Goal: Obtain resource: Download file/media

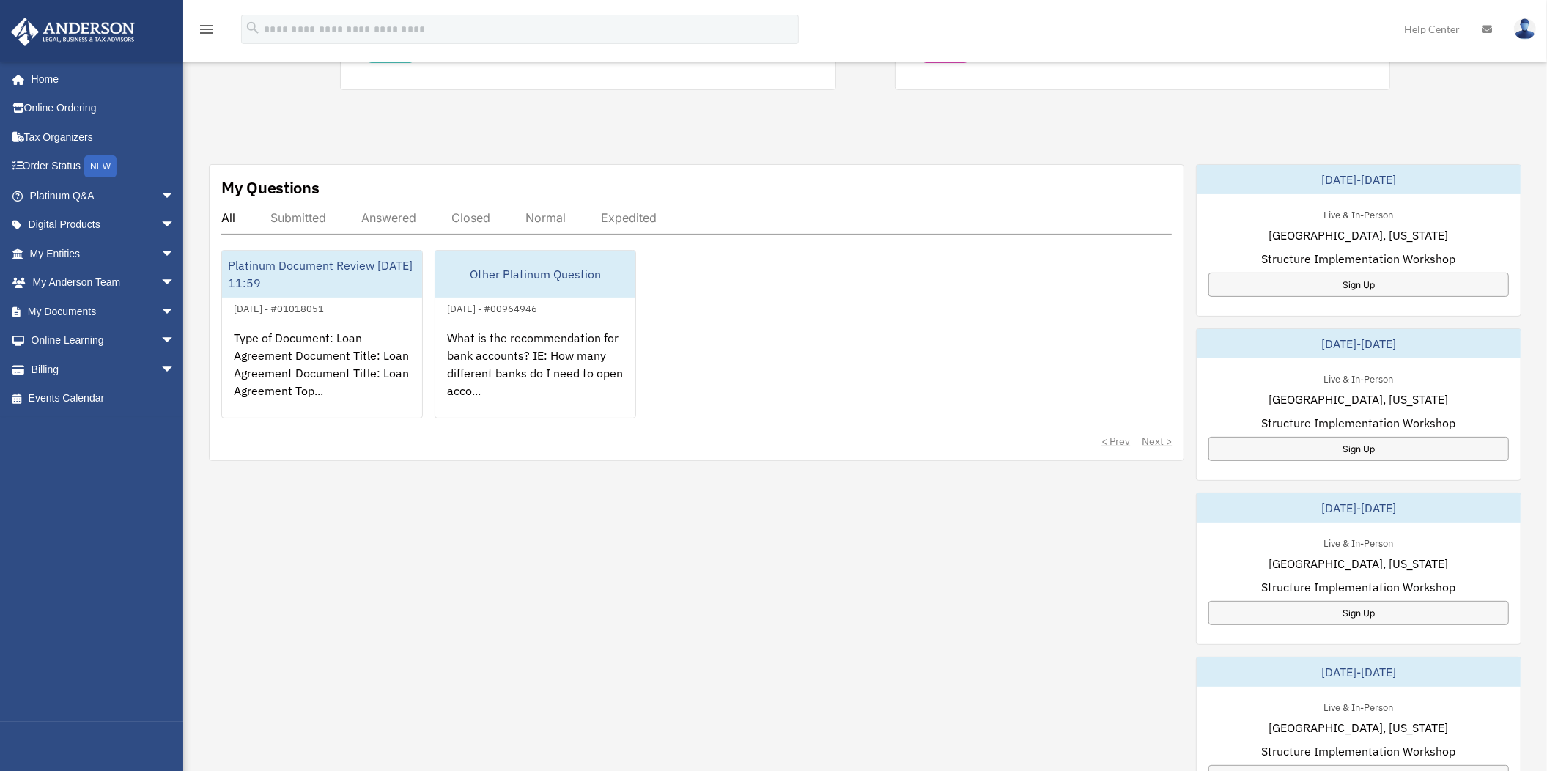
scroll to position [458, 0]
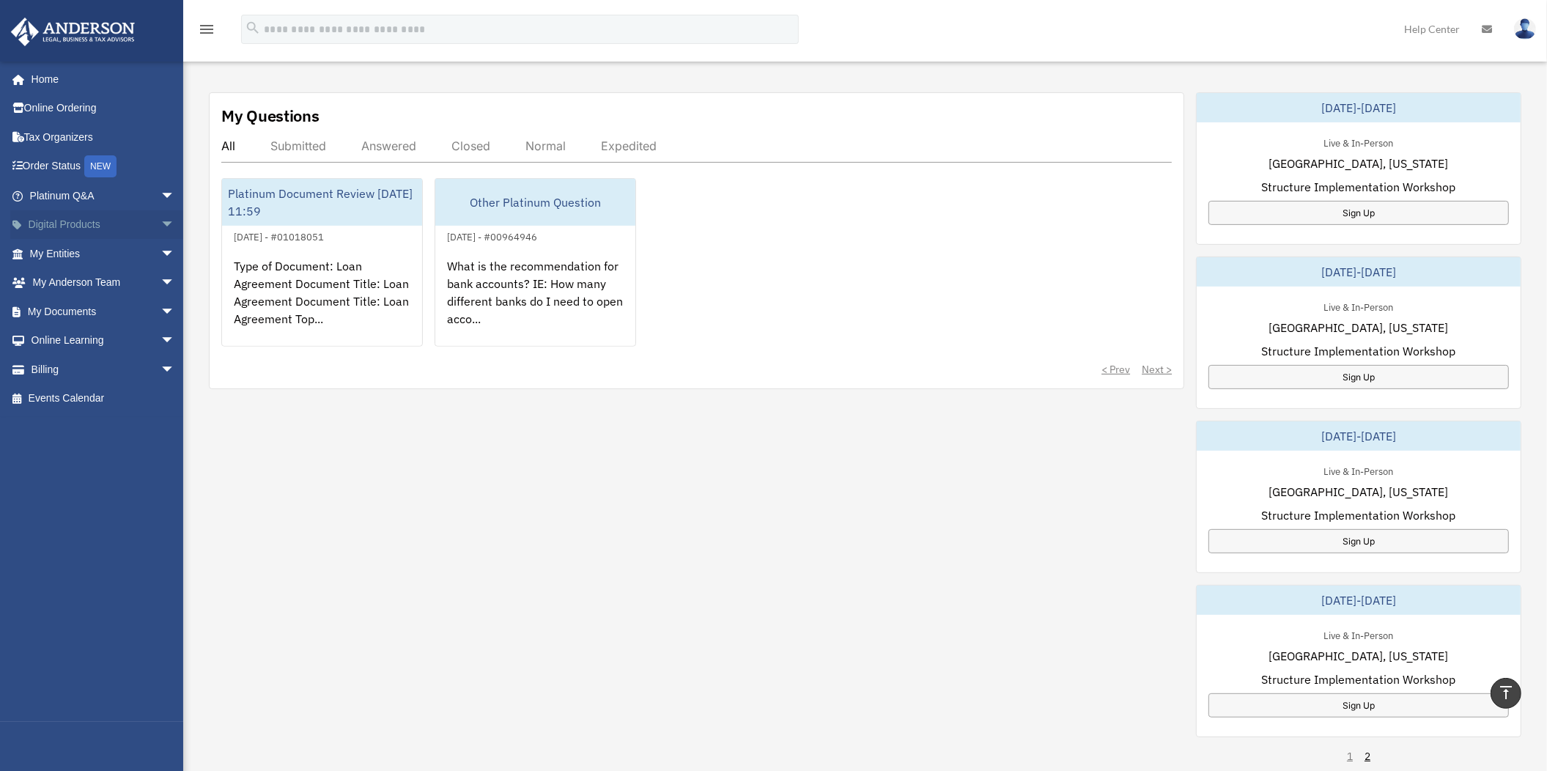
click at [161, 221] on span "arrow_drop_down" at bounding box center [175, 225] width 29 height 30
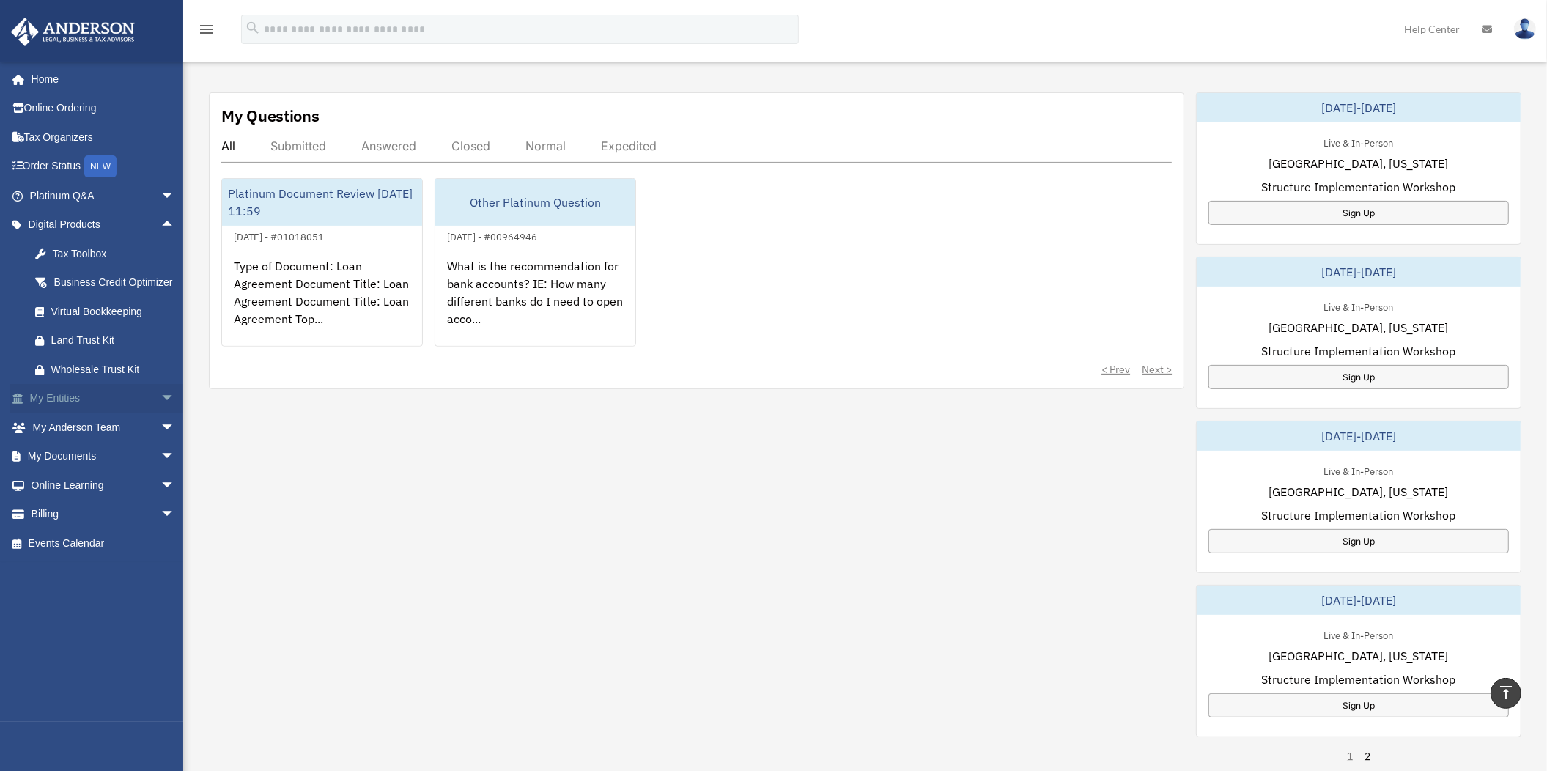
click at [161, 414] on span "arrow_drop_down" at bounding box center [175, 399] width 29 height 30
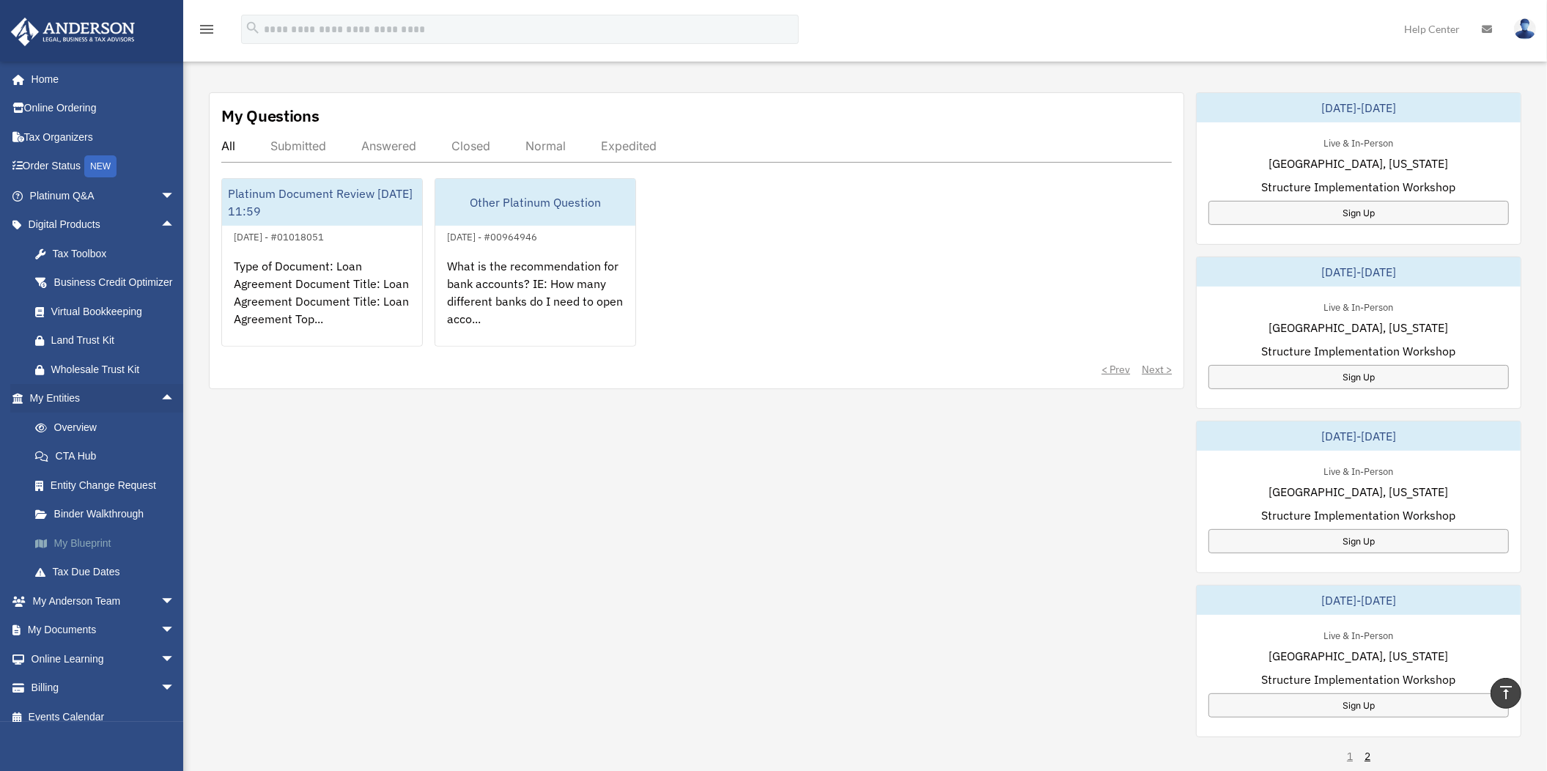
click at [88, 555] on link "My Blueprint" at bounding box center [109, 542] width 177 height 29
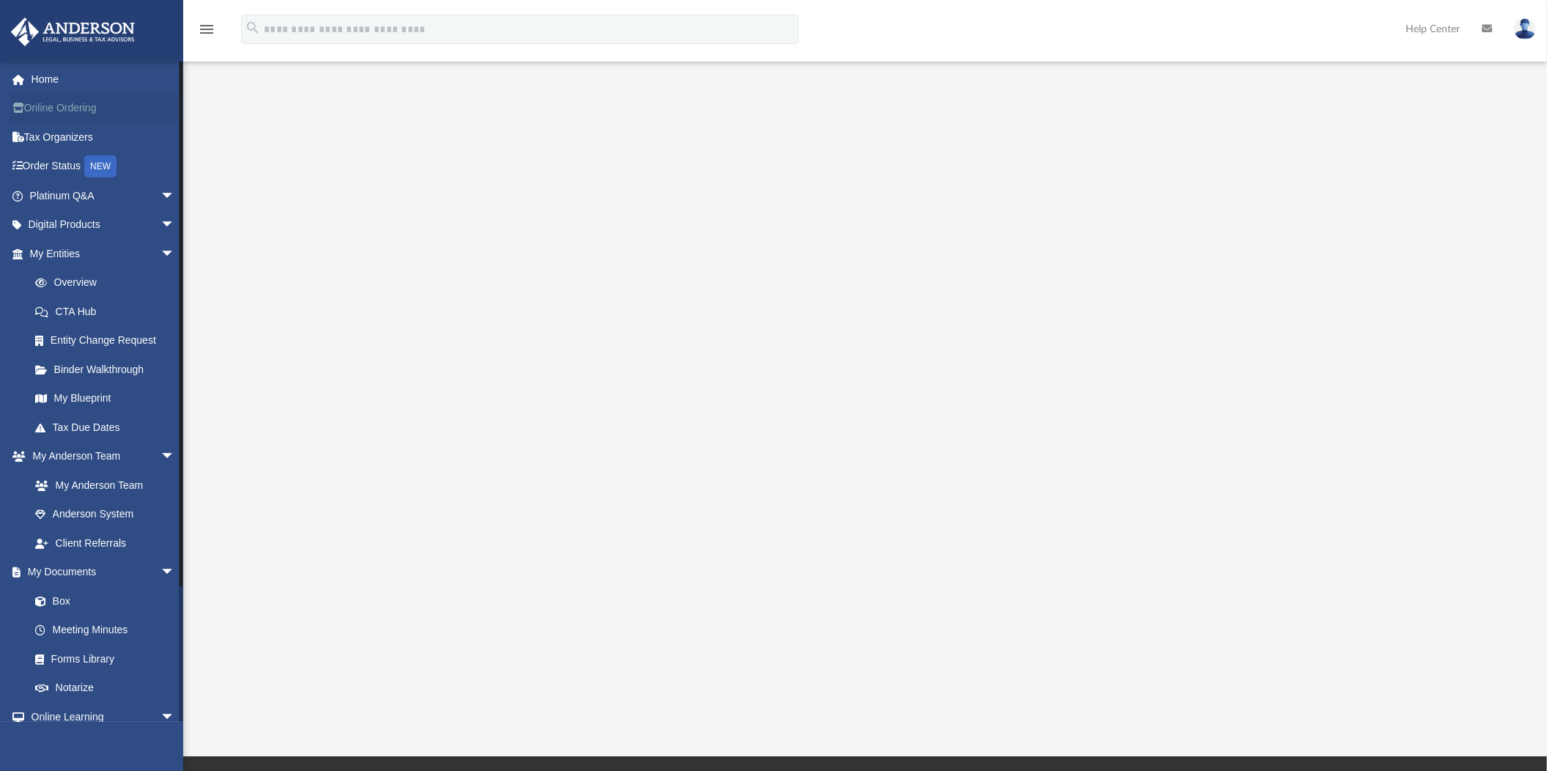
click at [75, 103] on link "Online Ordering" at bounding box center [103, 108] width 187 height 29
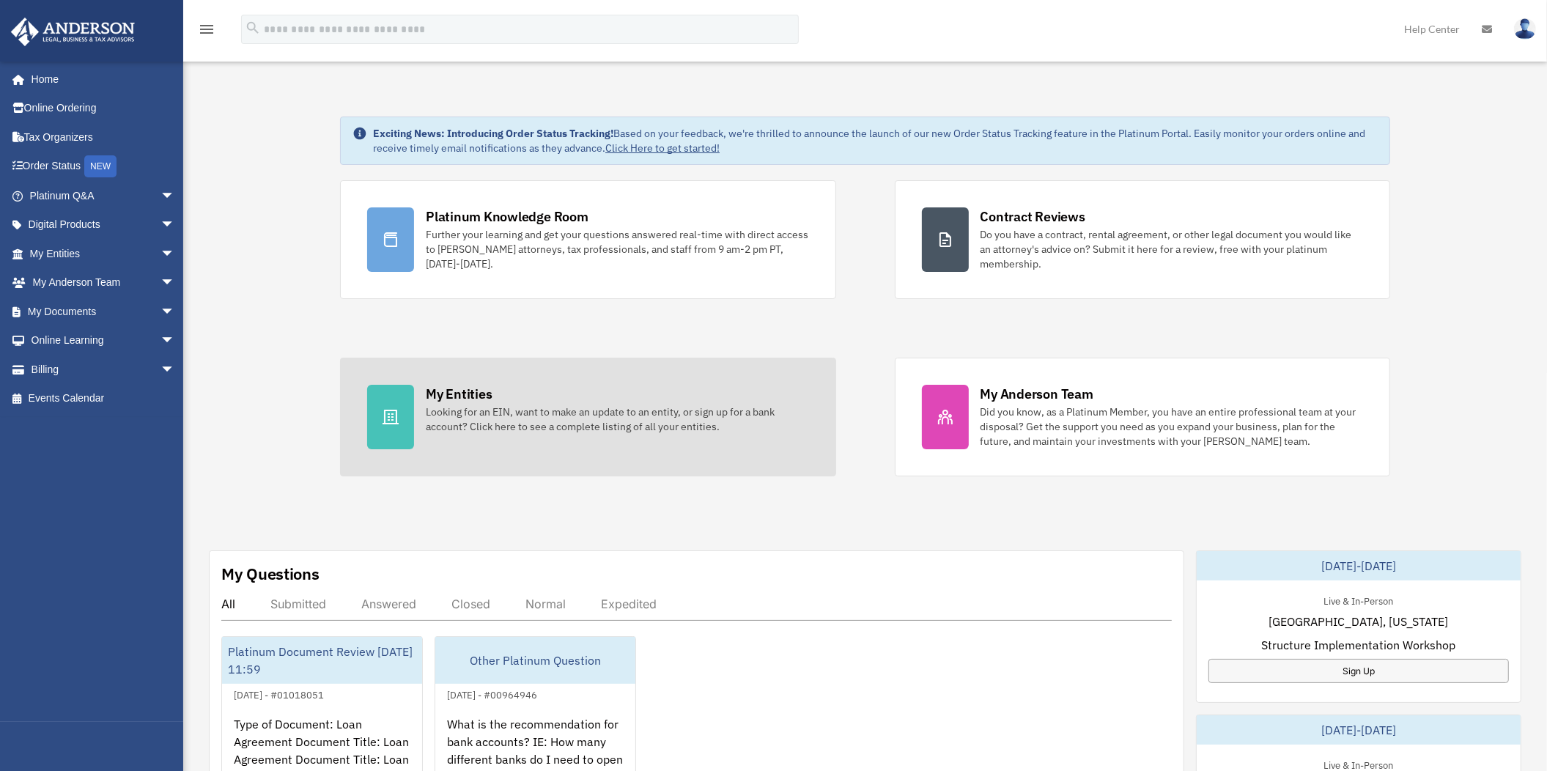
click at [566, 415] on div "Looking for an EIN, want to make an update to an entity, or sign up for a bank …" at bounding box center [617, 419] width 383 height 29
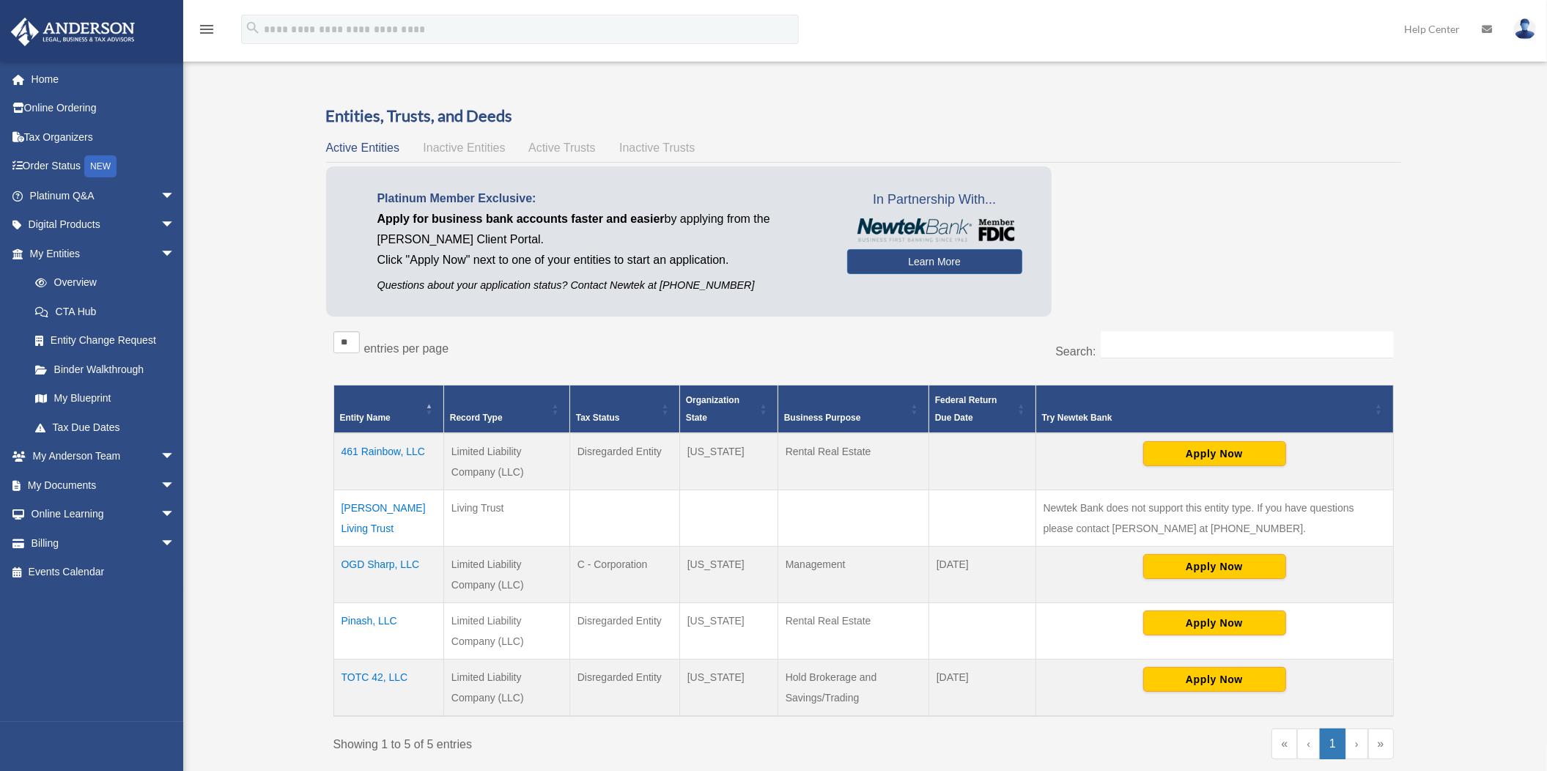
click at [570, 141] on span "Active Trusts" at bounding box center [561, 147] width 67 height 12
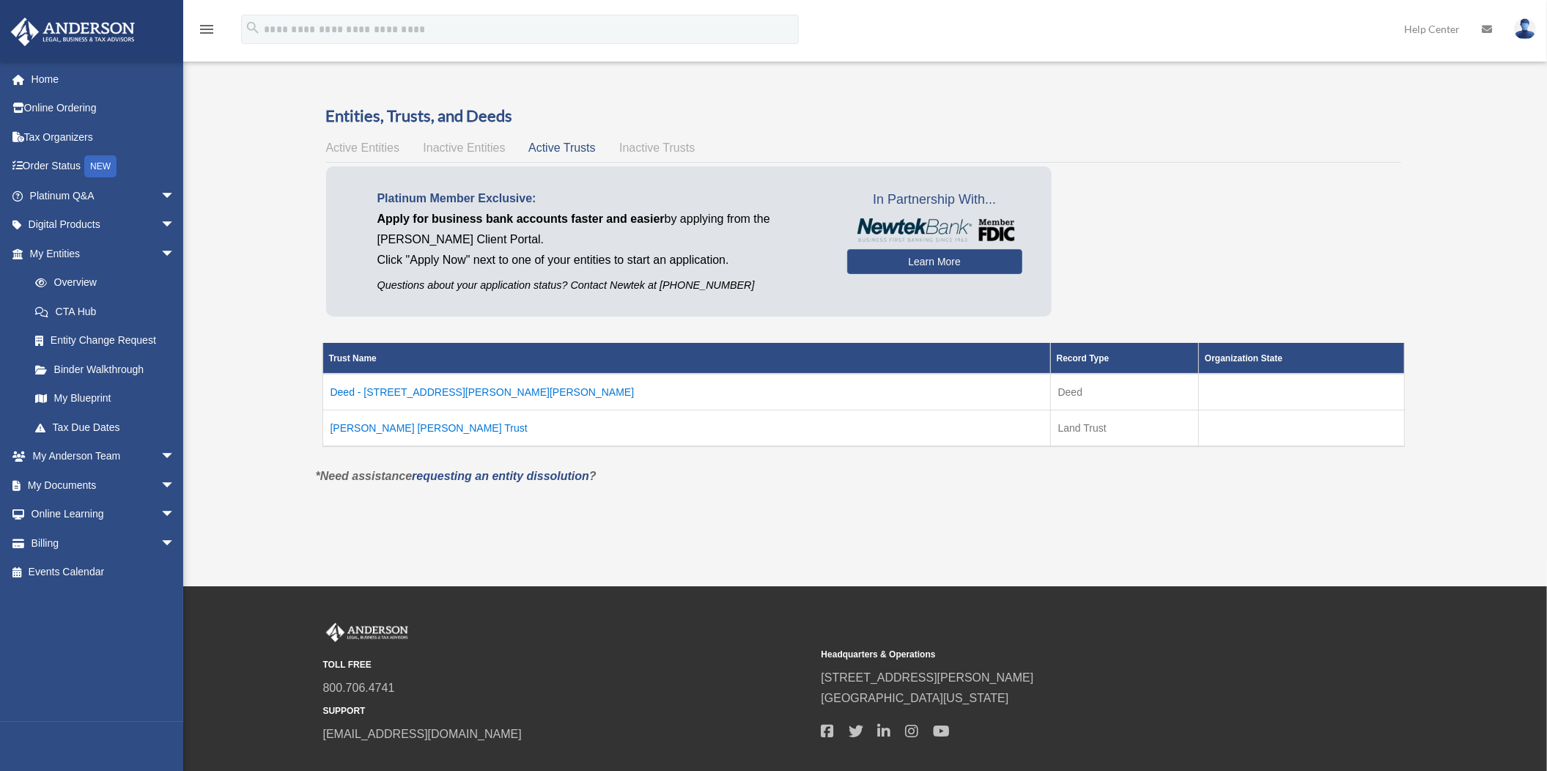
click at [665, 141] on span "Inactive Trusts" at bounding box center [656, 147] width 75 height 12
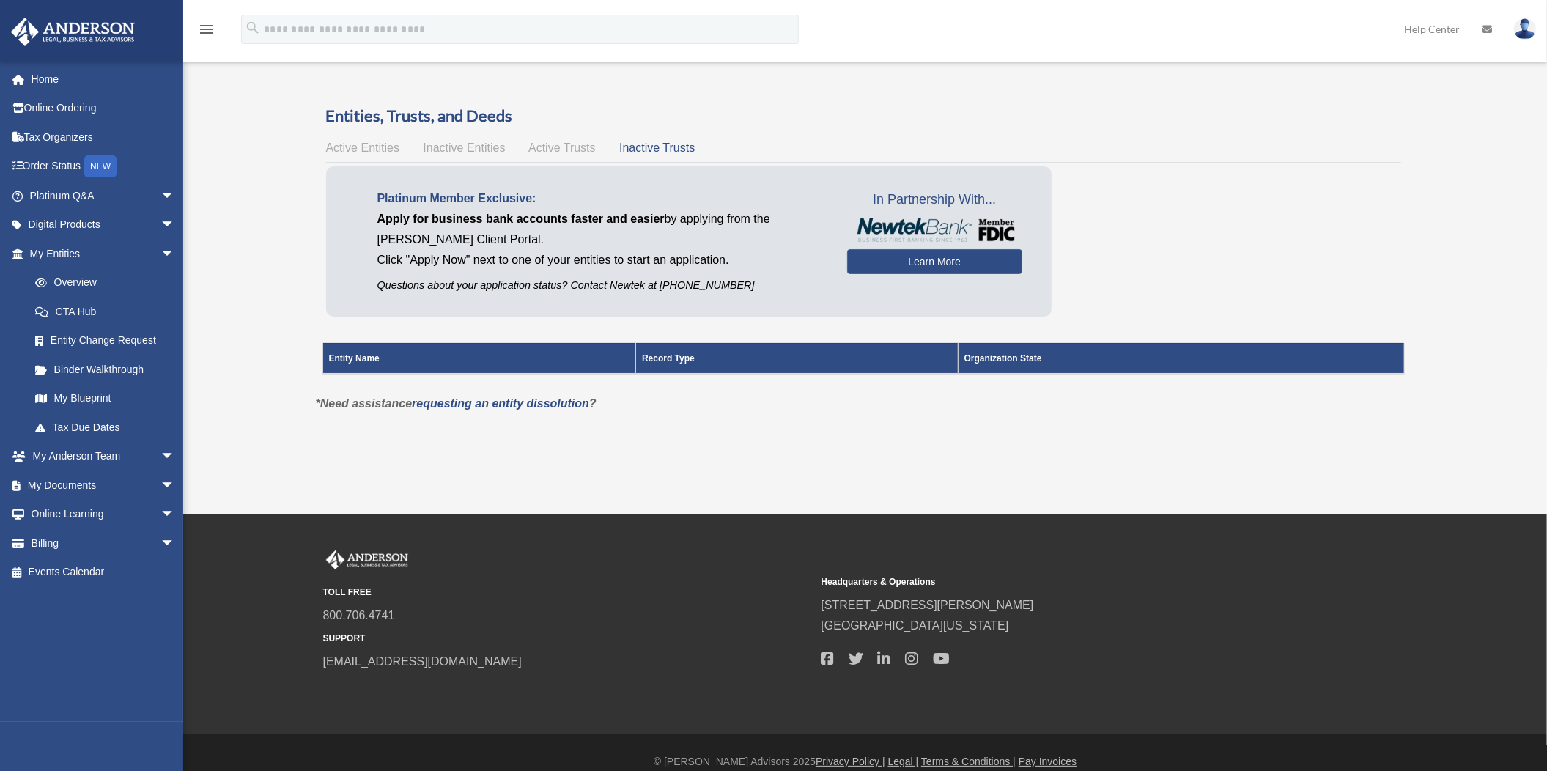
click at [576, 141] on span "Active Trusts" at bounding box center [561, 147] width 67 height 12
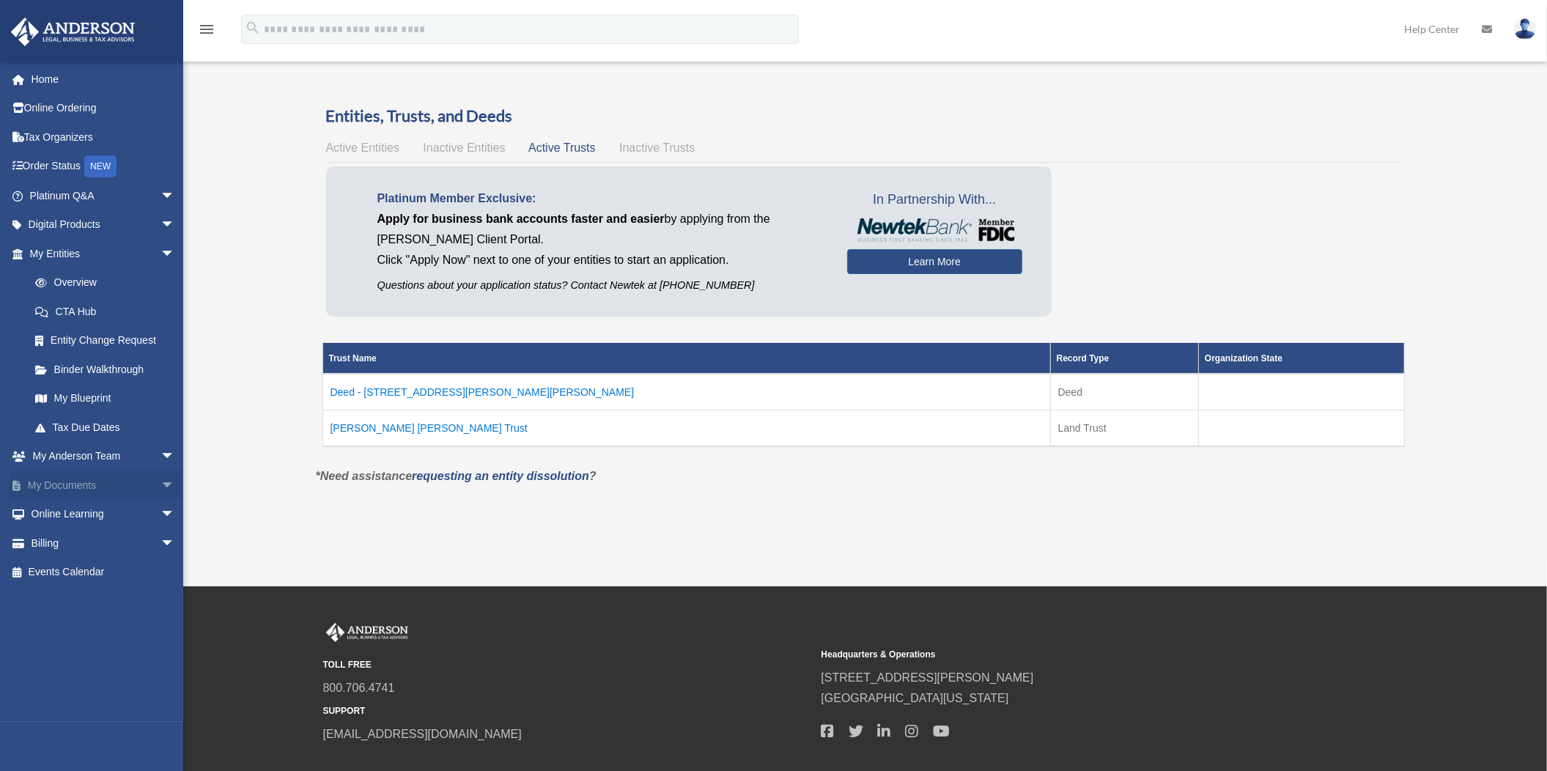
click at [161, 480] on span "arrow_drop_down" at bounding box center [175, 486] width 29 height 30
click at [70, 503] on link "Box" at bounding box center [109, 514] width 177 height 29
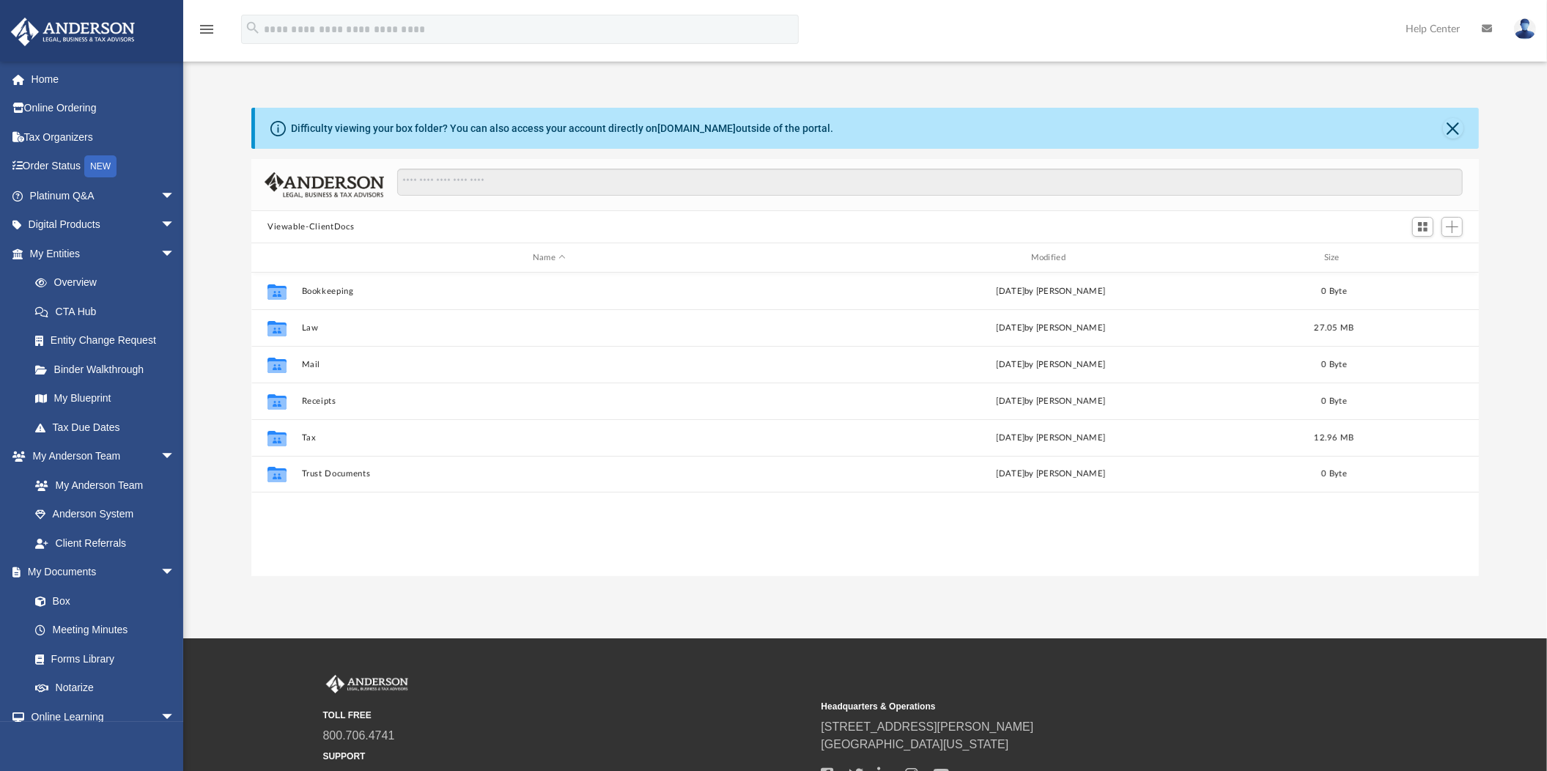
scroll to position [319, 1214]
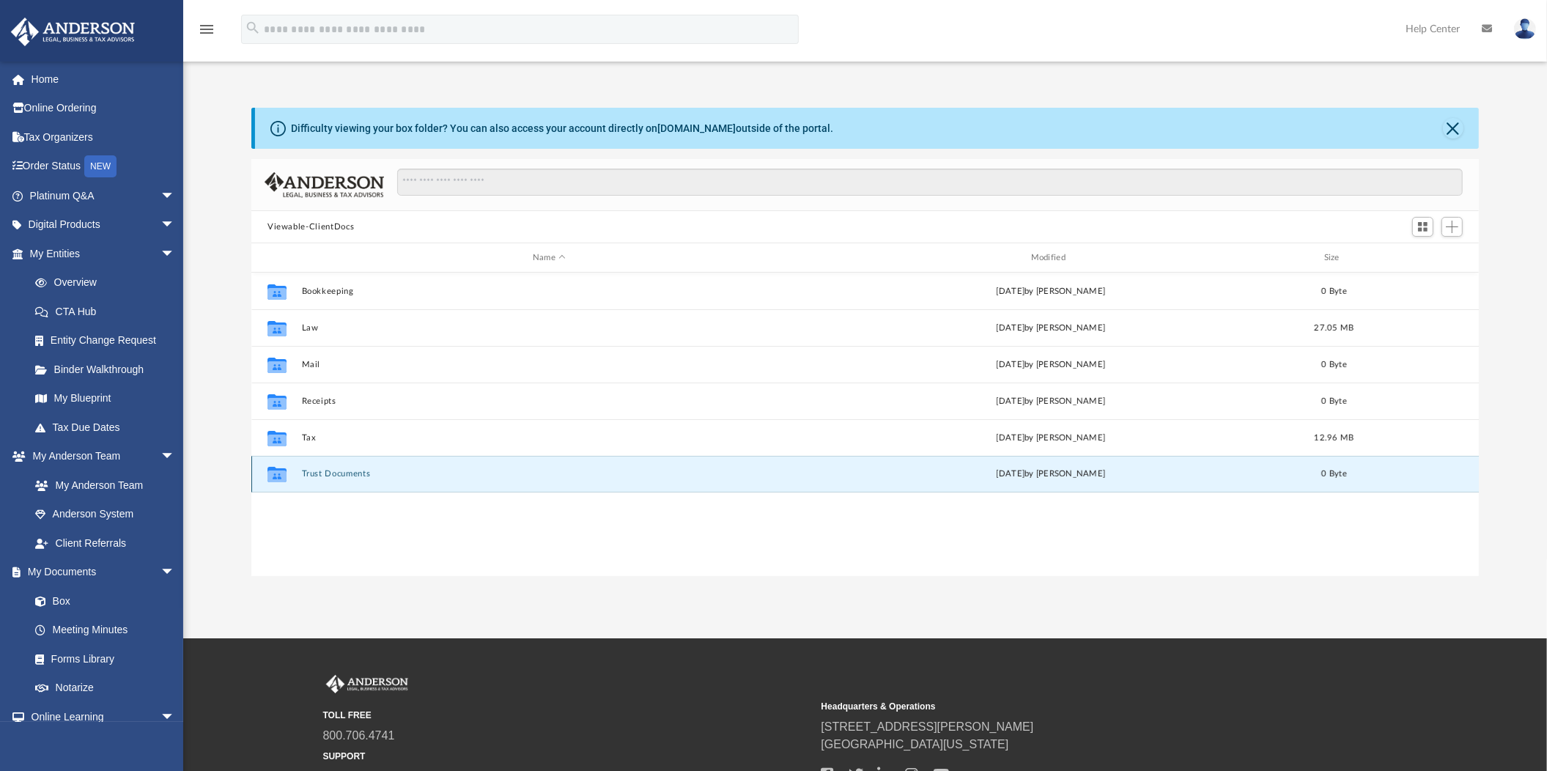
click at [328, 471] on button "Trust Documents" at bounding box center [549, 474] width 495 height 10
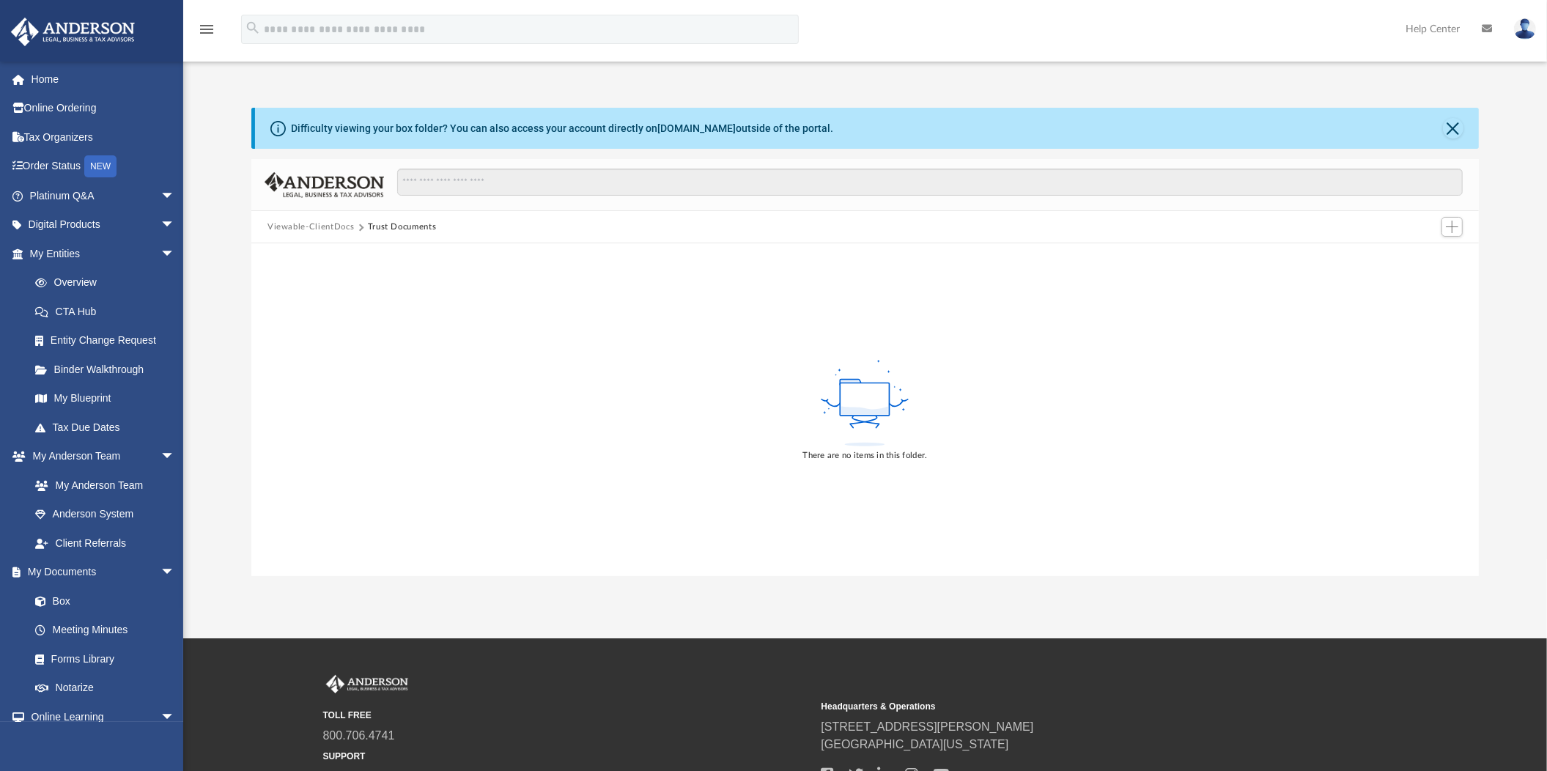
click at [320, 221] on button "Viewable-ClientDocs" at bounding box center [311, 227] width 86 height 13
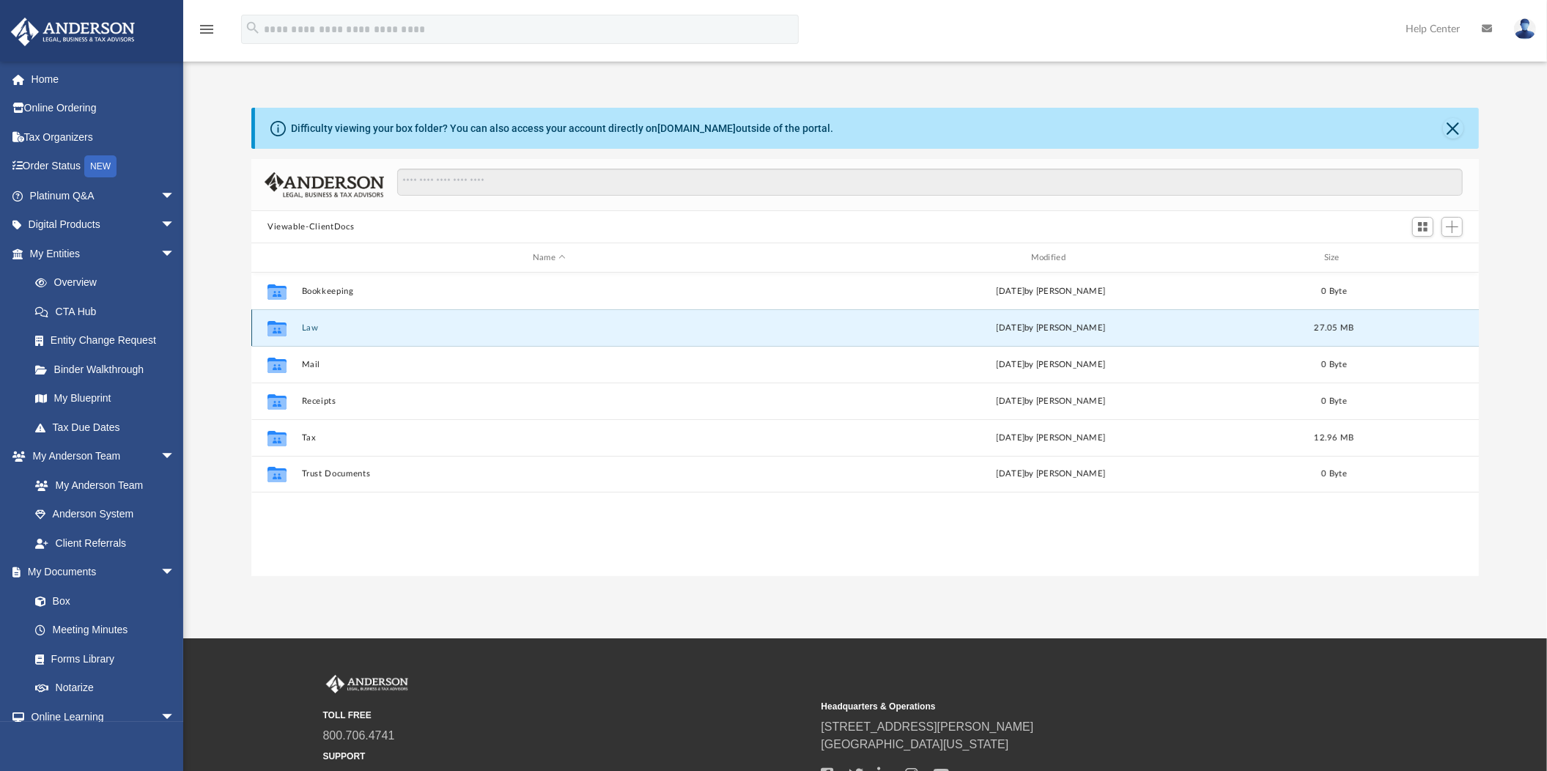
click at [310, 325] on button "Law" at bounding box center [549, 328] width 495 height 10
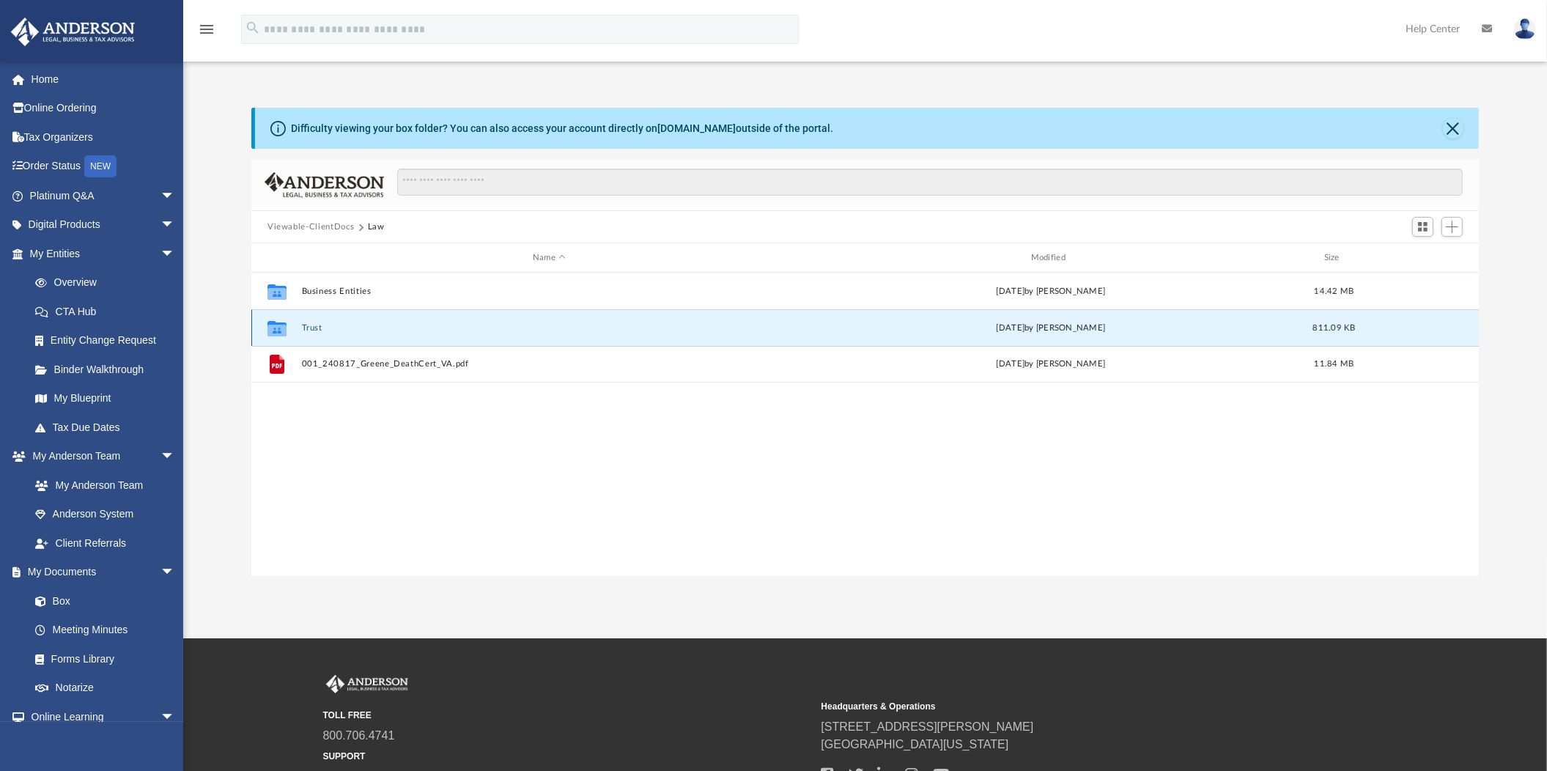
click at [310, 328] on button "Trust" at bounding box center [549, 328] width 495 height 10
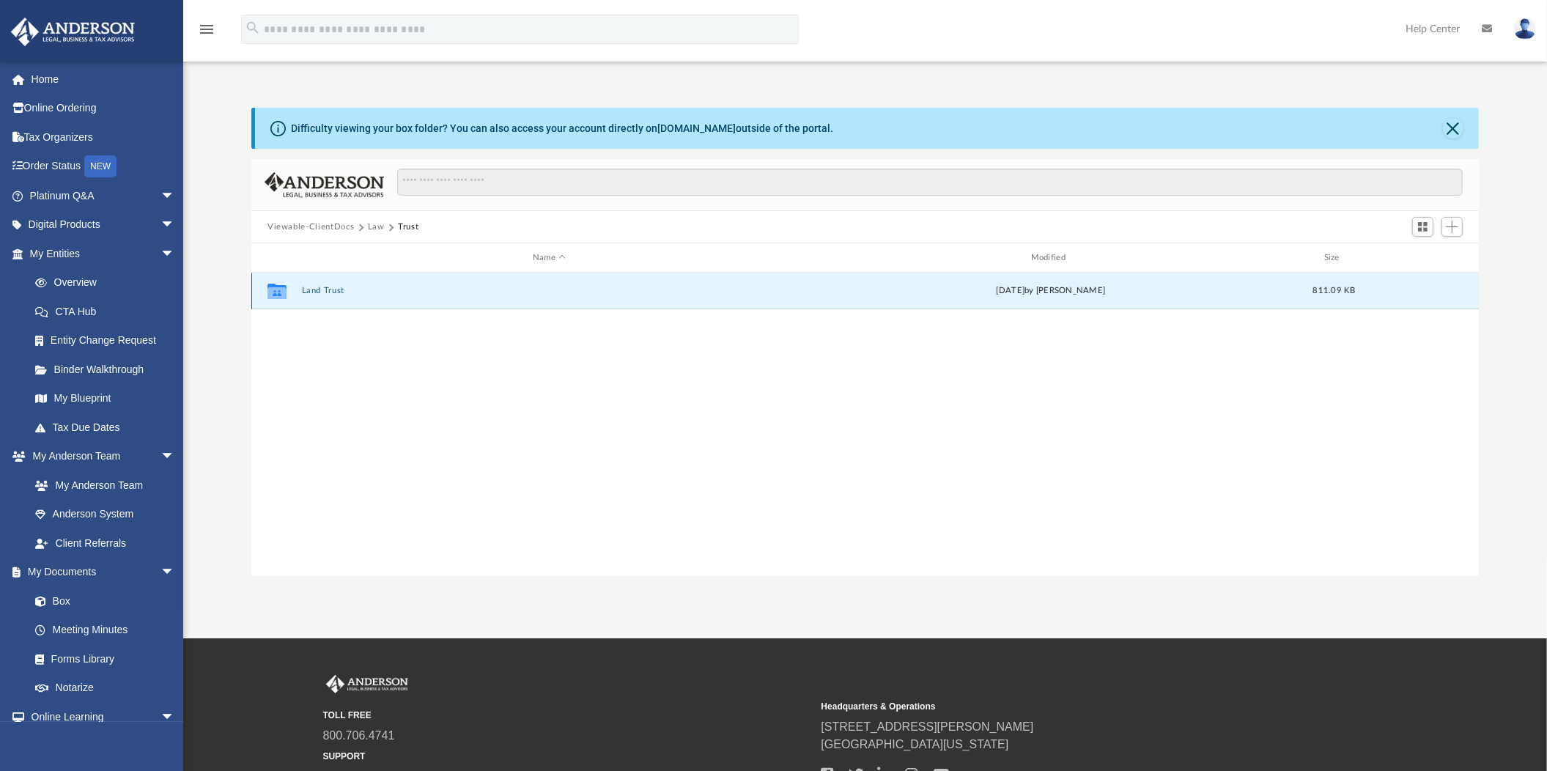
click at [317, 289] on button "Land Trust" at bounding box center [549, 291] width 495 height 10
click at [321, 286] on button "Land Trust - Sandra Marie Trust" at bounding box center [549, 291] width 495 height 10
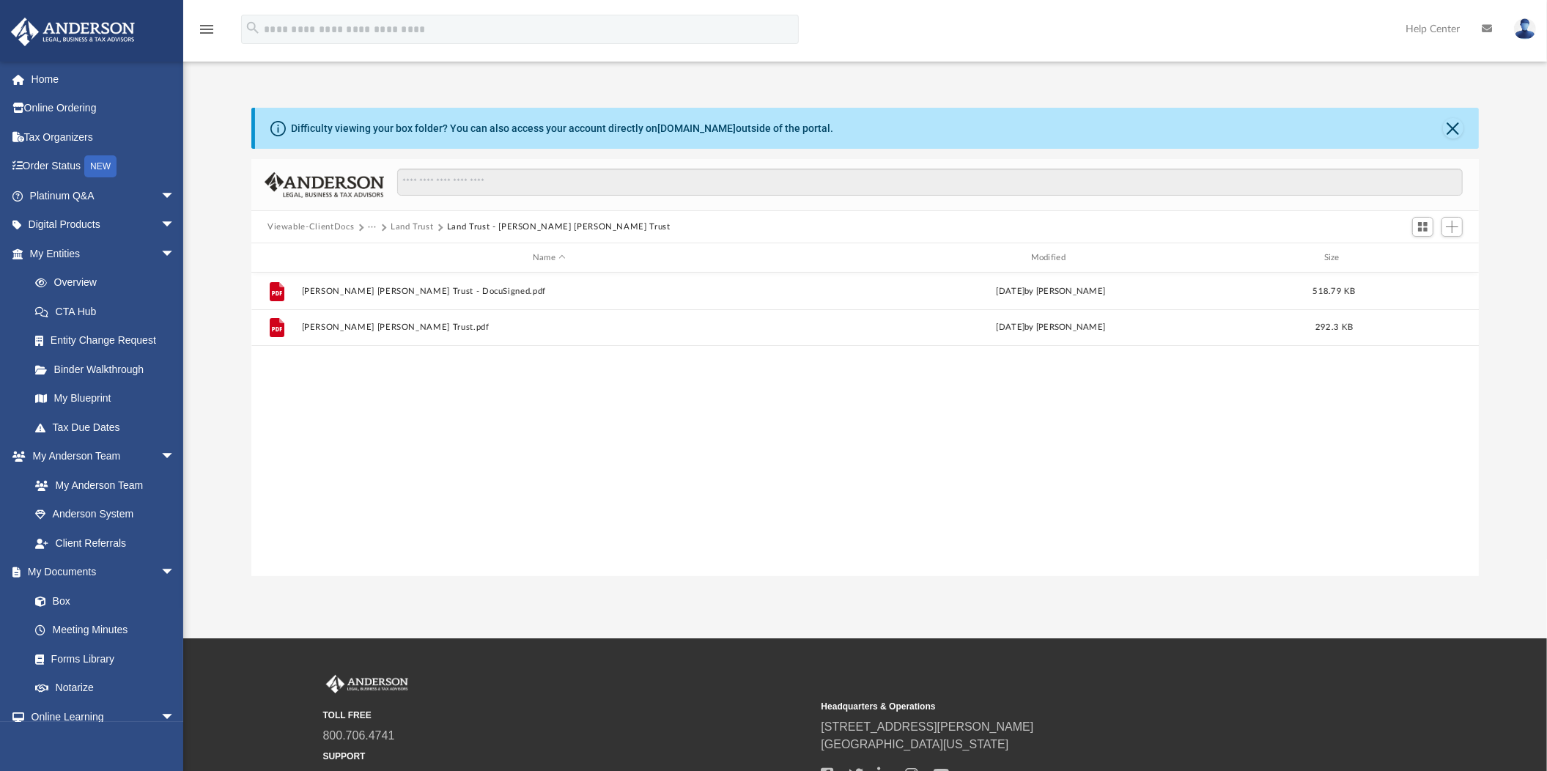
click at [372, 222] on button "···" at bounding box center [373, 227] width 10 height 13
click at [328, 224] on button "Viewable-ClientDocs" at bounding box center [311, 227] width 86 height 13
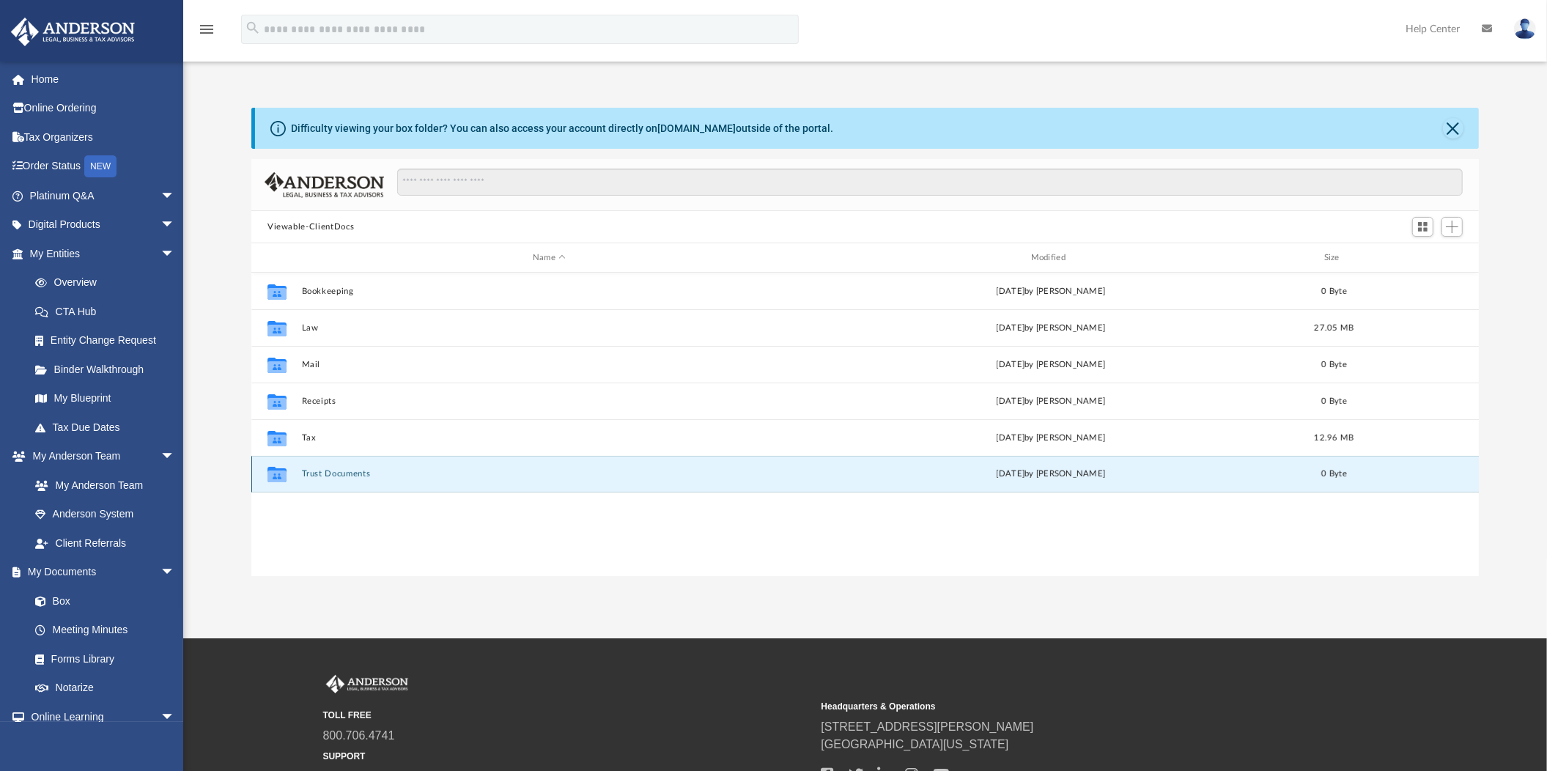
click at [360, 471] on button "Trust Documents" at bounding box center [549, 474] width 495 height 10
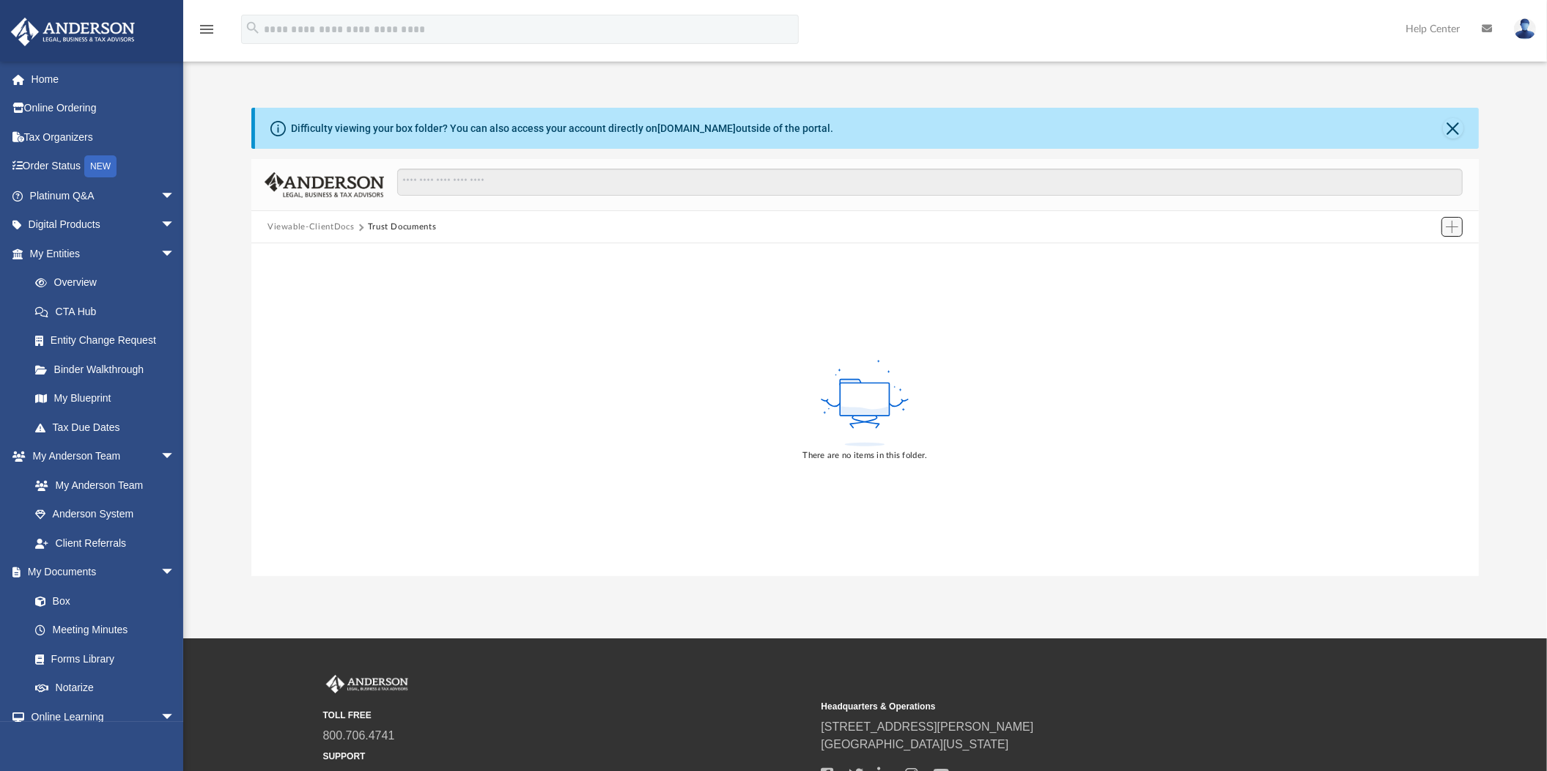
click at [1453, 224] on span "Add" at bounding box center [1452, 227] width 12 height 12
click at [1409, 257] on li "Upload" at bounding box center [1431, 256] width 47 height 15
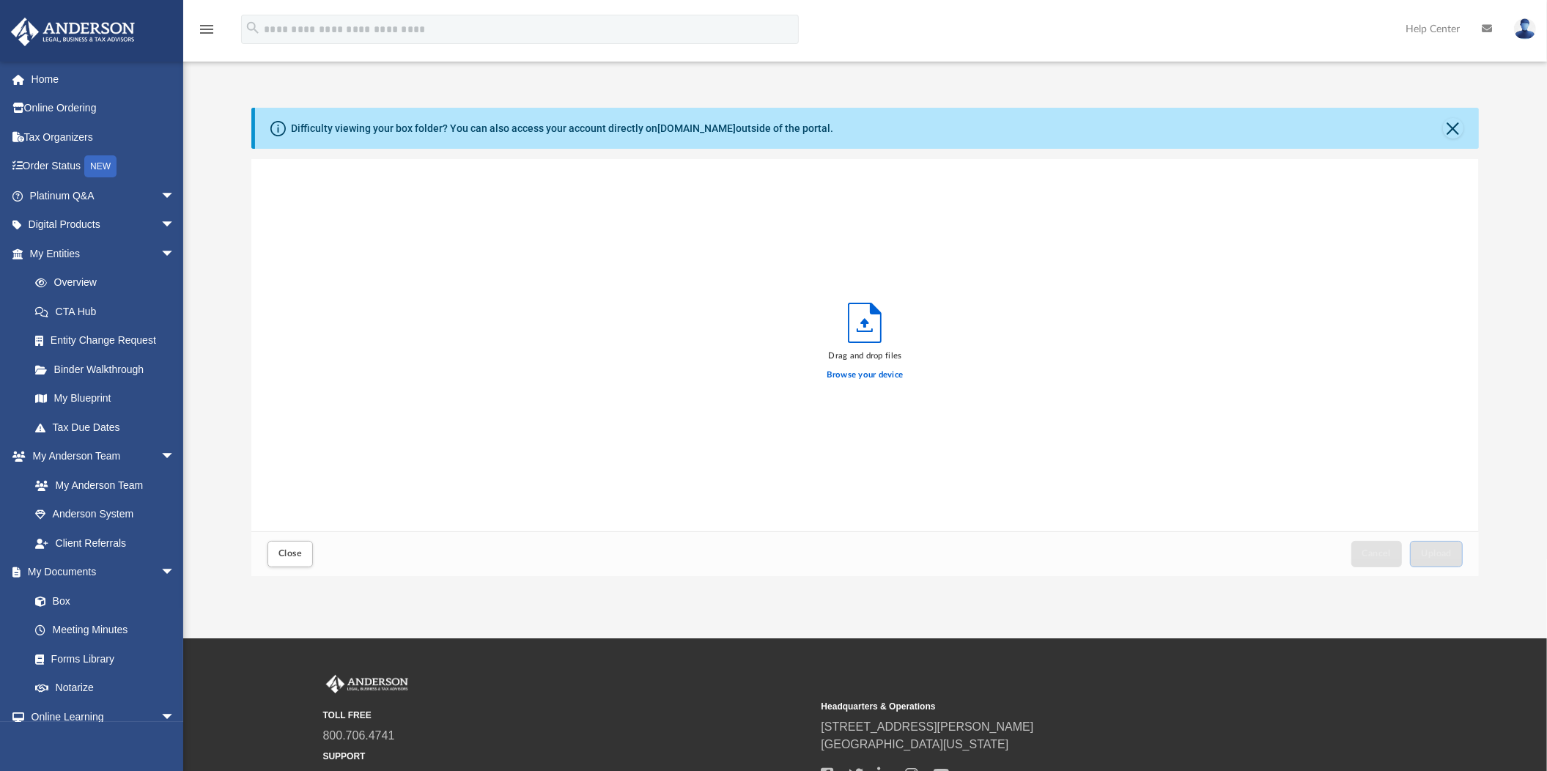
scroll to position [358, 1214]
click at [279, 554] on span "Close" at bounding box center [289, 553] width 23 height 9
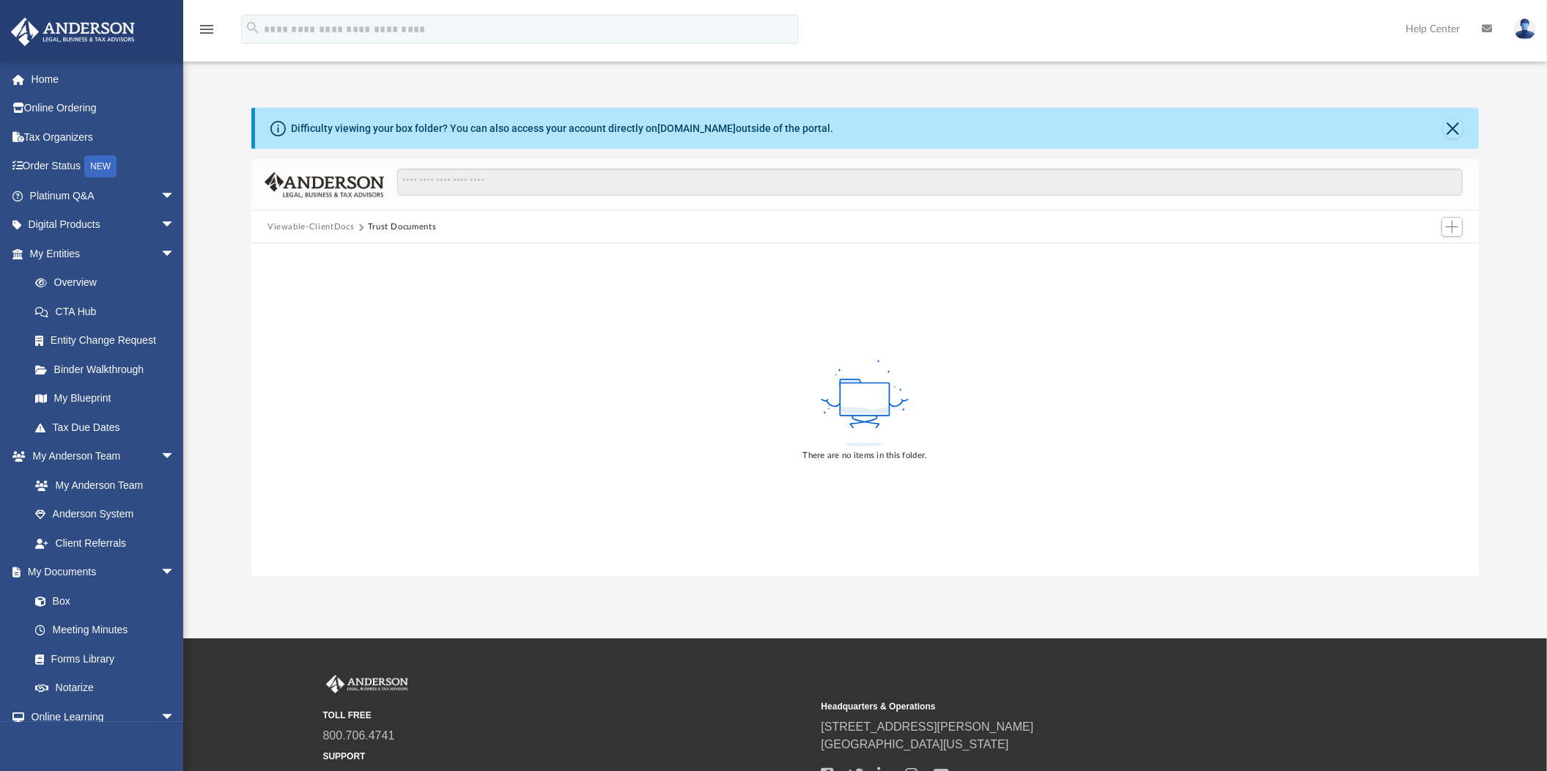
click at [328, 224] on button "Viewable-ClientDocs" at bounding box center [311, 227] width 86 height 13
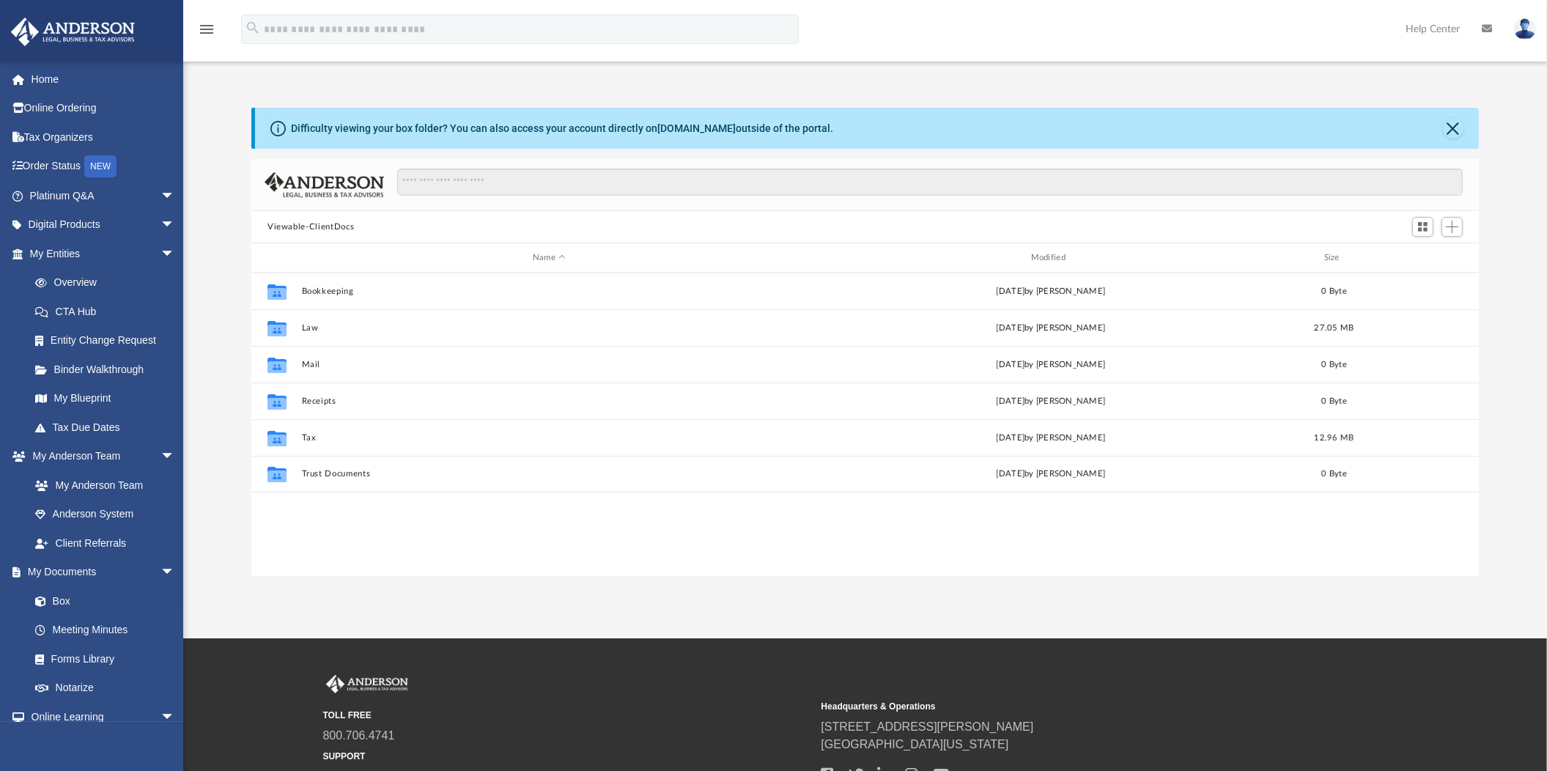
scroll to position [319, 1214]
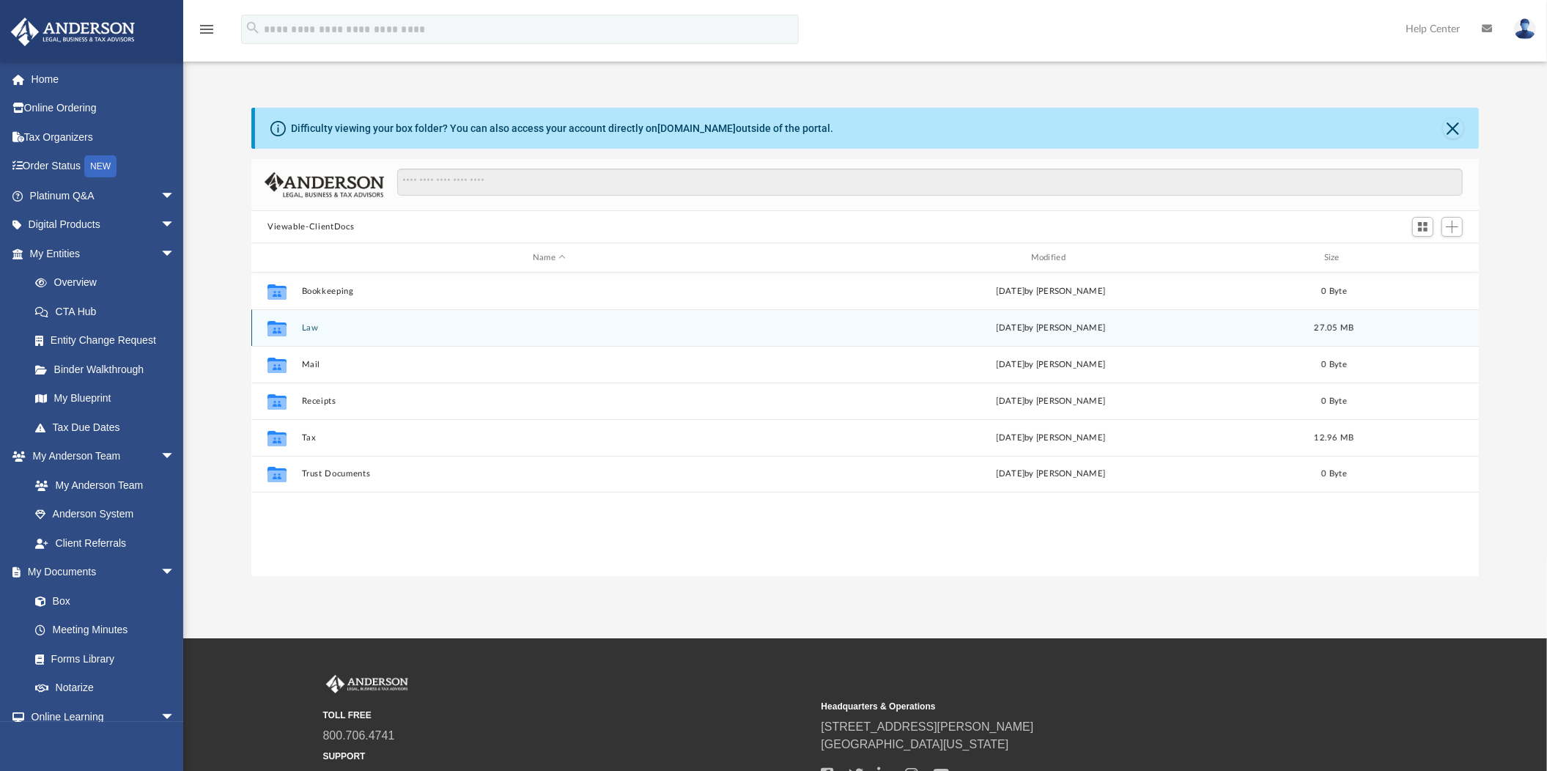
click at [306, 327] on button "Law" at bounding box center [549, 328] width 495 height 10
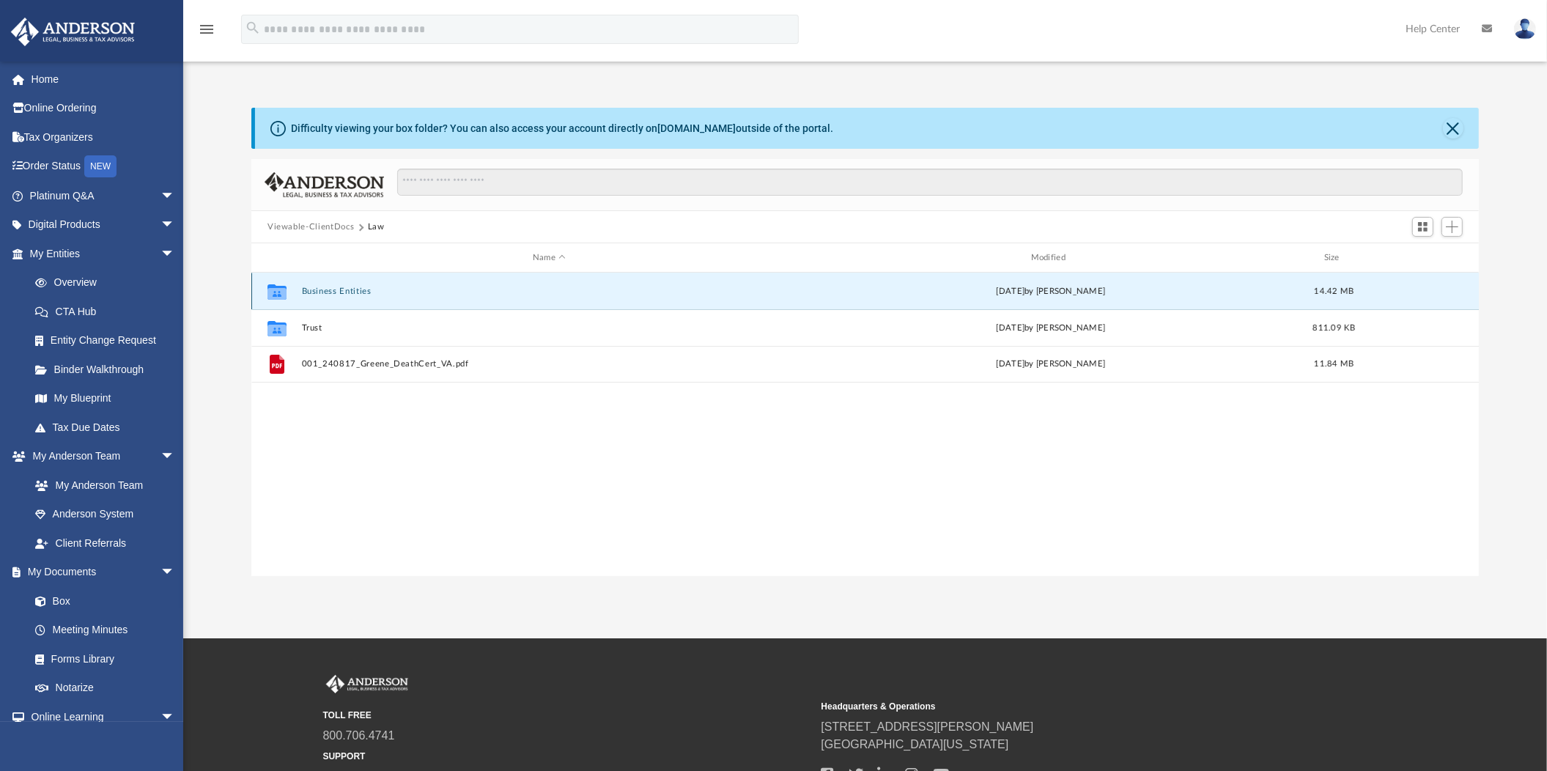
click at [339, 287] on button "Business Entities" at bounding box center [549, 292] width 495 height 10
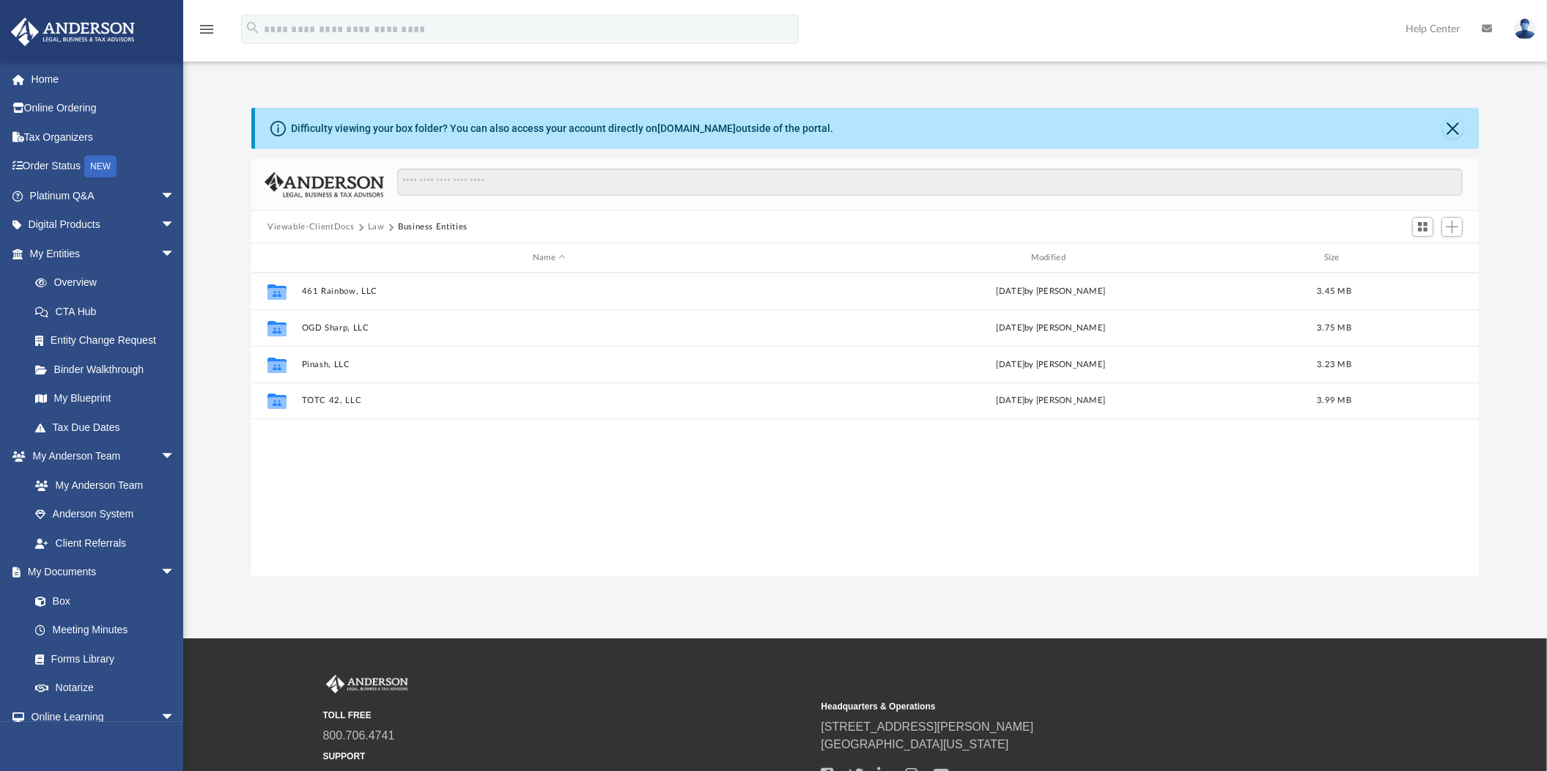
click at [374, 224] on button "Law" at bounding box center [376, 227] width 17 height 13
click at [313, 227] on button "Viewable-ClientDocs" at bounding box center [311, 227] width 86 height 13
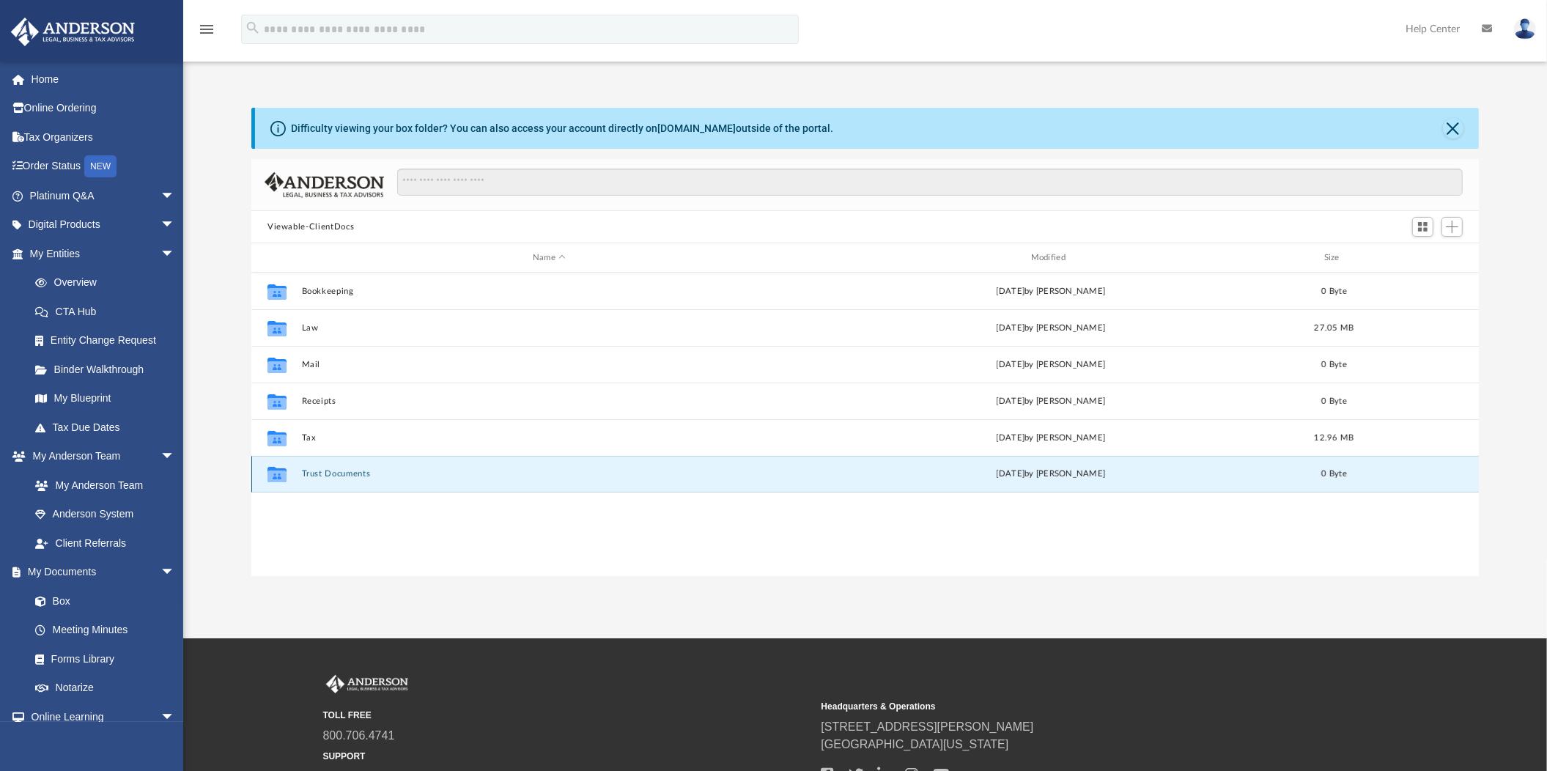
click at [349, 475] on button "Trust Documents" at bounding box center [549, 474] width 495 height 10
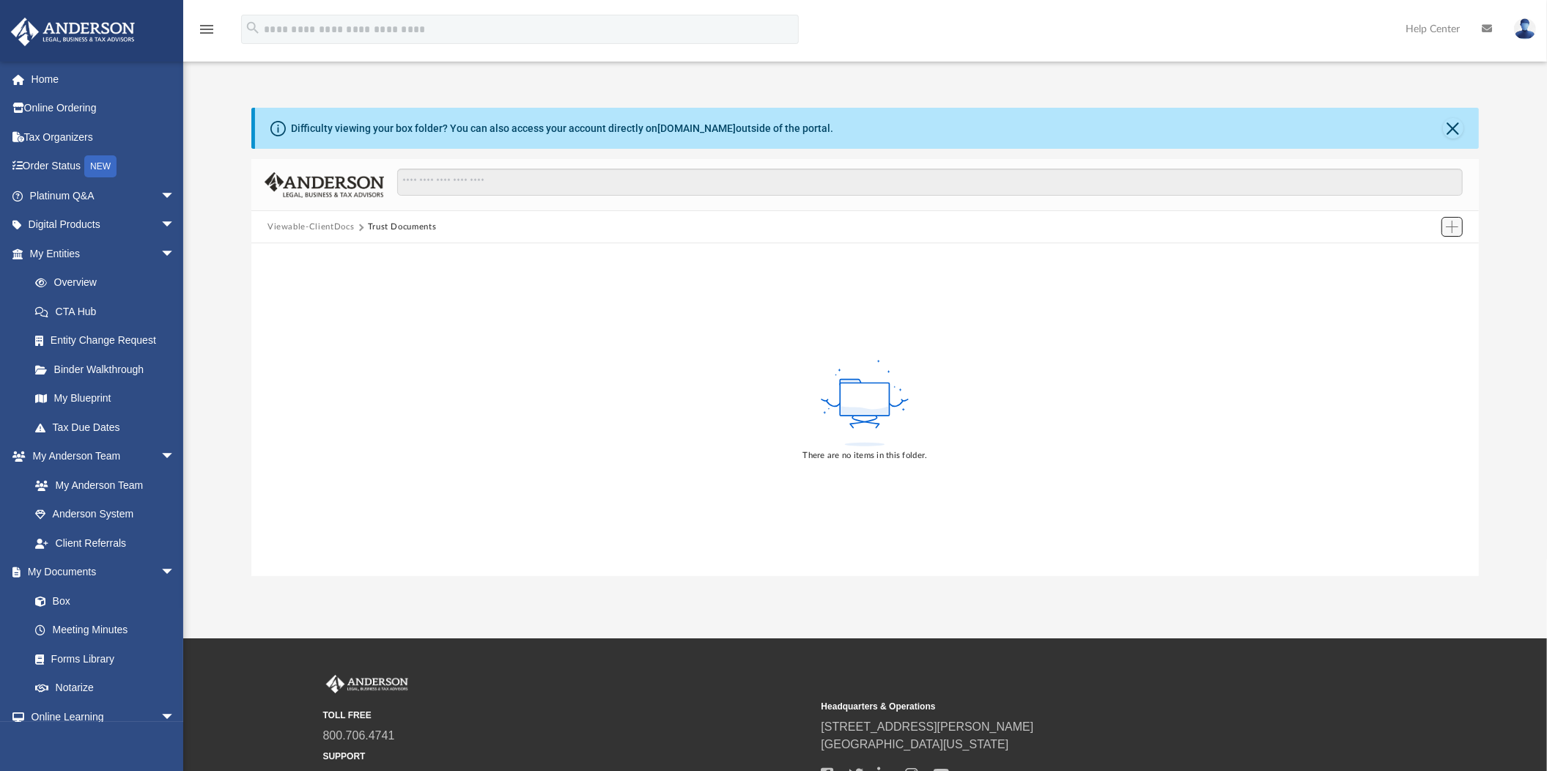
click at [1453, 229] on span "Add" at bounding box center [1452, 227] width 12 height 12
click at [1430, 251] on li "Upload" at bounding box center [1431, 256] width 47 height 15
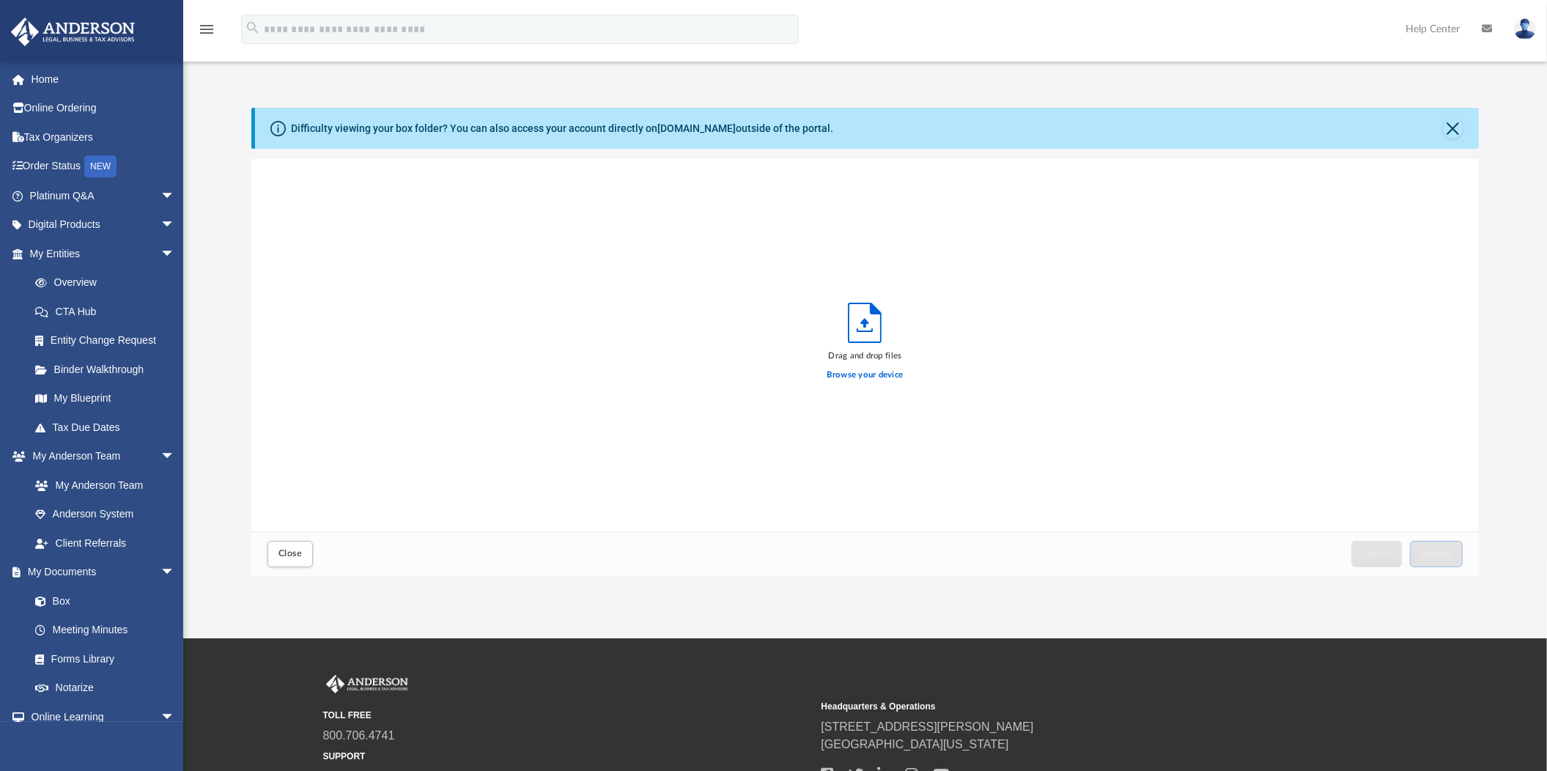
scroll to position [358, 1214]
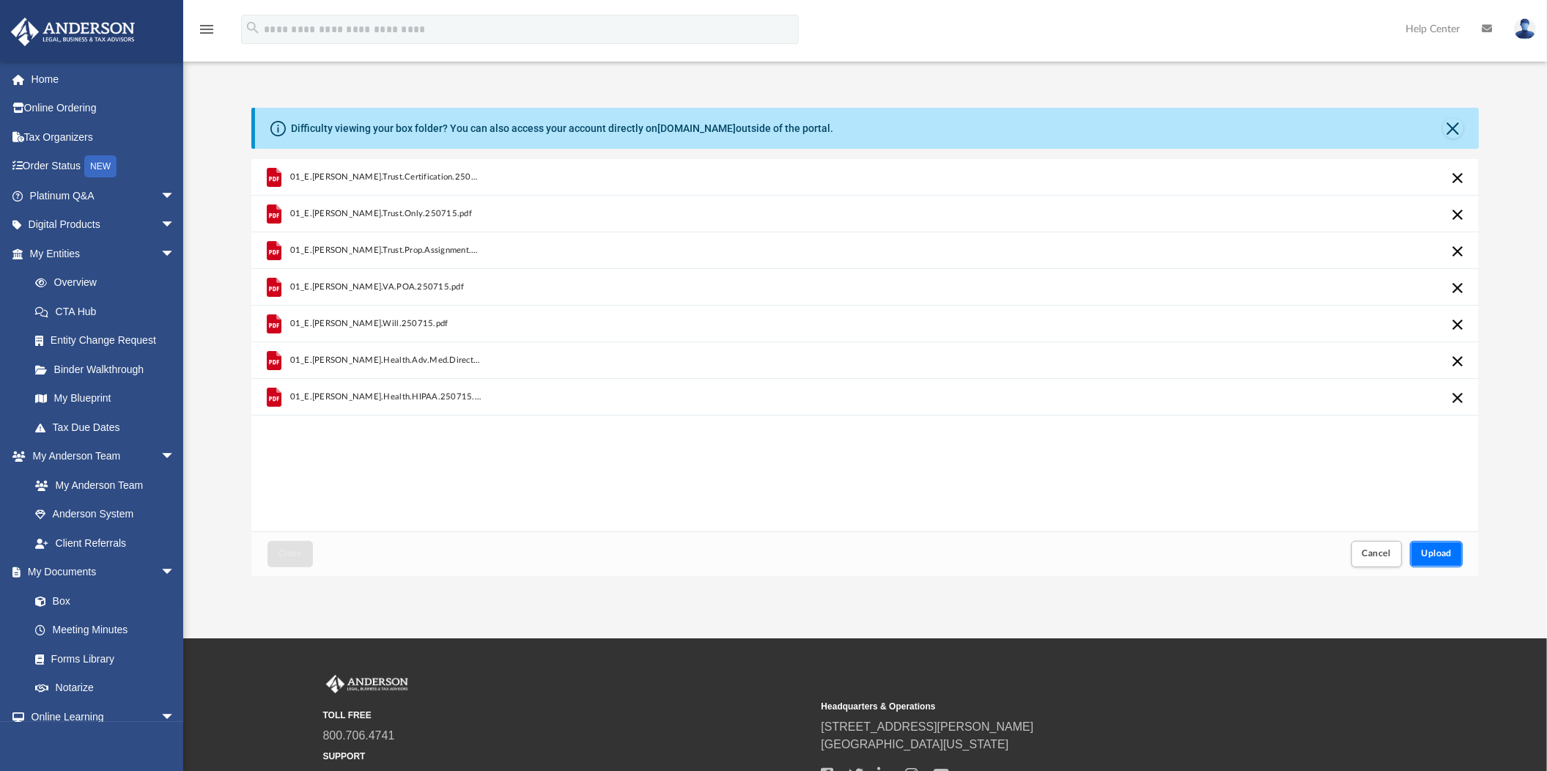
click at [1440, 550] on span "Upload" at bounding box center [1436, 553] width 31 height 9
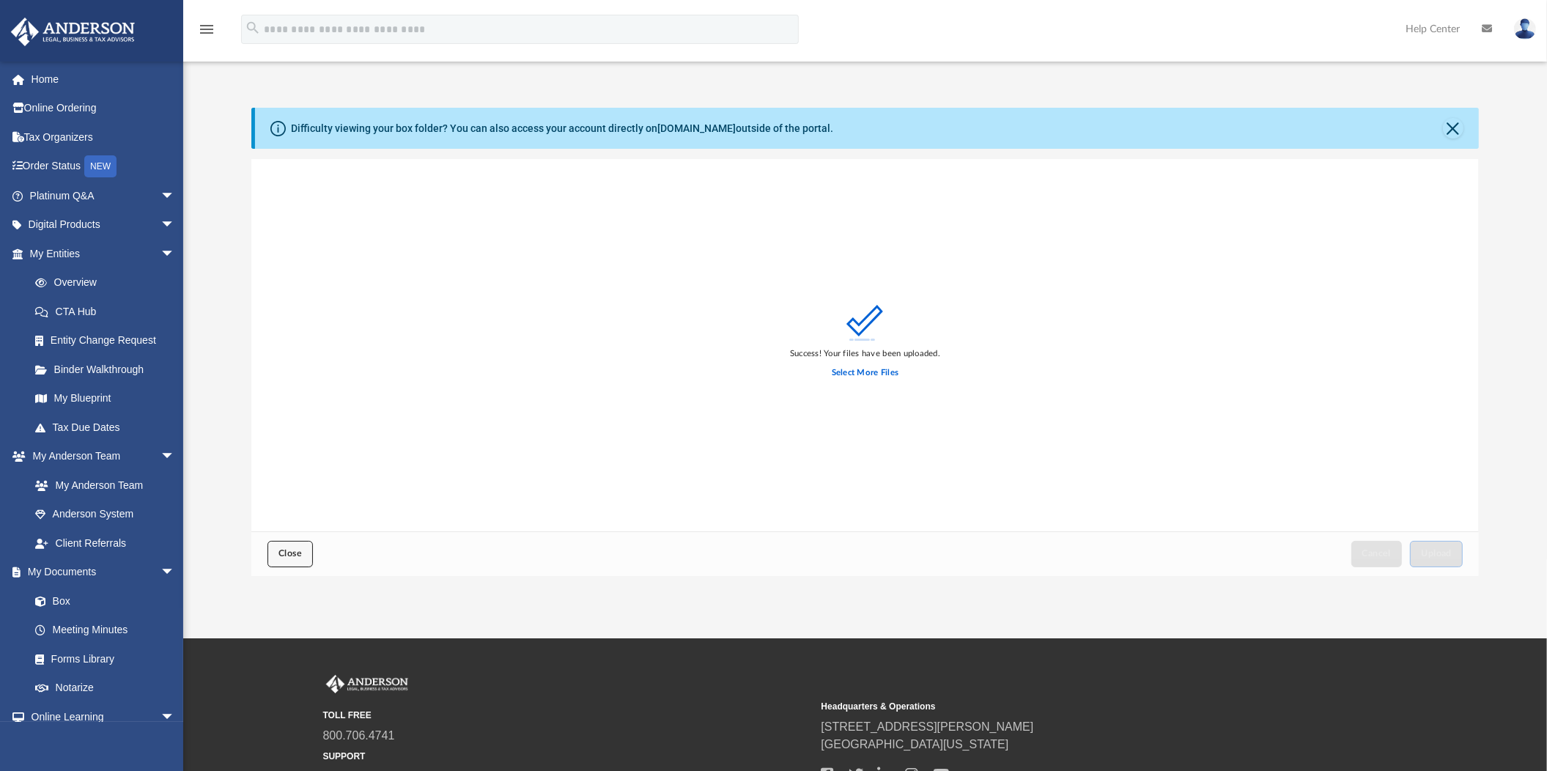
drag, startPoint x: 303, startPoint y: 553, endPoint x: 304, endPoint y: 545, distance: 8.9
click at [303, 547] on button "Close" at bounding box center [290, 554] width 45 height 26
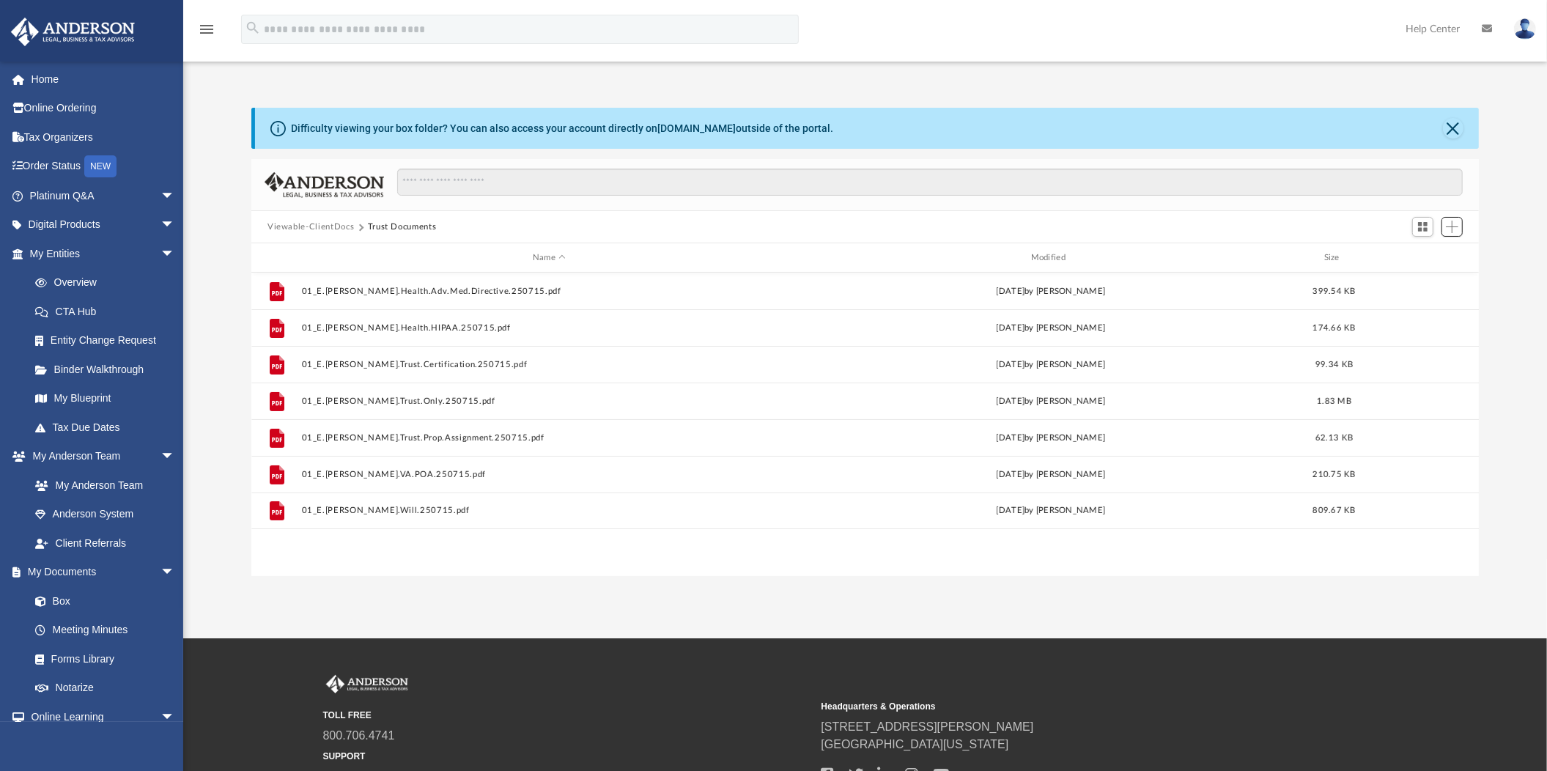
scroll to position [319, 1214]
click at [83, 478] on link "My Anderson Team" at bounding box center [109, 485] width 177 height 29
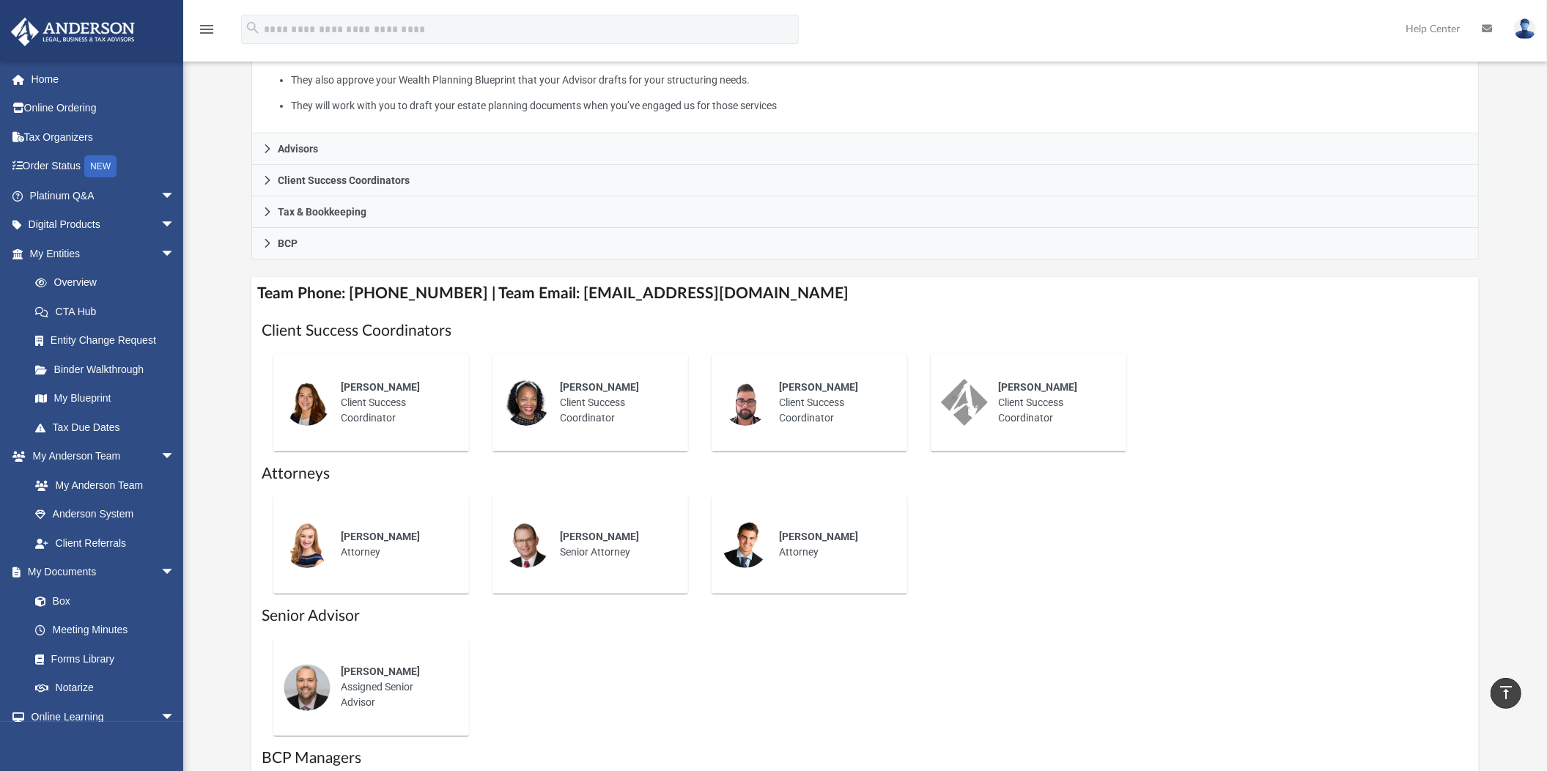
scroll to position [275, 0]
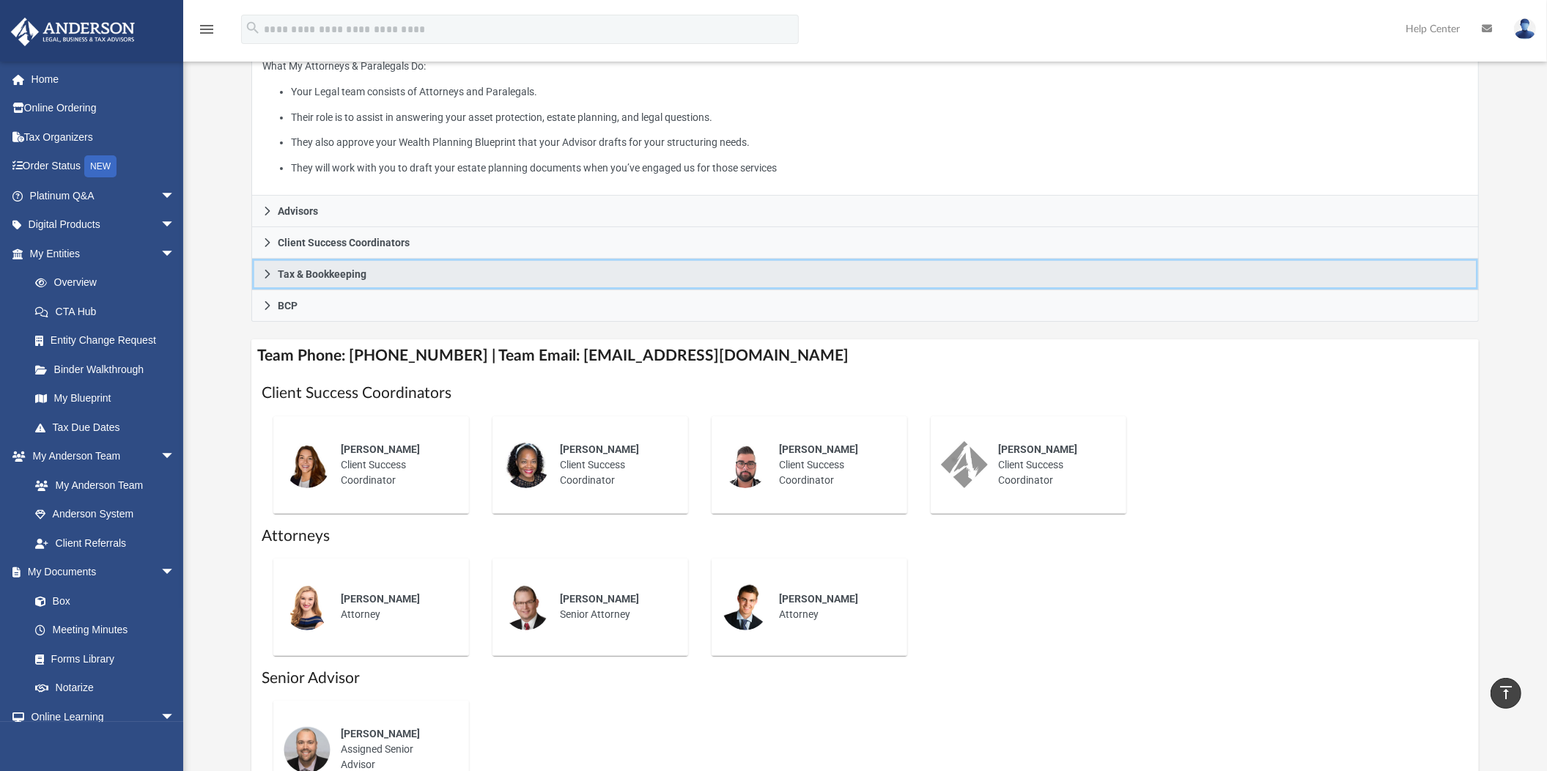
click at [271, 272] on icon at bounding box center [267, 274] width 10 height 10
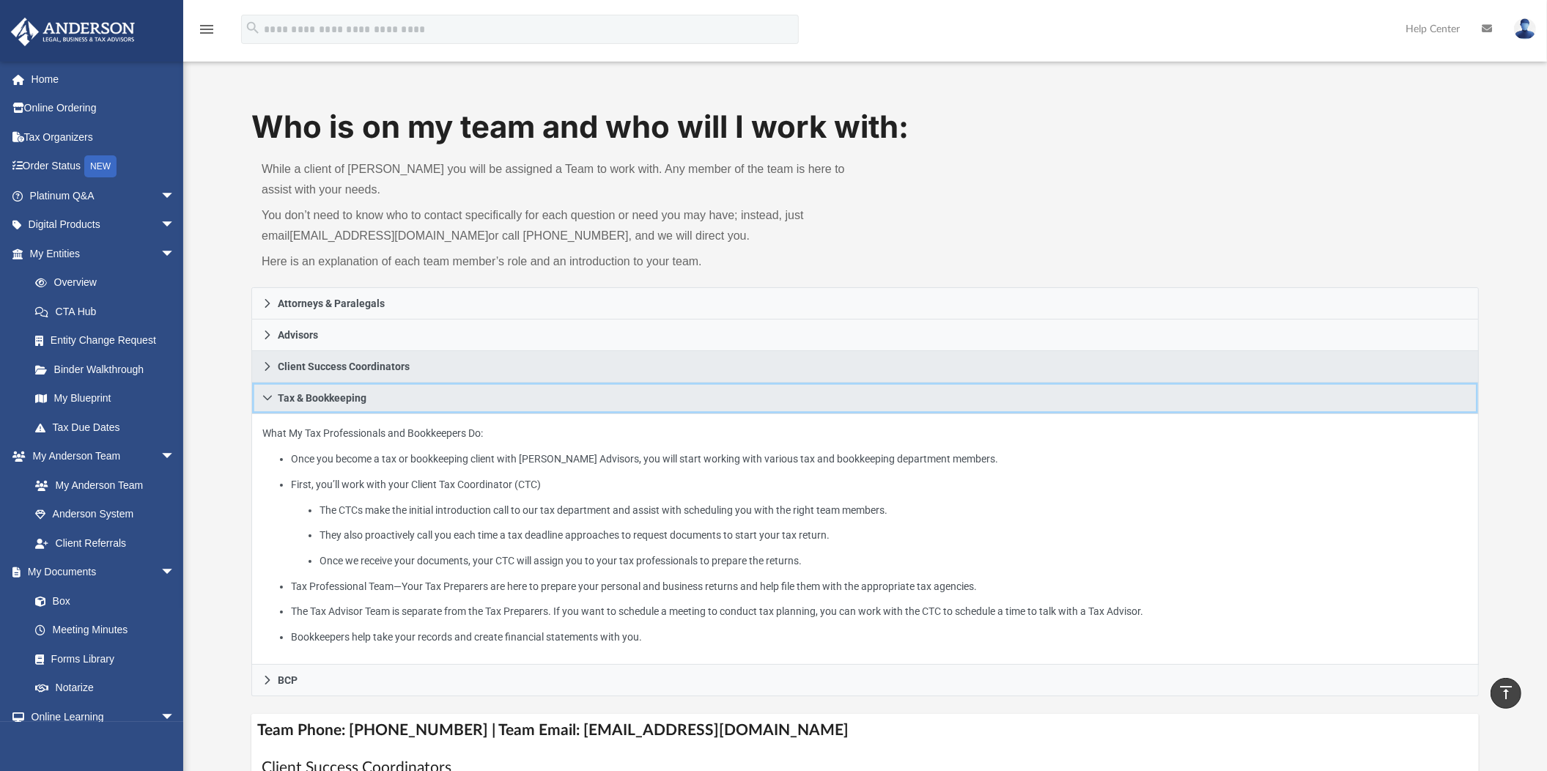
scroll to position [0, 0]
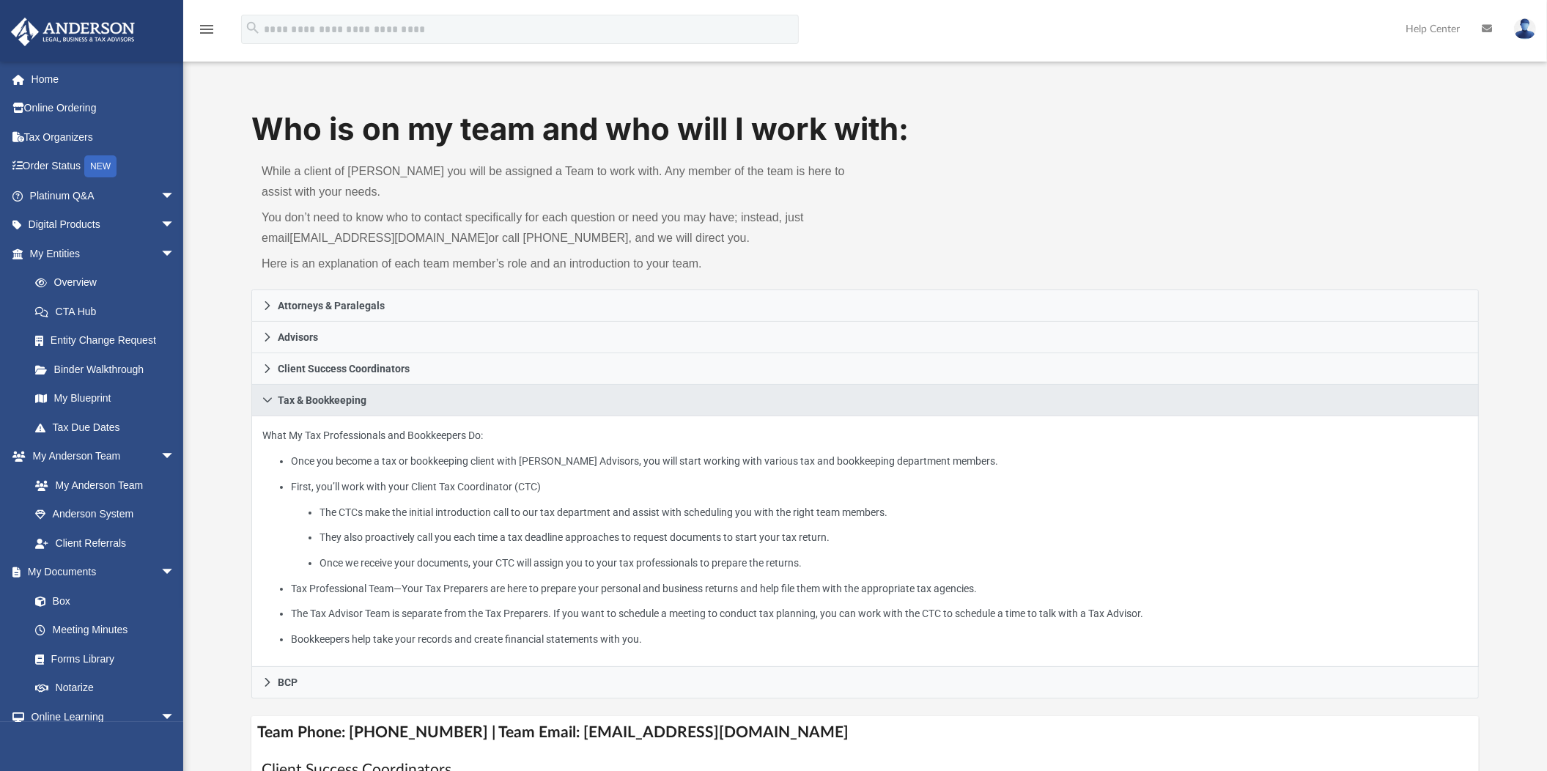
drag, startPoint x: 253, startPoint y: 240, endPoint x: 1025, endPoint y: 216, distance: 772.1
click at [1025, 216] on div "Who is on my team and who will I work with: While a client of Anderson you will…" at bounding box center [865, 199] width 1228 height 182
click at [75, 306] on link "CTA Hub" at bounding box center [109, 311] width 177 height 29
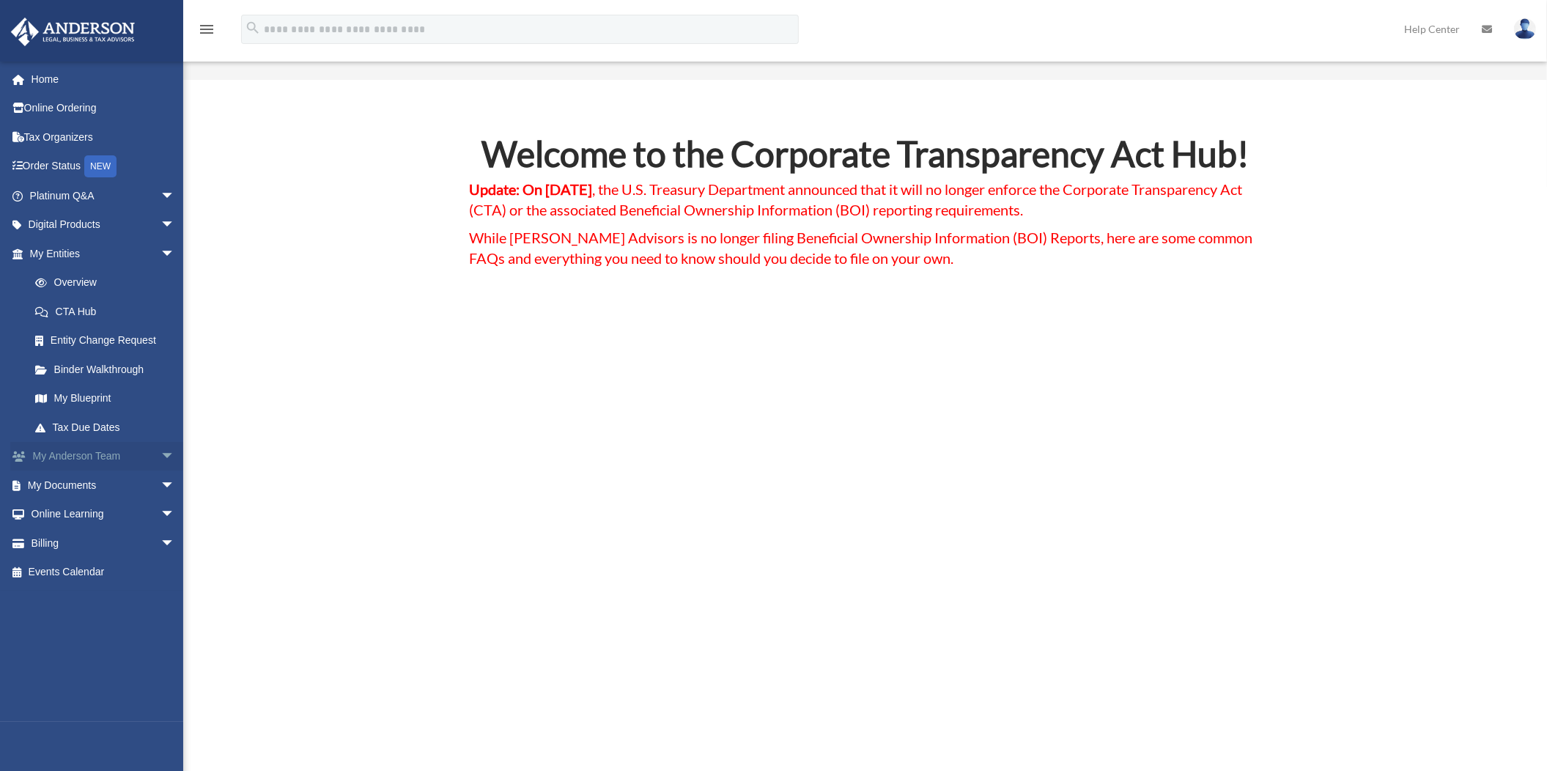
click at [161, 453] on span "arrow_drop_down" at bounding box center [175, 457] width 29 height 30
click at [96, 480] on link "My Anderson Team" at bounding box center [109, 485] width 177 height 29
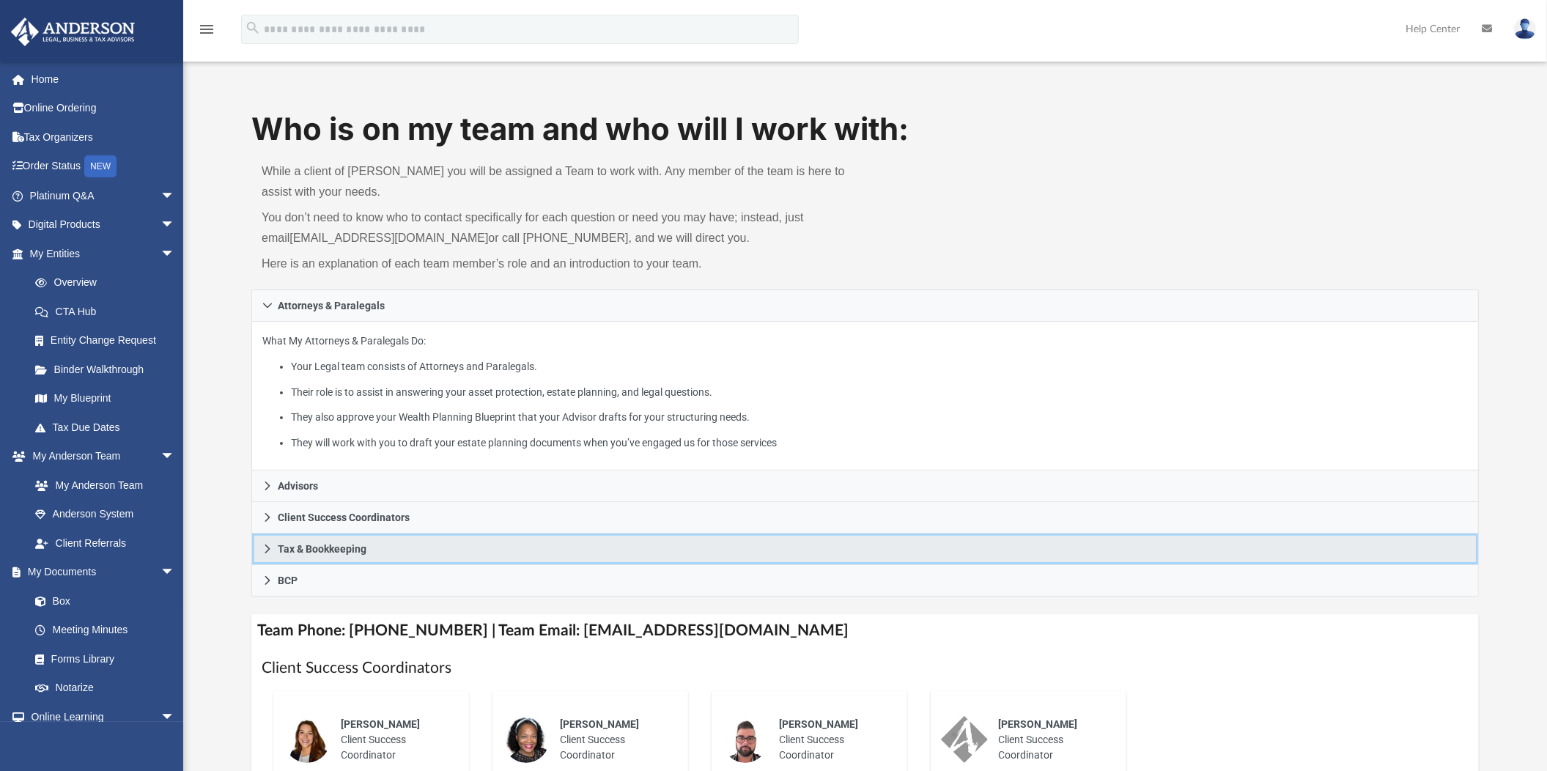
click at [269, 546] on icon at bounding box center [267, 549] width 10 height 10
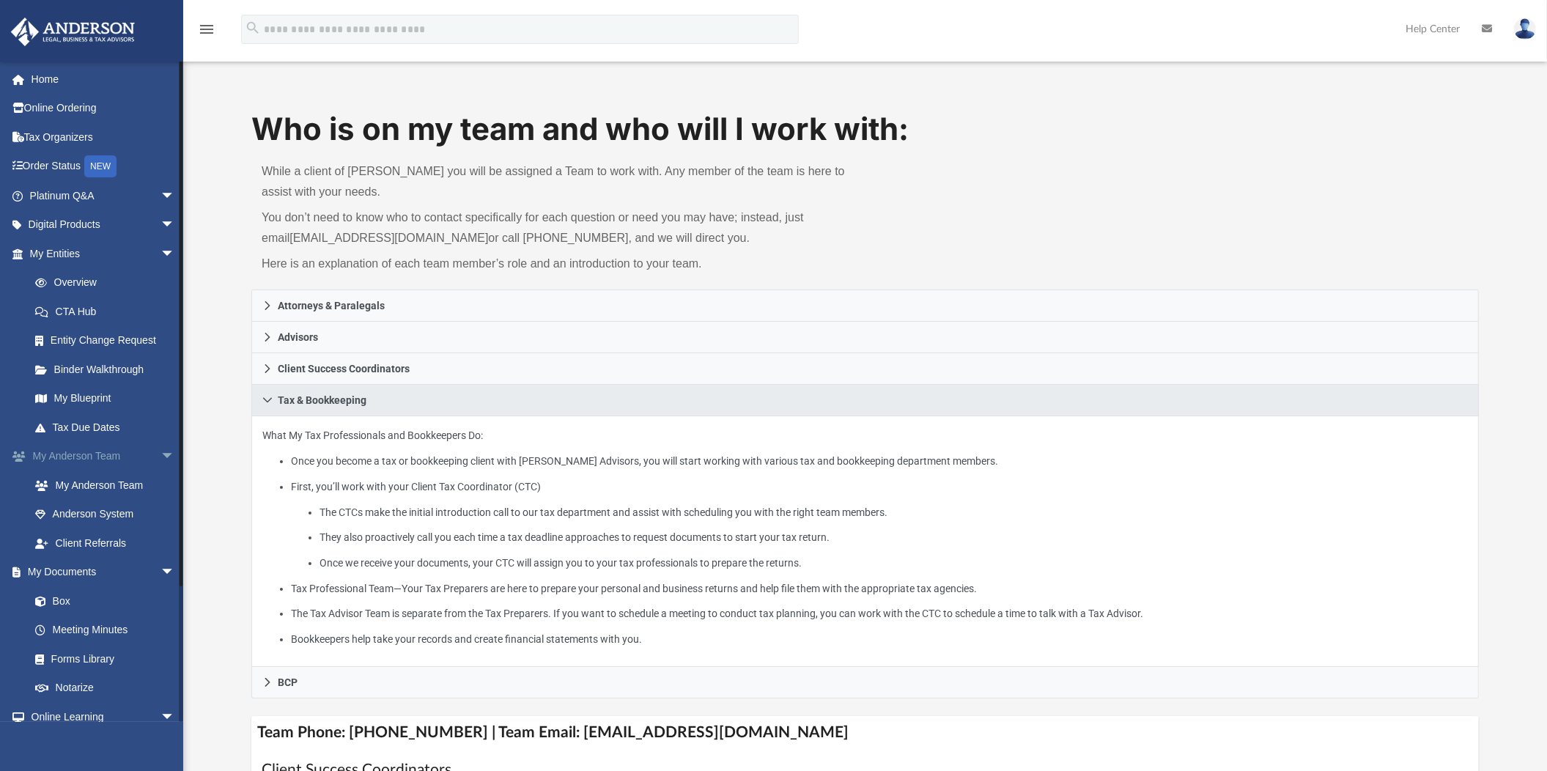
click at [88, 455] on link "My Anderson Team arrow_drop_down" at bounding box center [103, 456] width 187 height 29
click at [74, 509] on link "Anderson System" at bounding box center [109, 514] width 177 height 29
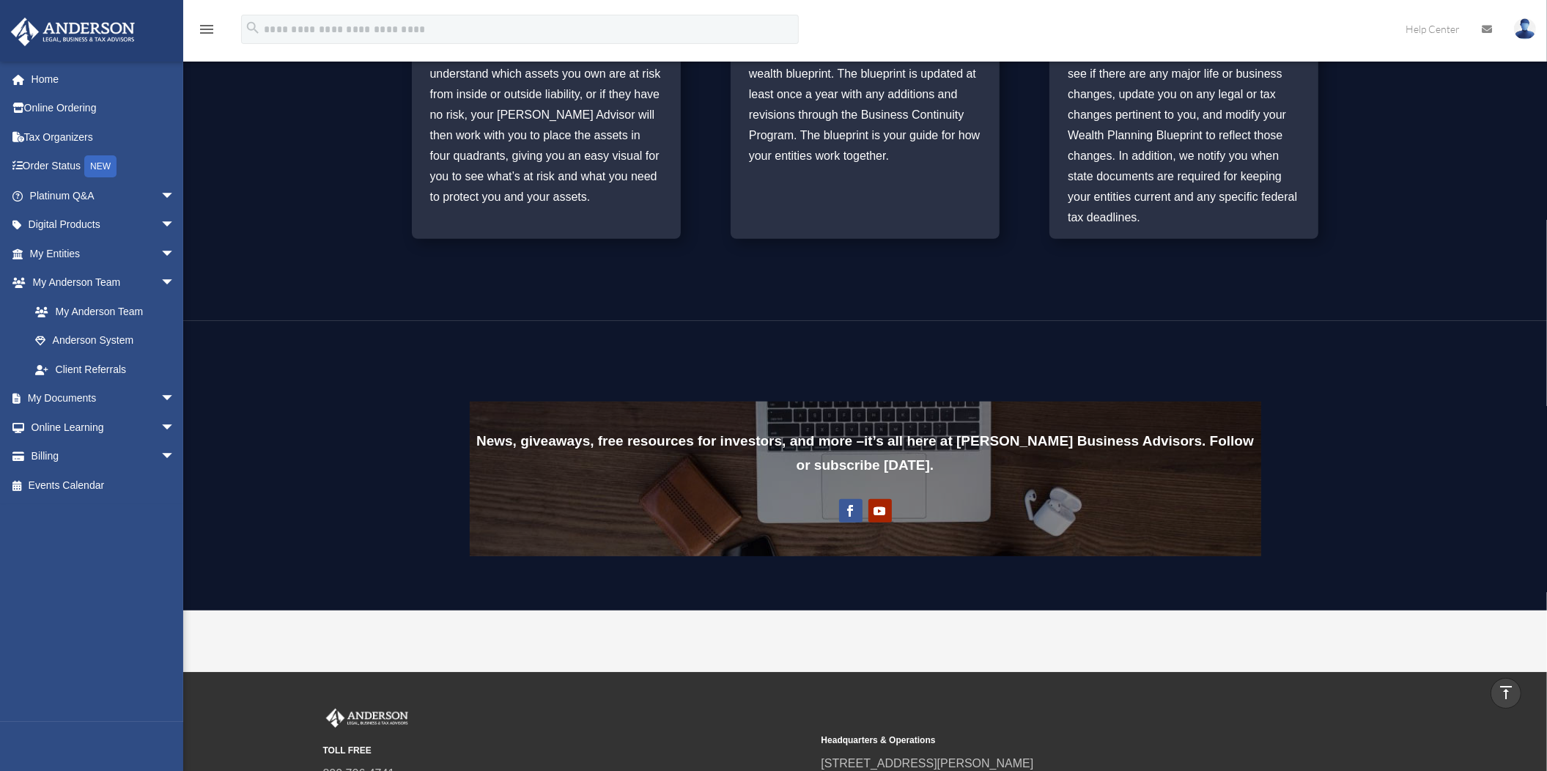
scroll to position [1074, 0]
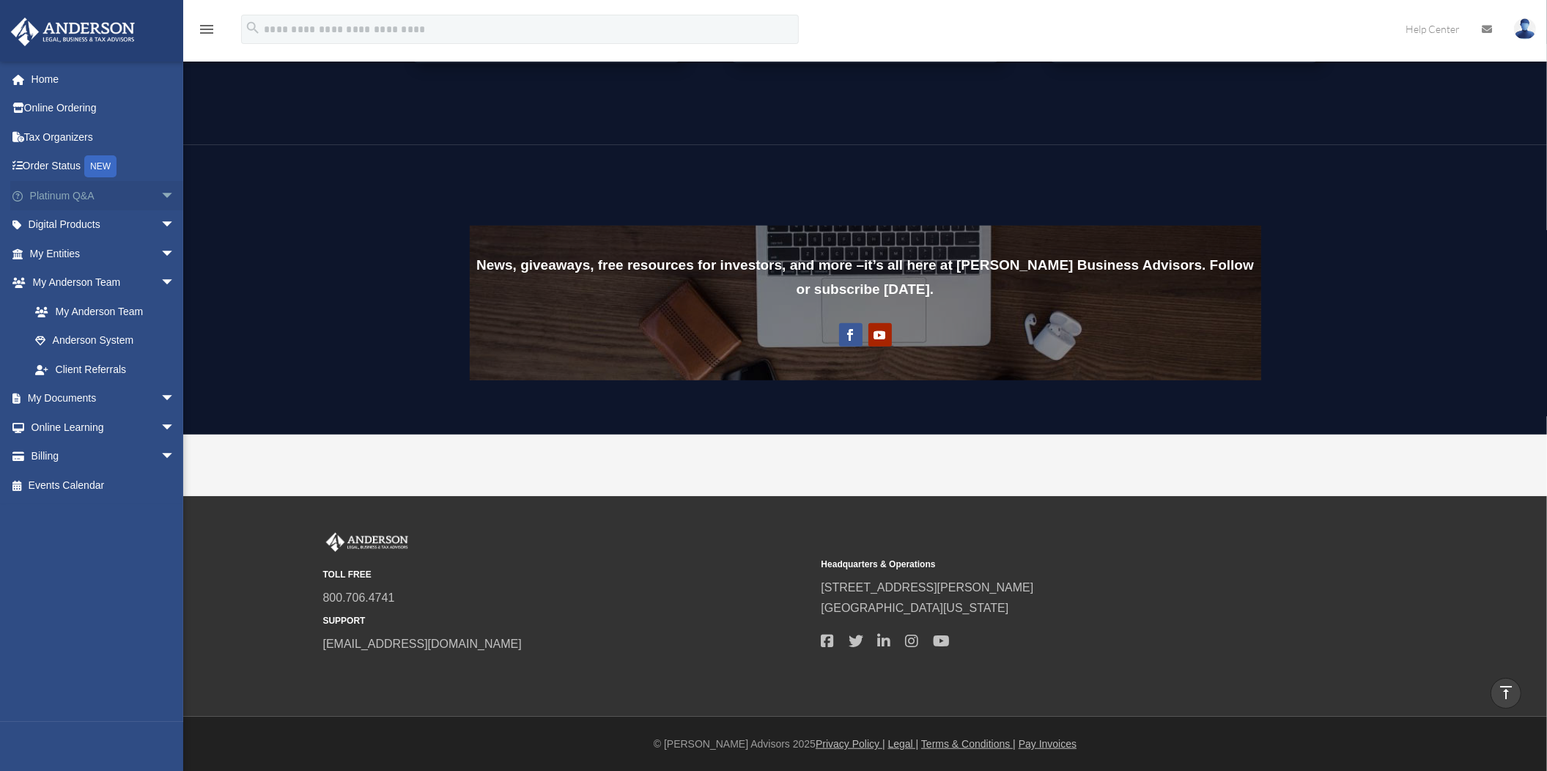
click at [161, 188] on span "arrow_drop_down" at bounding box center [175, 196] width 29 height 30
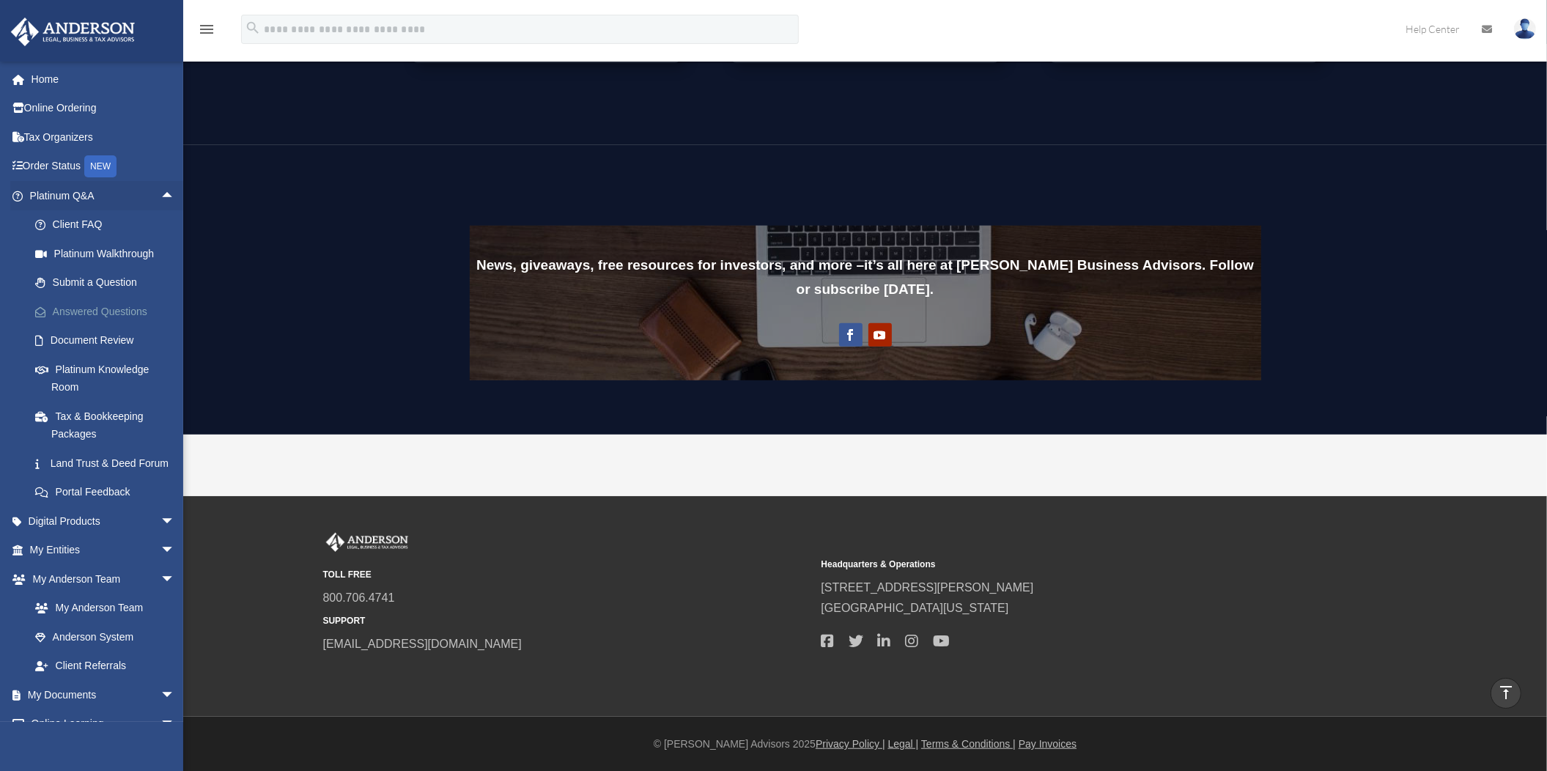
click at [108, 303] on link "Answered Questions" at bounding box center [109, 311] width 177 height 29
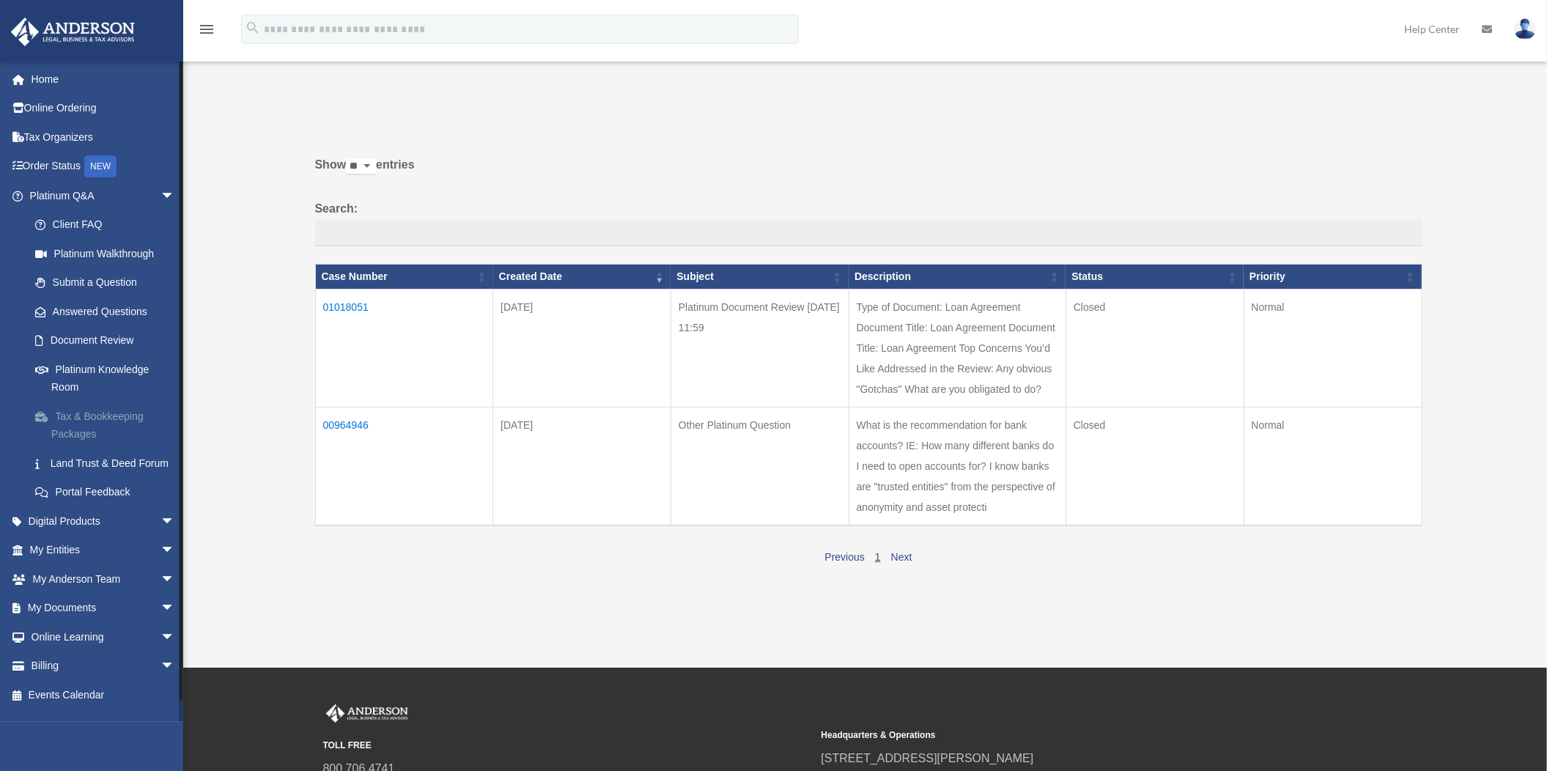
click at [105, 410] on link "Tax & Bookkeeping Packages" at bounding box center [109, 425] width 177 height 47
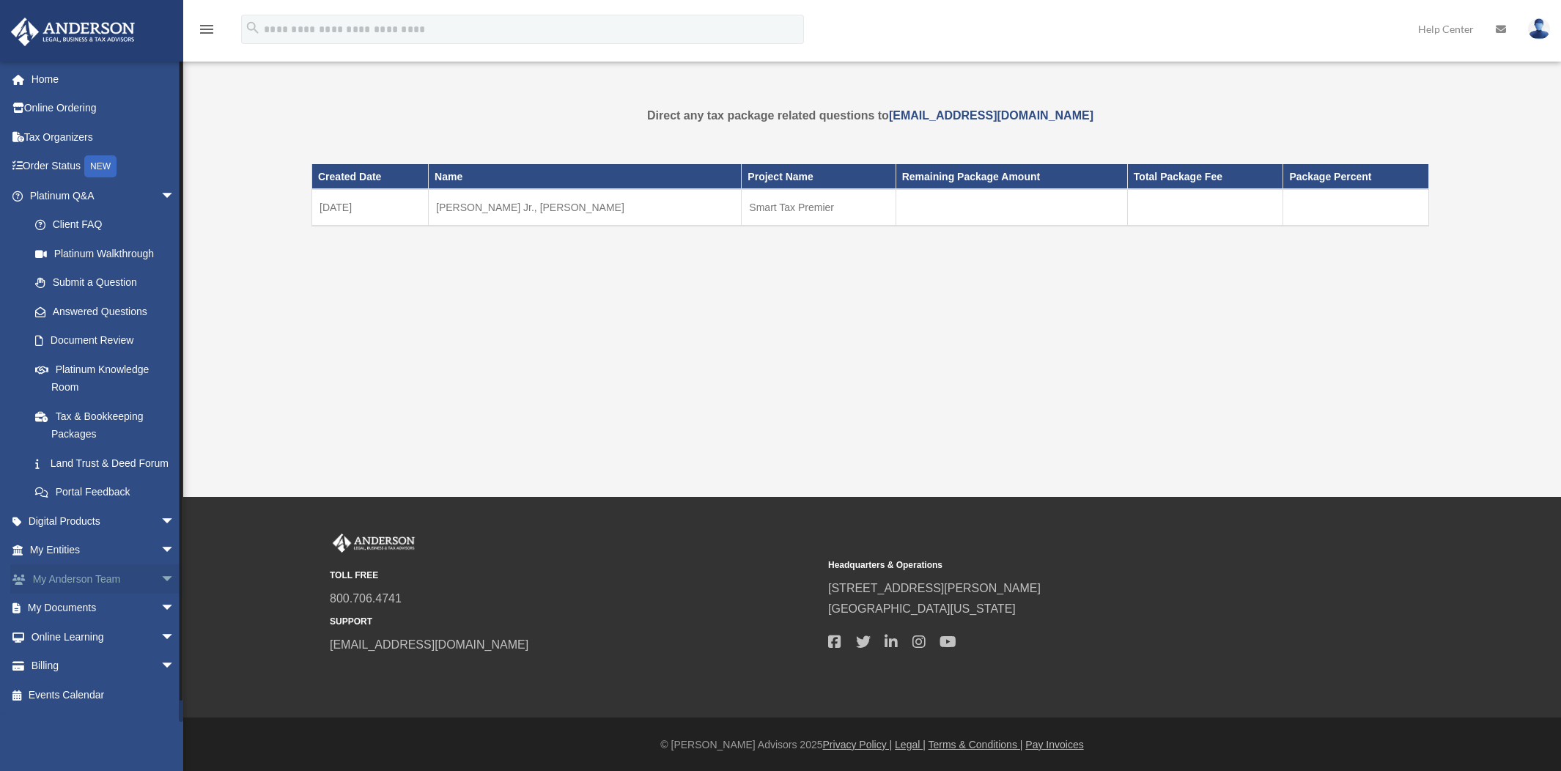
click at [161, 586] on span "arrow_drop_down" at bounding box center [175, 579] width 29 height 30
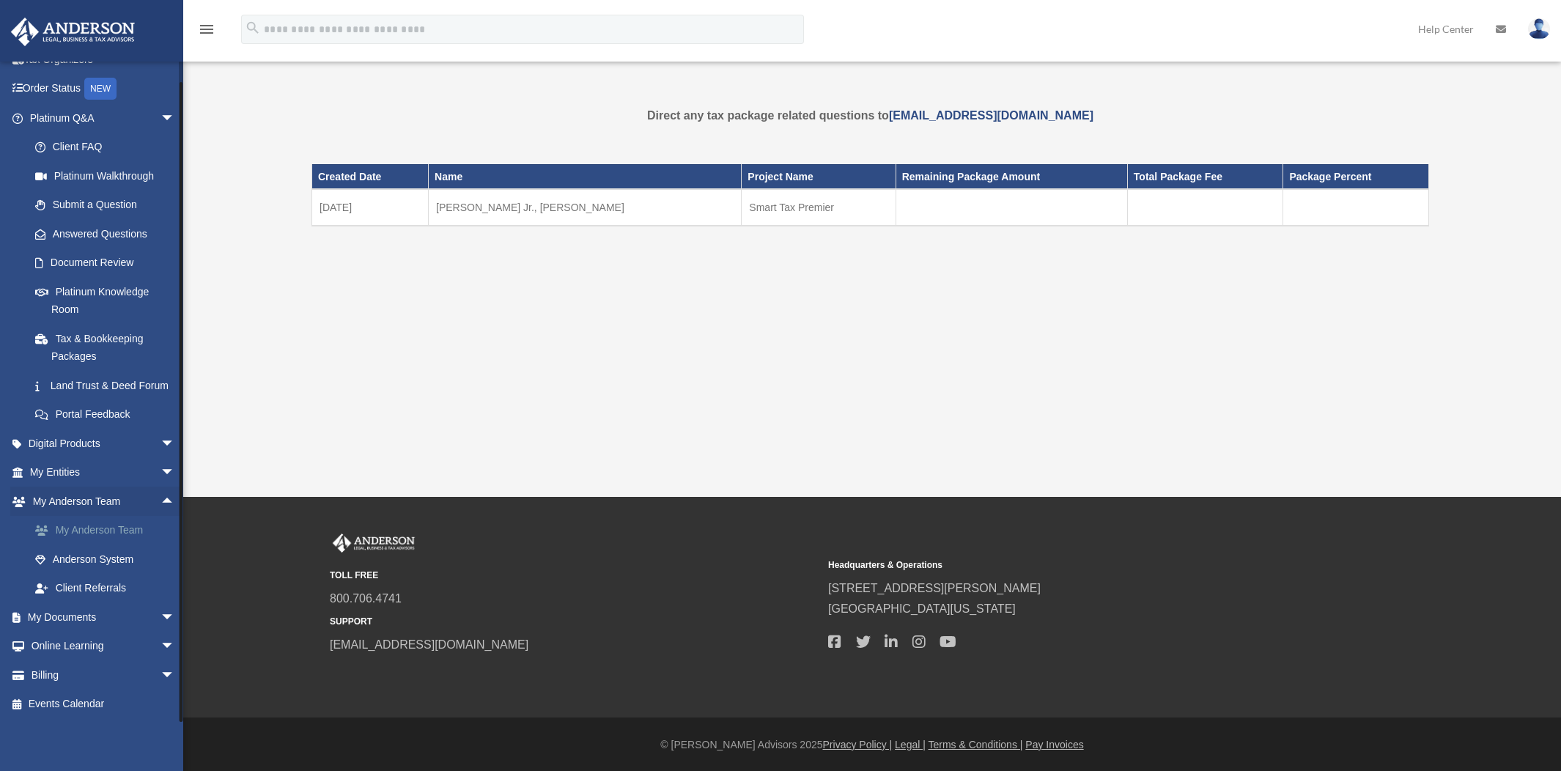
scroll to position [94, 0]
click at [161, 613] on span "arrow_drop_down" at bounding box center [175, 617] width 29 height 30
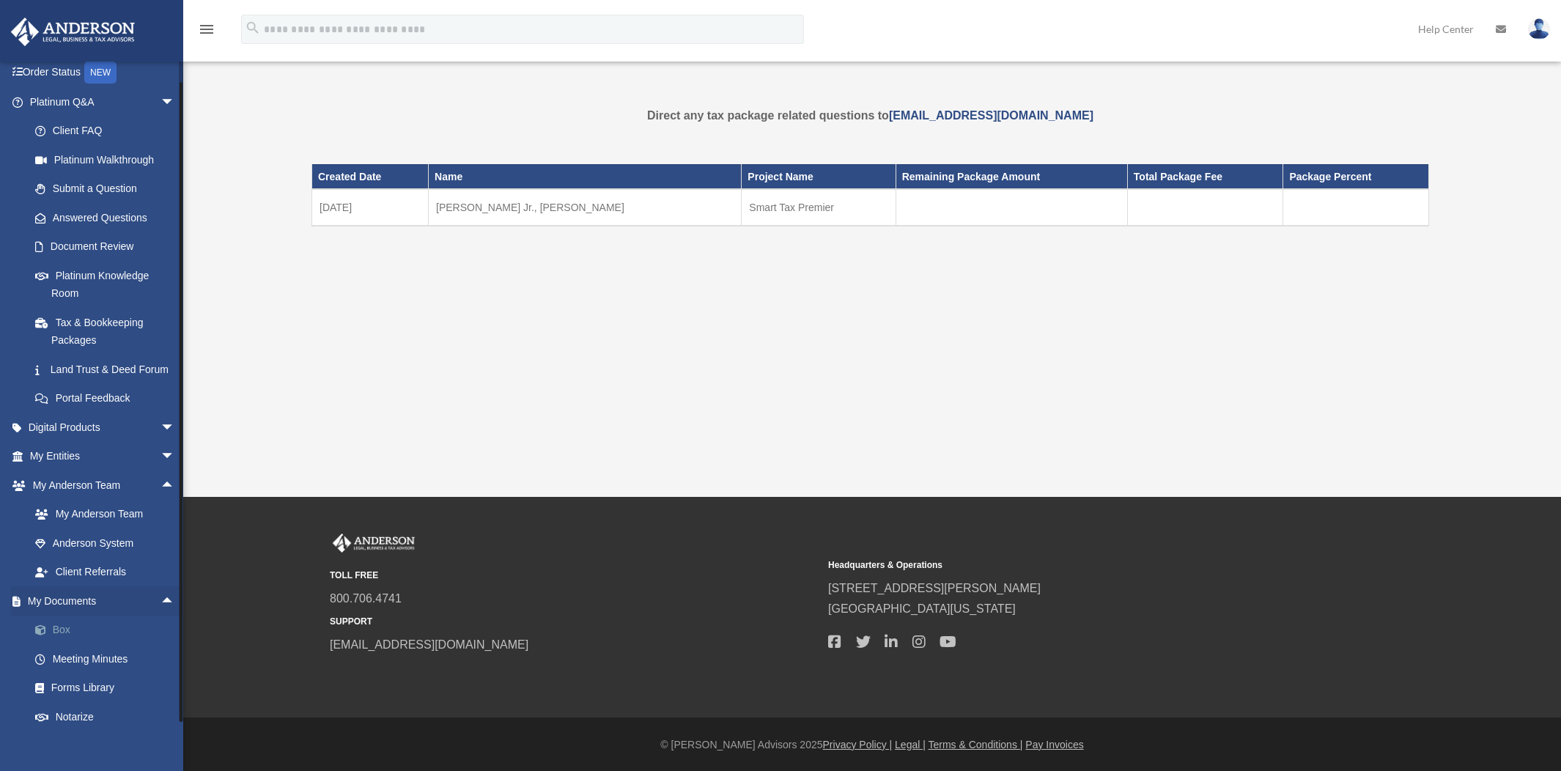
click at [60, 641] on link "Box" at bounding box center [109, 630] width 177 height 29
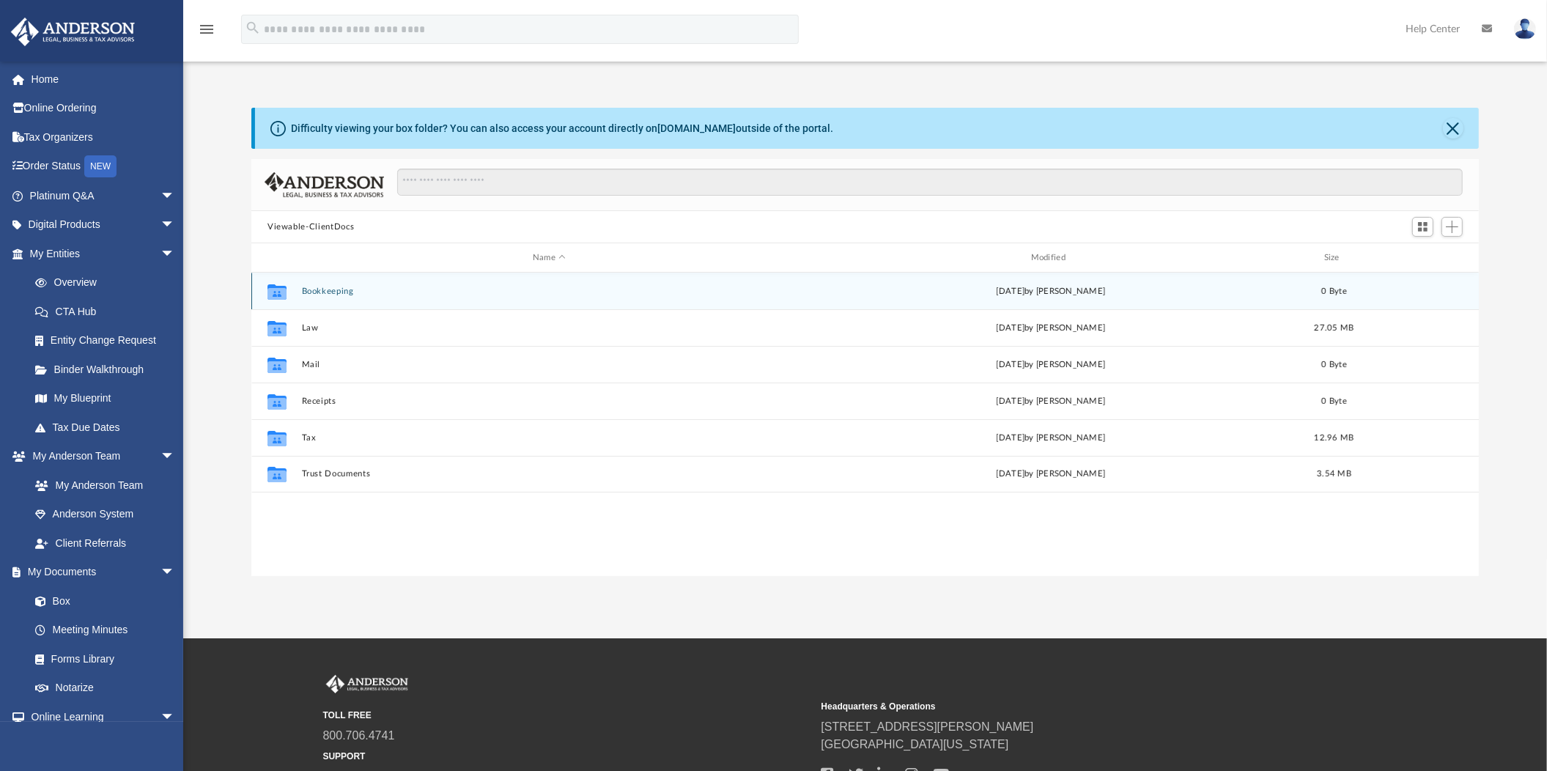
scroll to position [319, 1214]
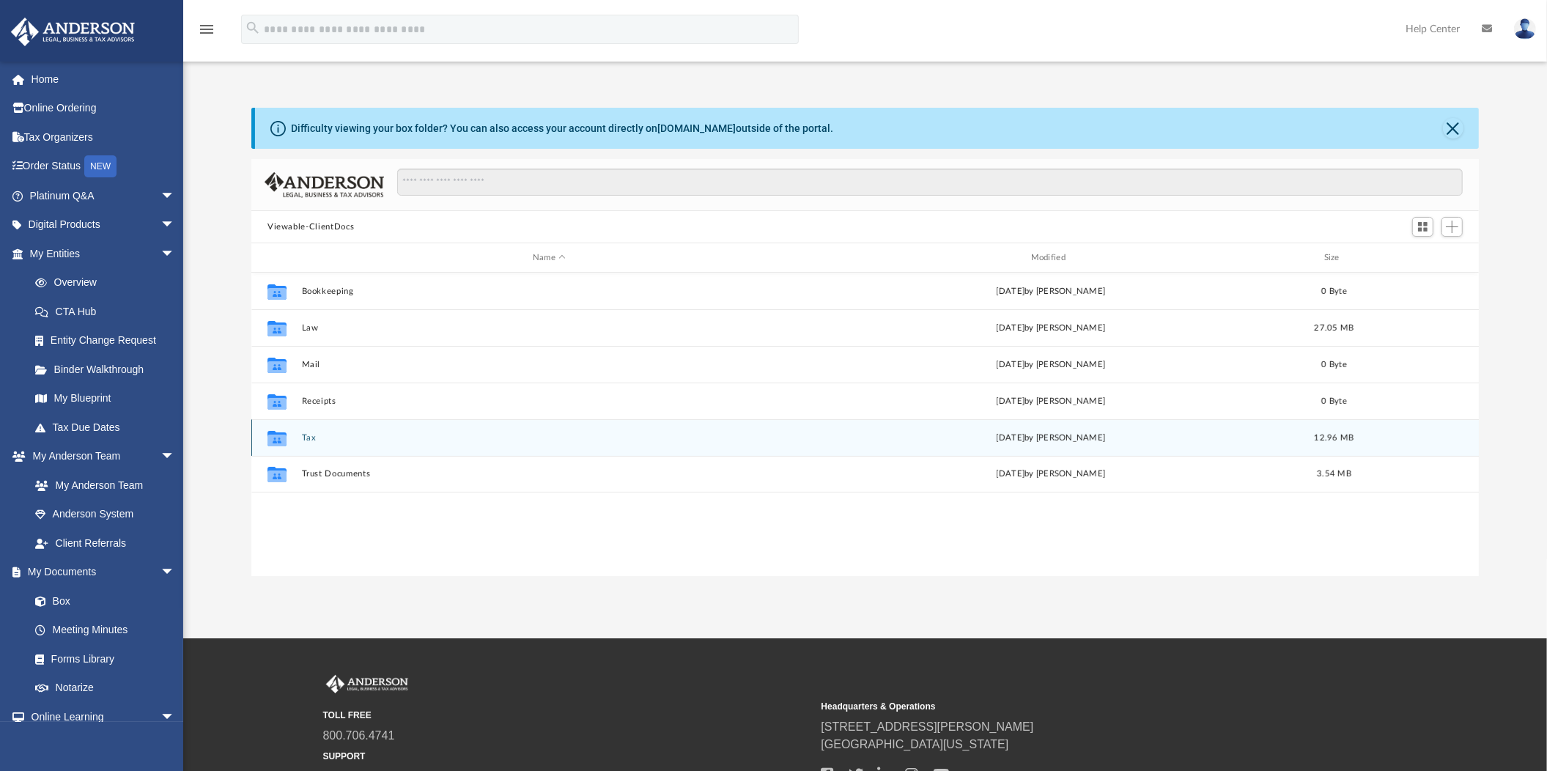
click at [306, 435] on button "Tax" at bounding box center [549, 438] width 495 height 10
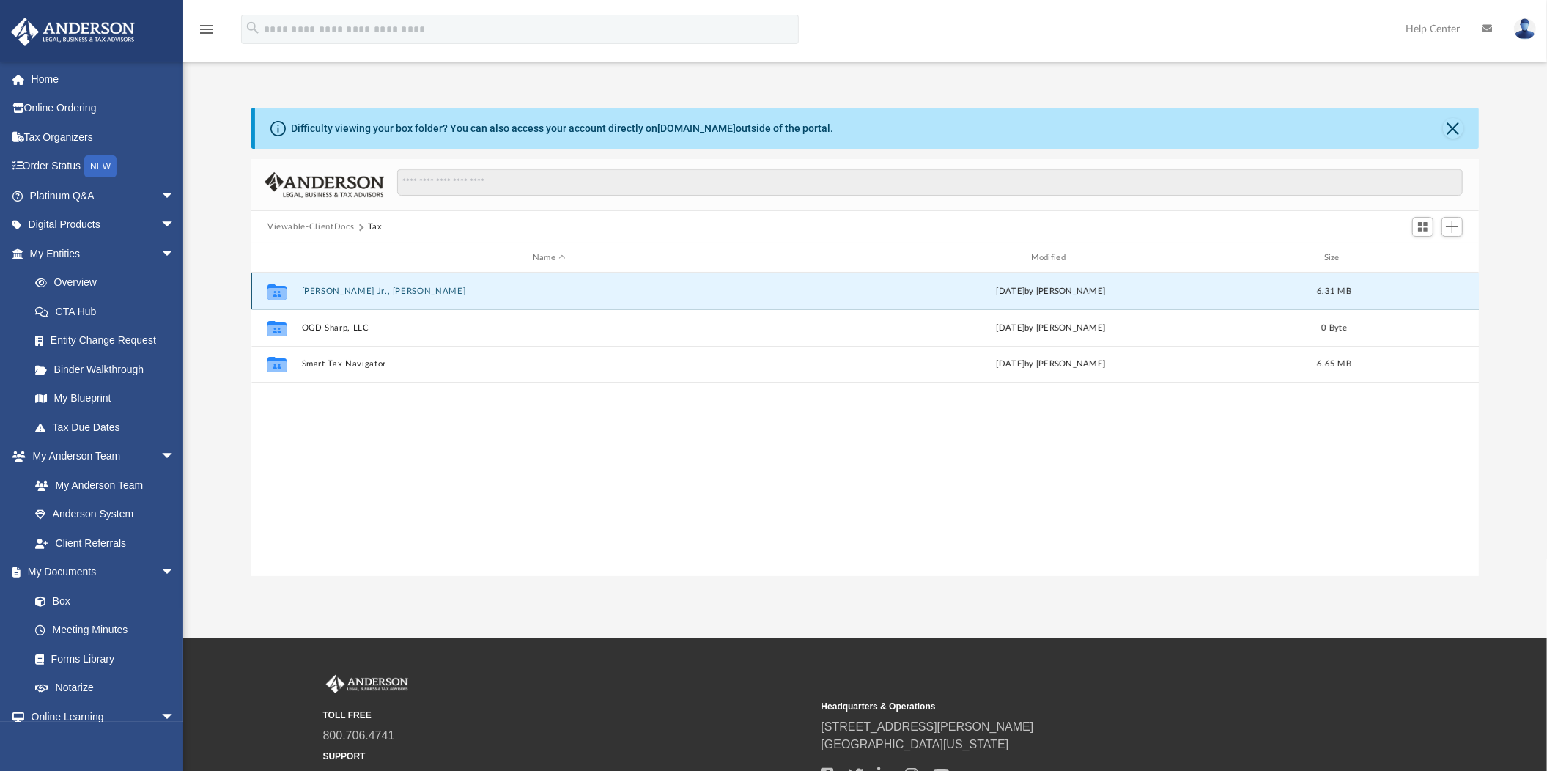
click at [335, 291] on button "Hall Jr., Edward R." at bounding box center [549, 292] width 495 height 10
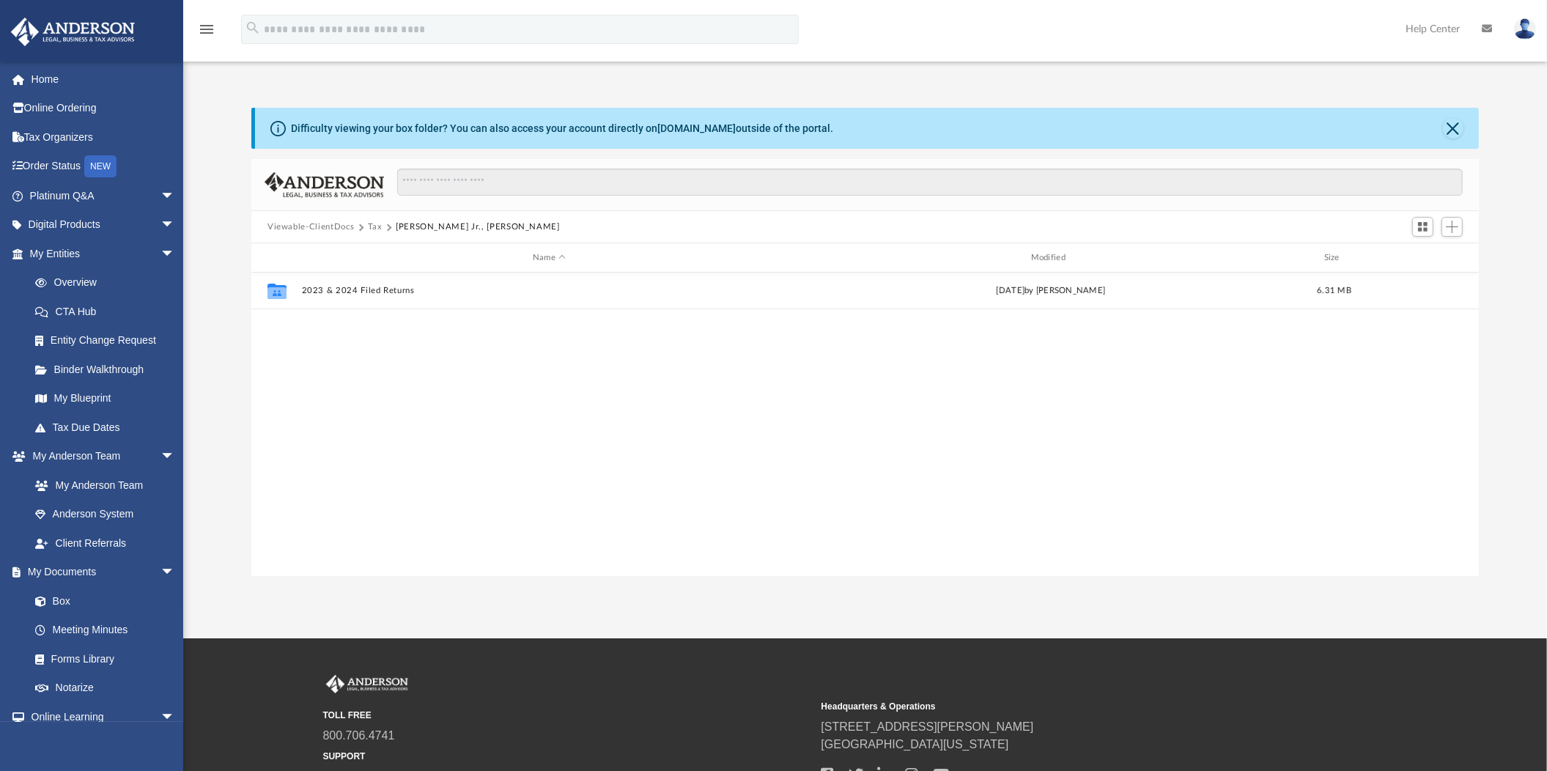
click at [375, 227] on button "Tax" at bounding box center [375, 227] width 15 height 13
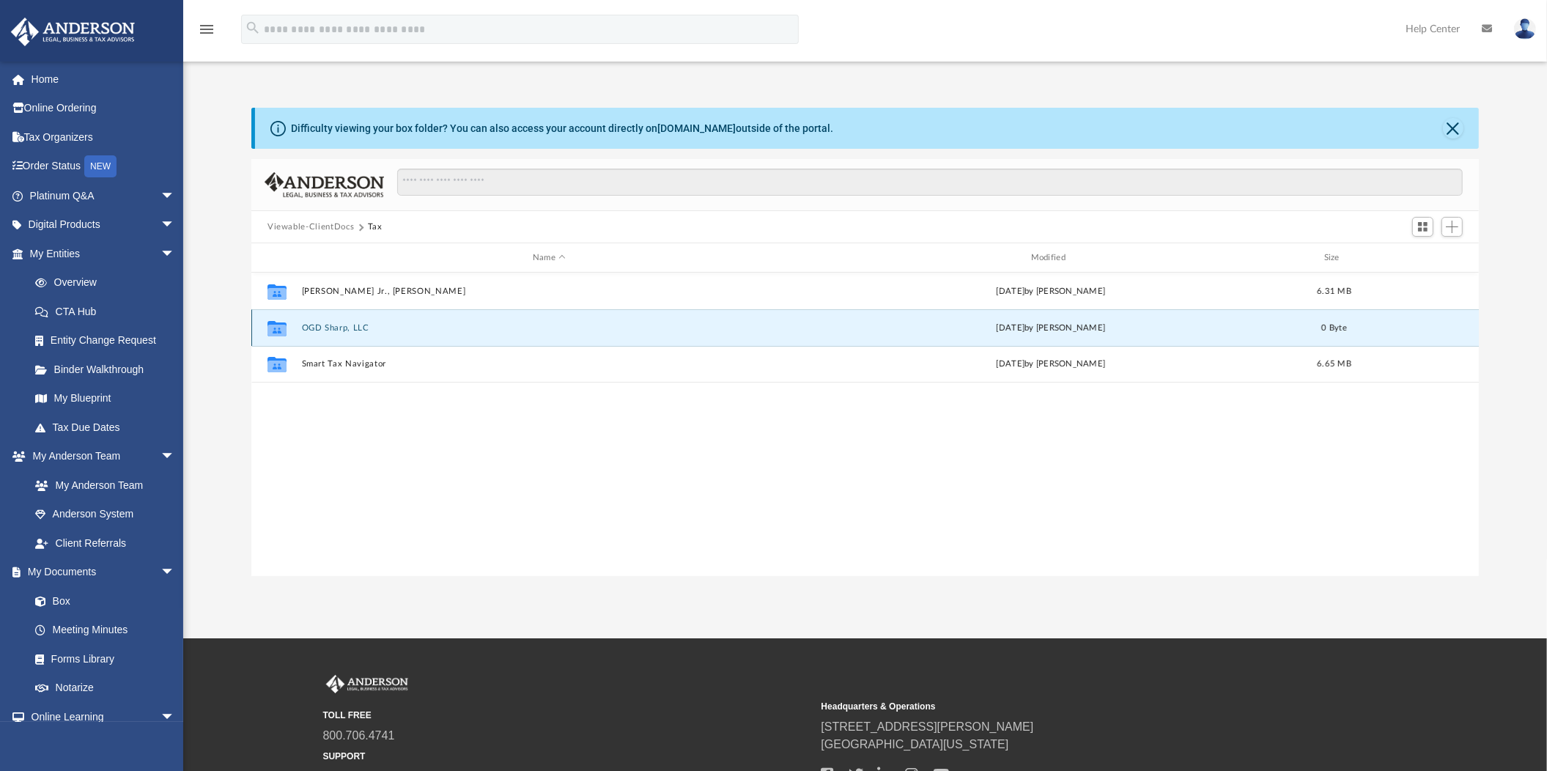
click at [337, 326] on button "OGD Sharp, LLC" at bounding box center [549, 328] width 495 height 10
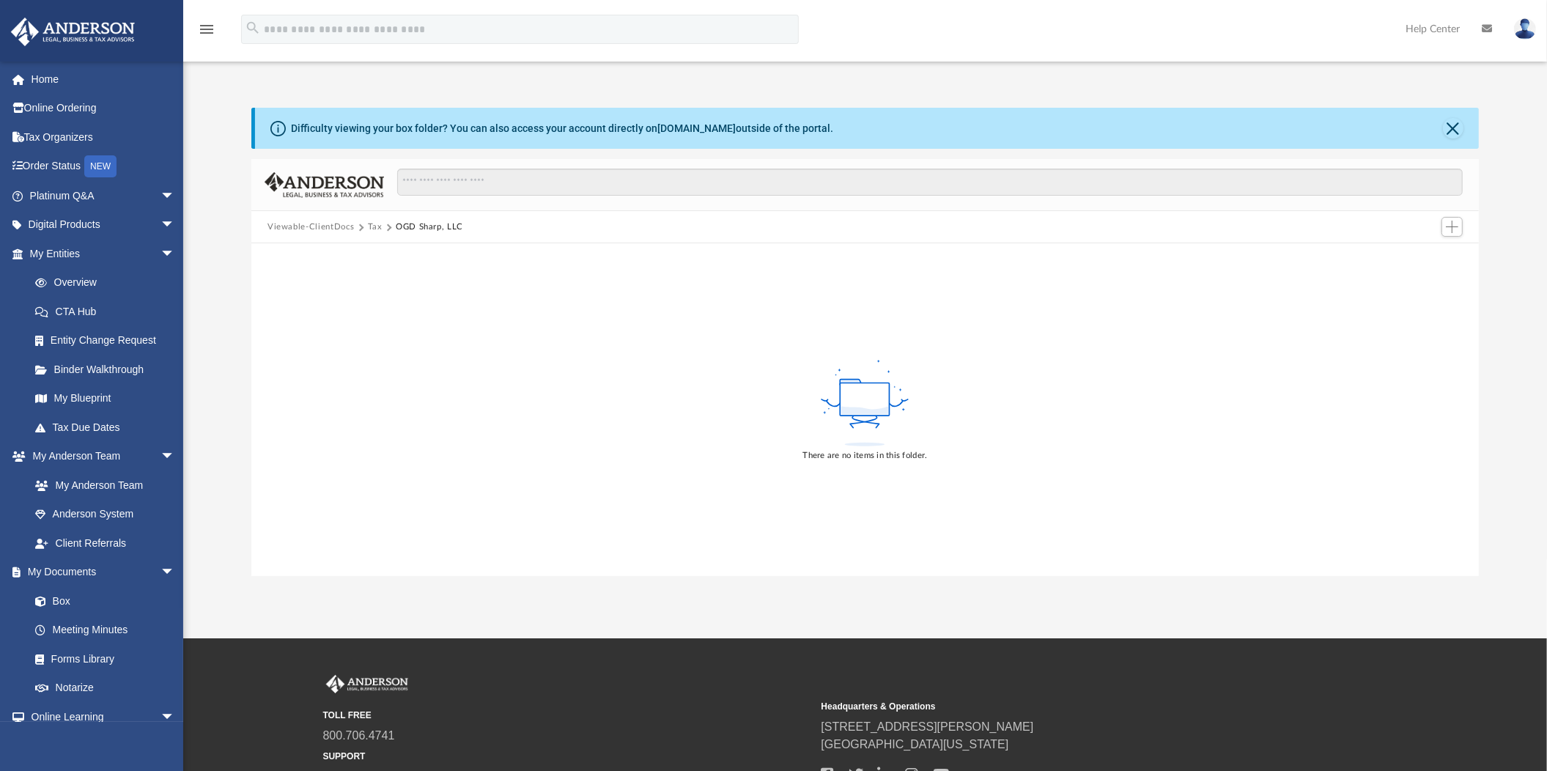
click at [374, 226] on button "Tax" at bounding box center [375, 227] width 15 height 13
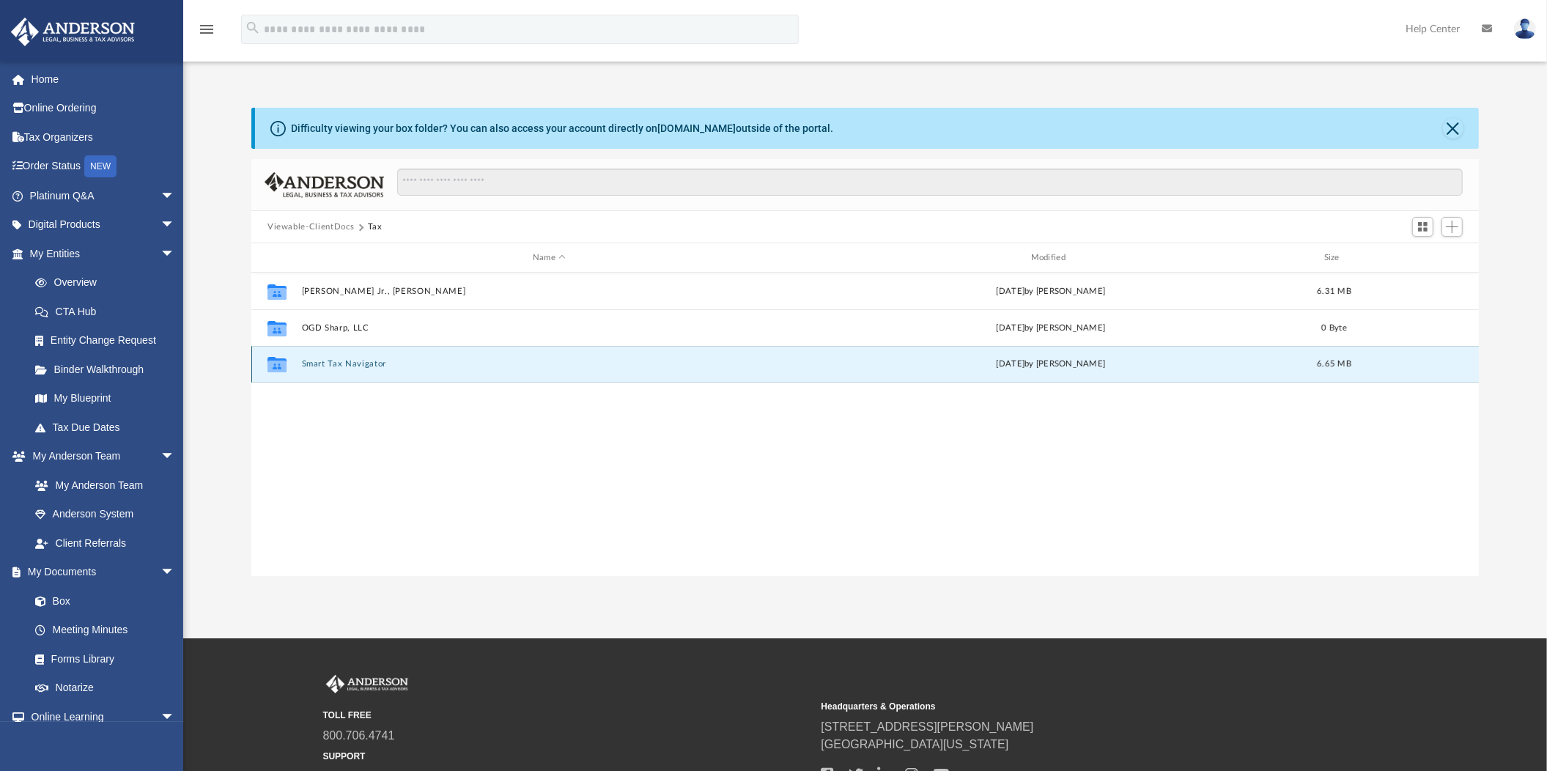
click at [339, 361] on button "Smart Tax Navigator" at bounding box center [549, 364] width 495 height 10
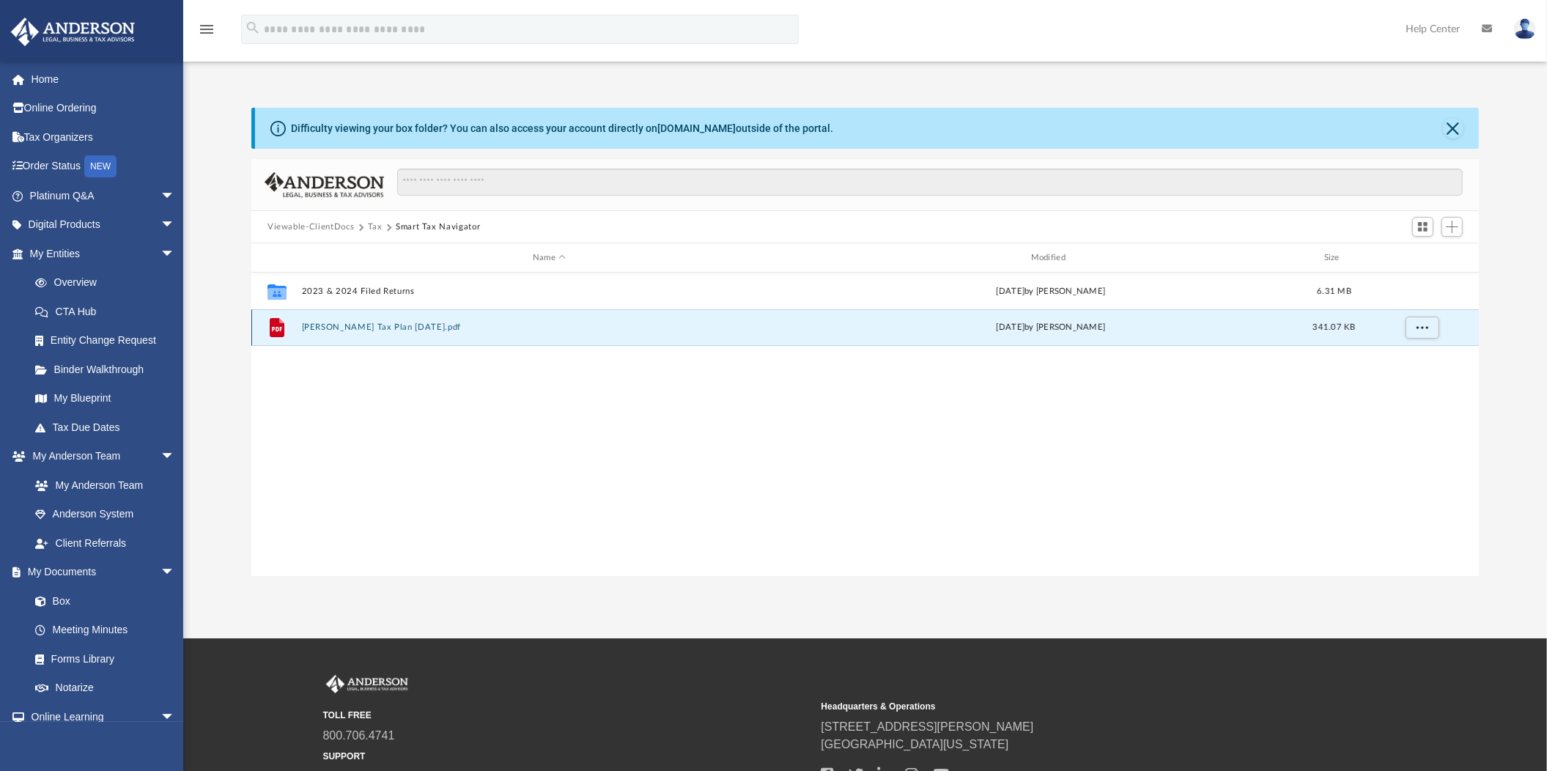
click at [366, 324] on button "Edward Hall Jr. Tax Plan 2025-07-24.pdf" at bounding box center [549, 327] width 495 height 10
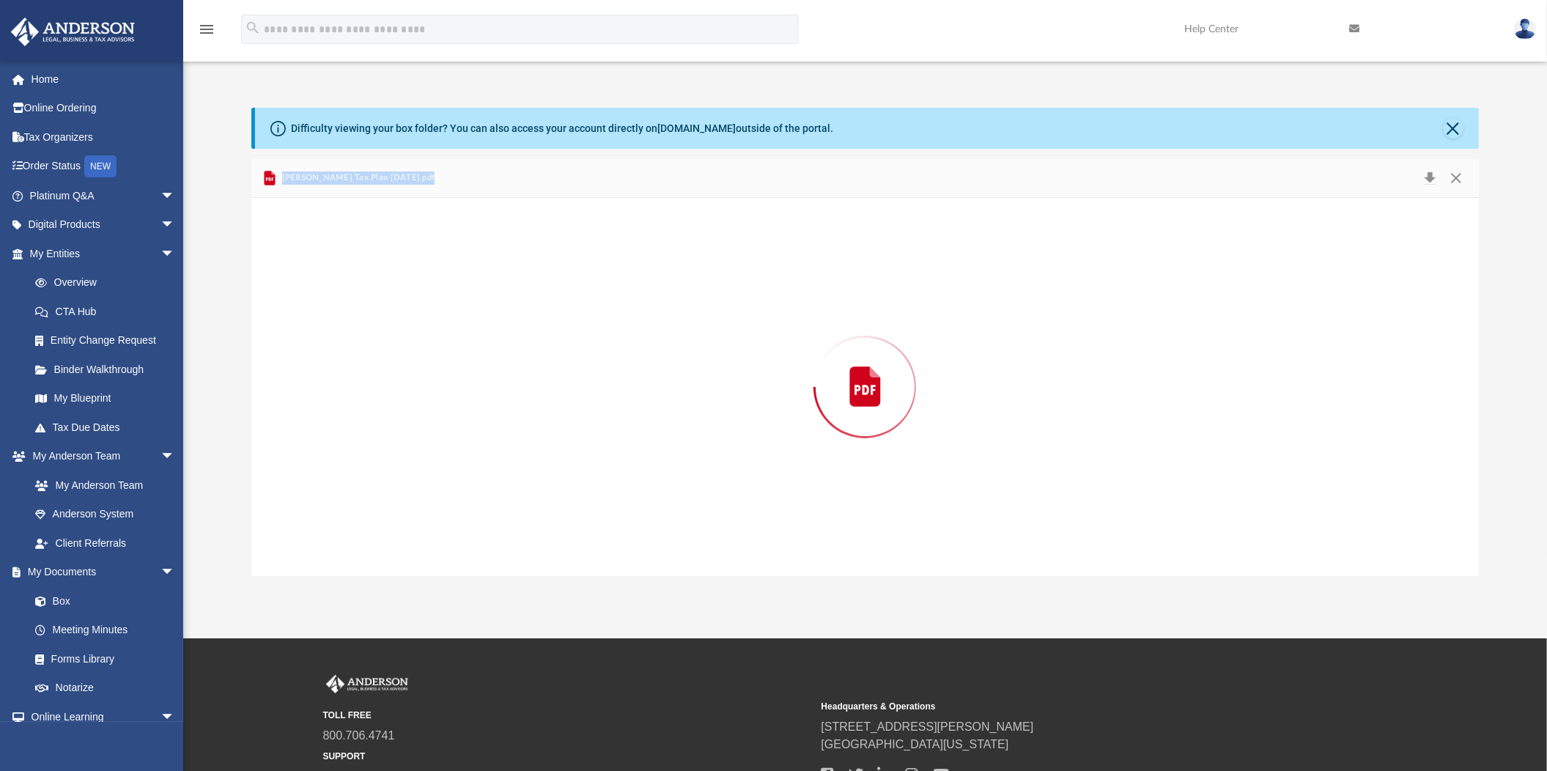
click at [367, 325] on div "Preview" at bounding box center [865, 387] width 1228 height 378
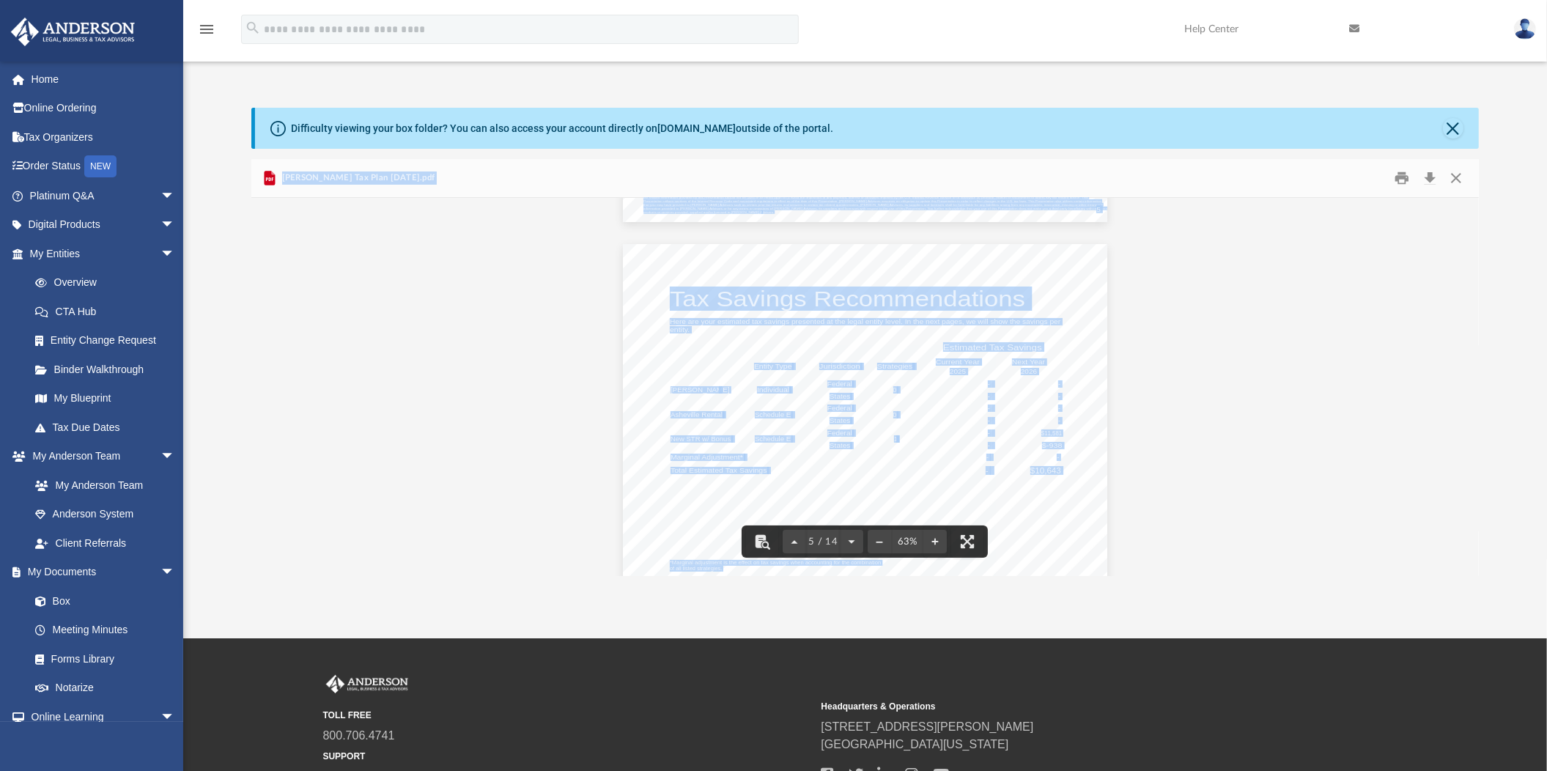
scroll to position [1598, 0]
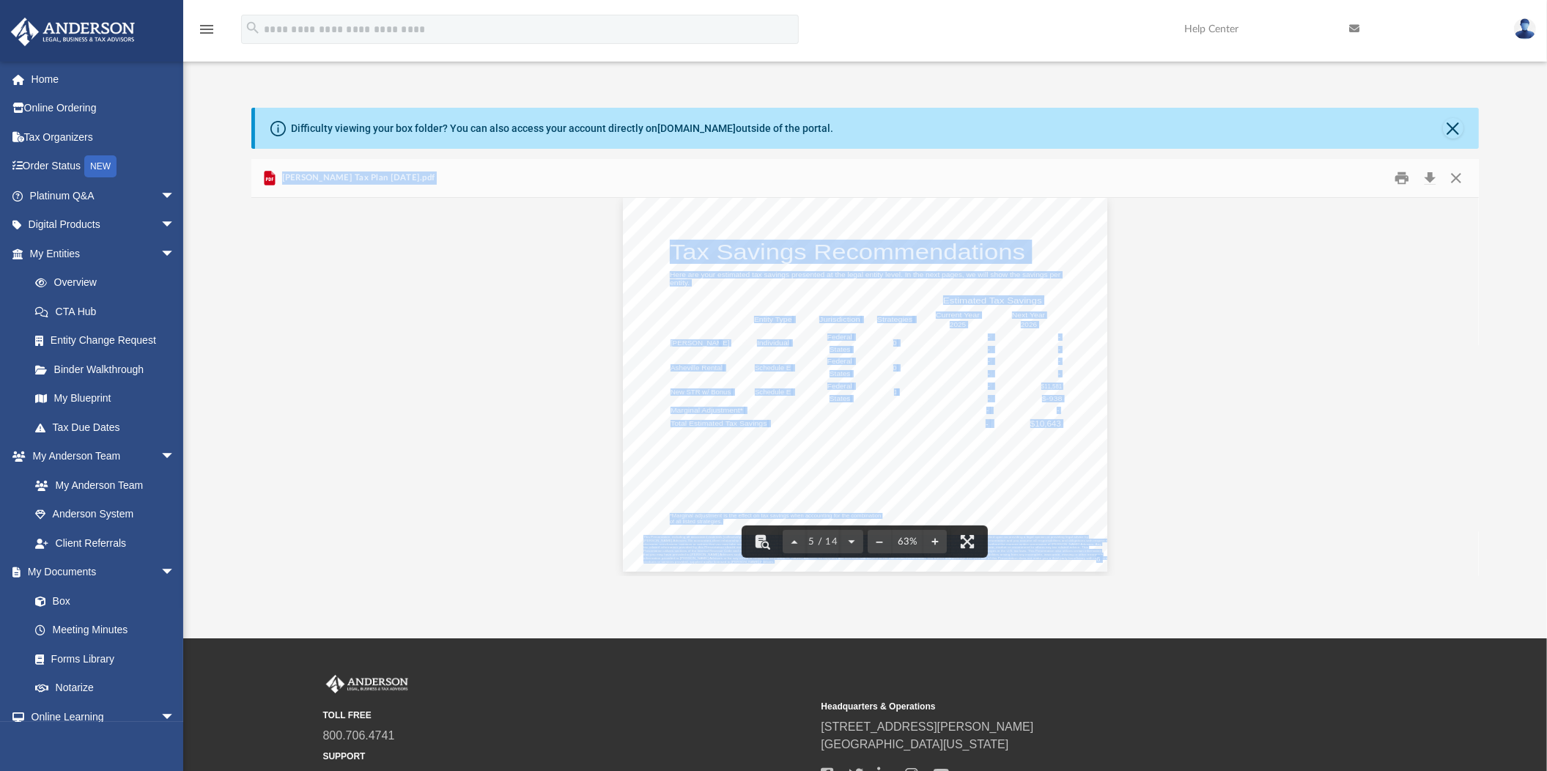
click at [824, 451] on div "Tax Savings Recommendations Here are your estimated tax savings presented at th…" at bounding box center [865, 384] width 484 height 375
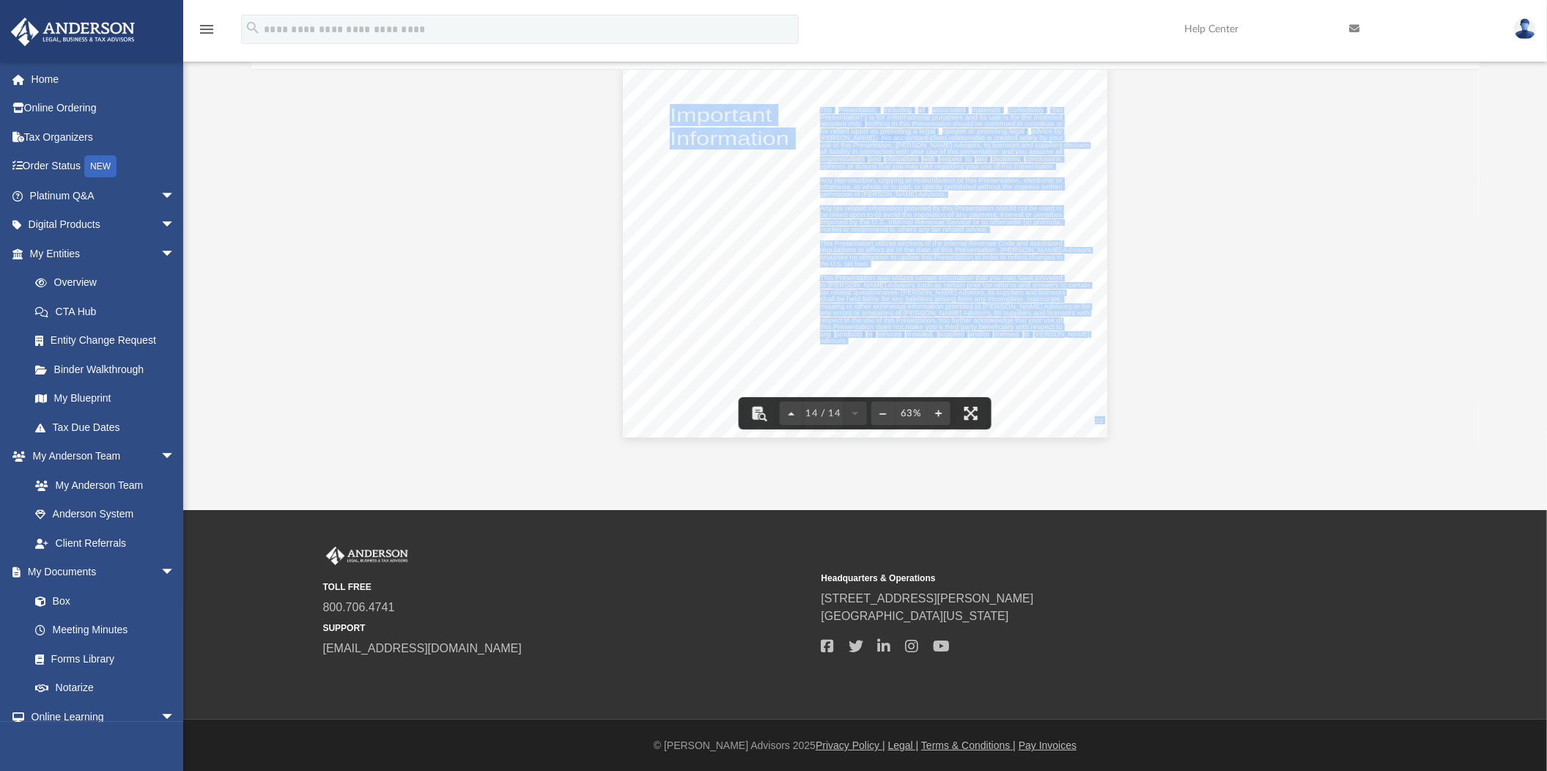
scroll to position [0, 0]
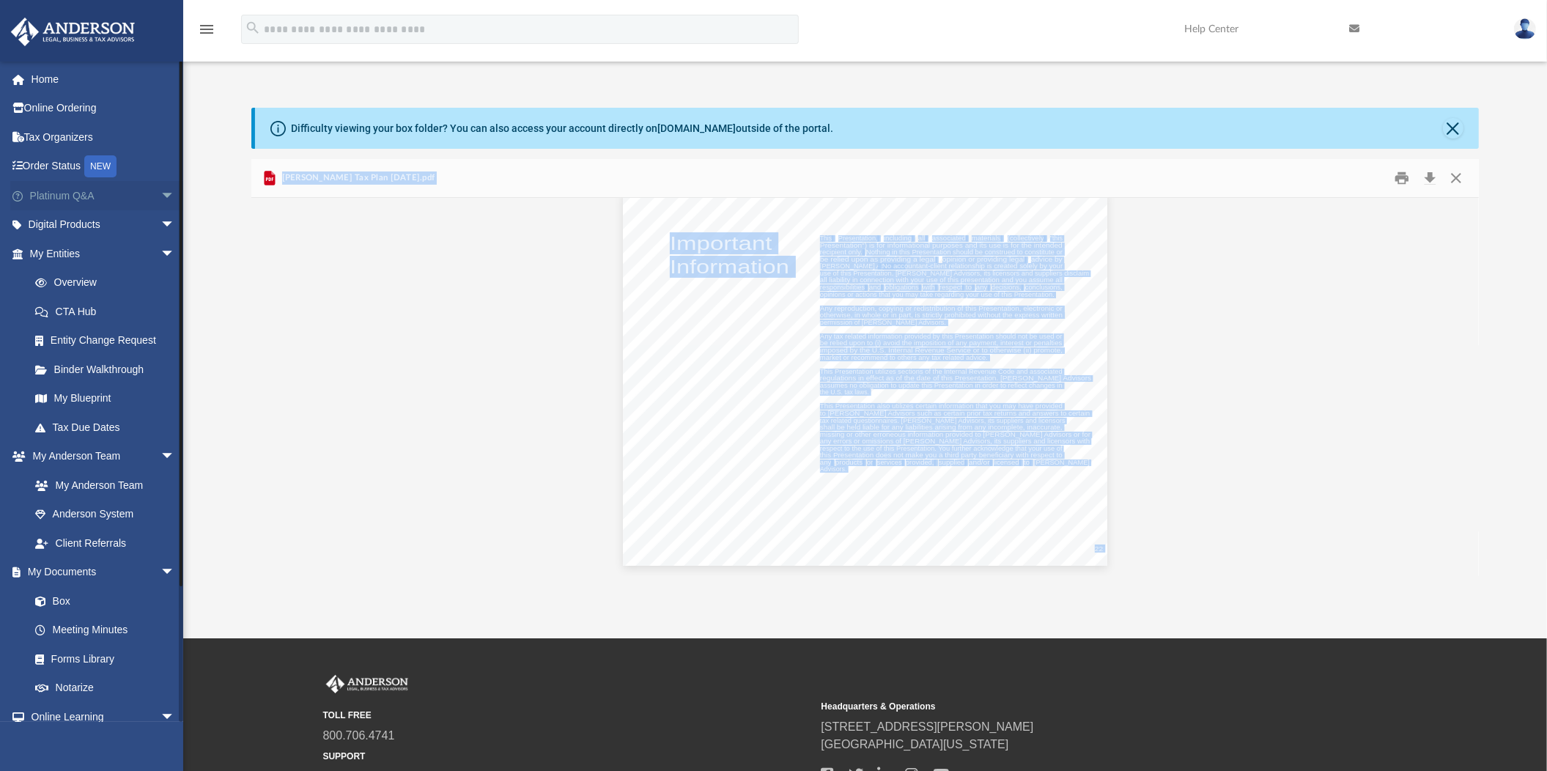
click at [161, 188] on span "arrow_drop_down" at bounding box center [175, 196] width 29 height 30
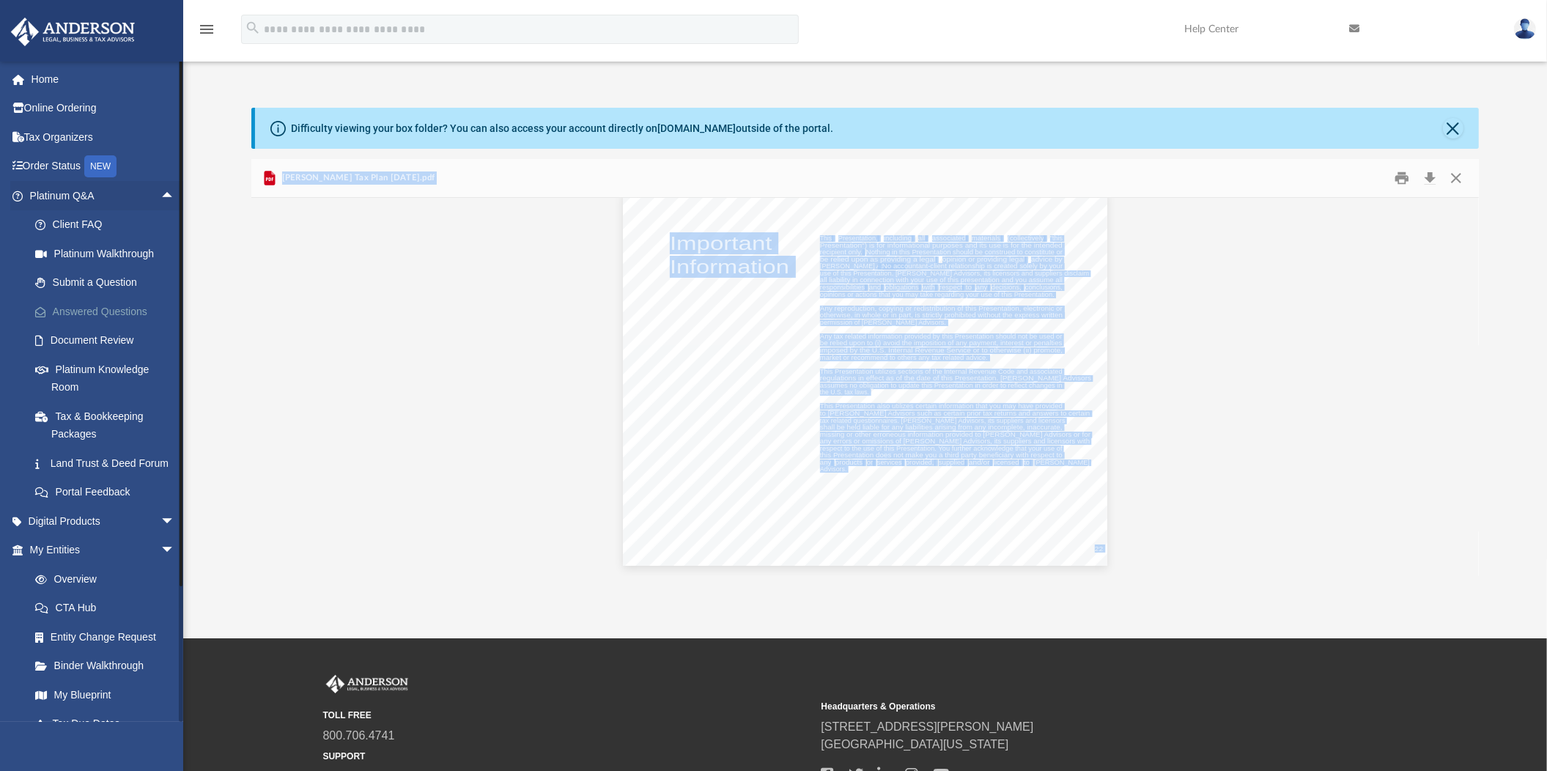
click at [99, 302] on link "Answered Questions" at bounding box center [109, 311] width 177 height 29
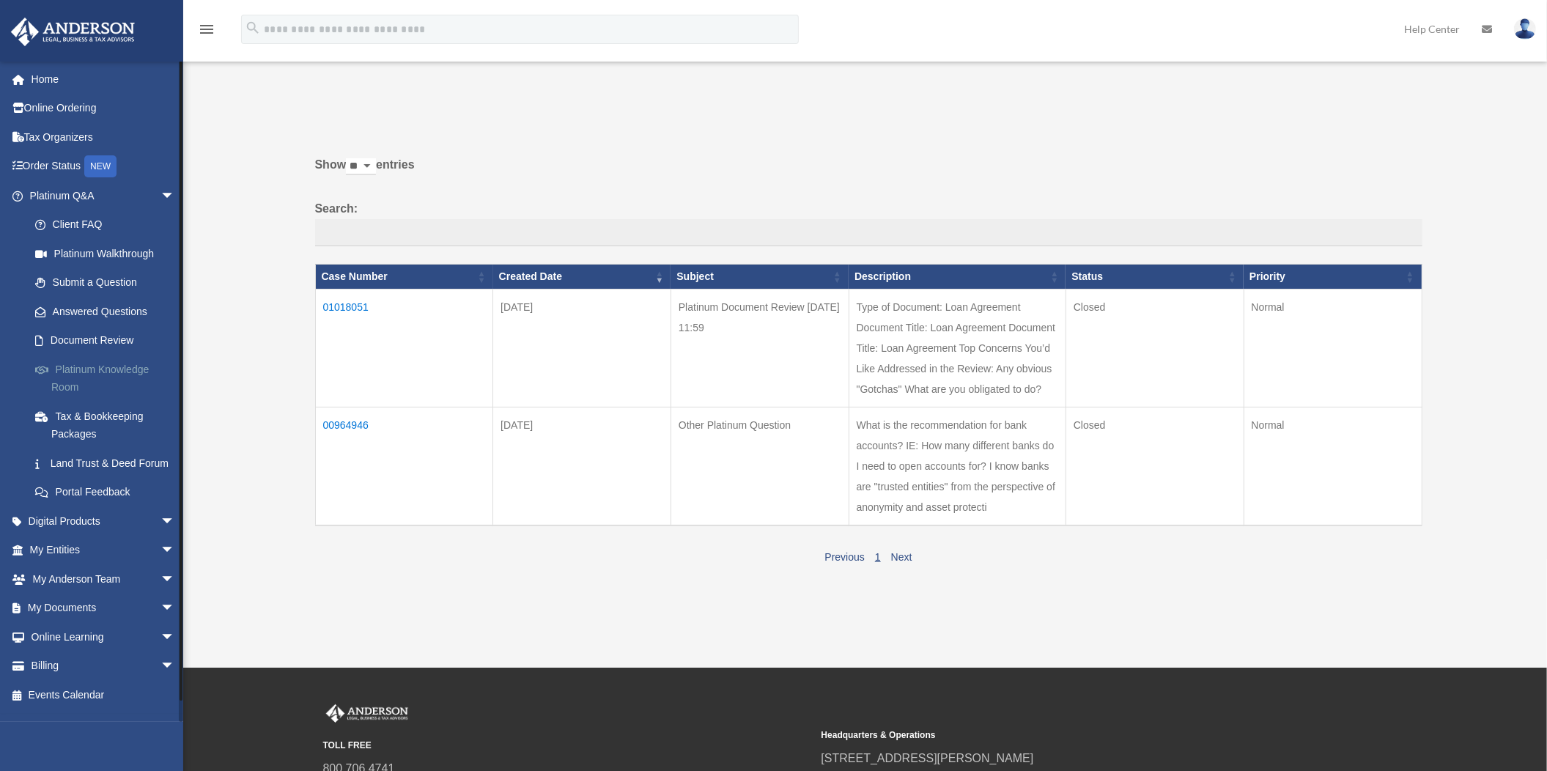
click at [106, 364] on link "Platinum Knowledge Room" at bounding box center [109, 378] width 177 height 47
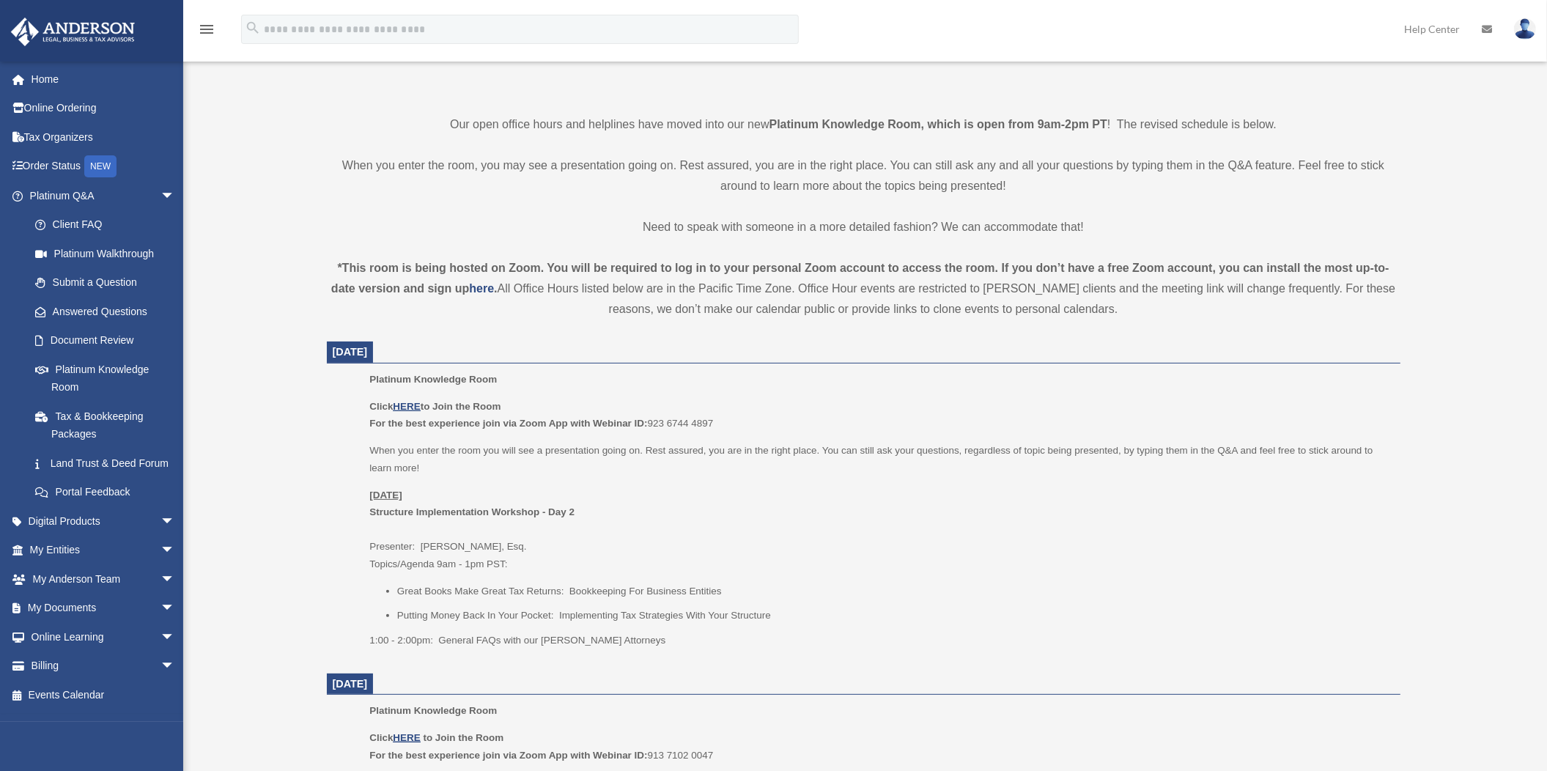
scroll to position [366, 0]
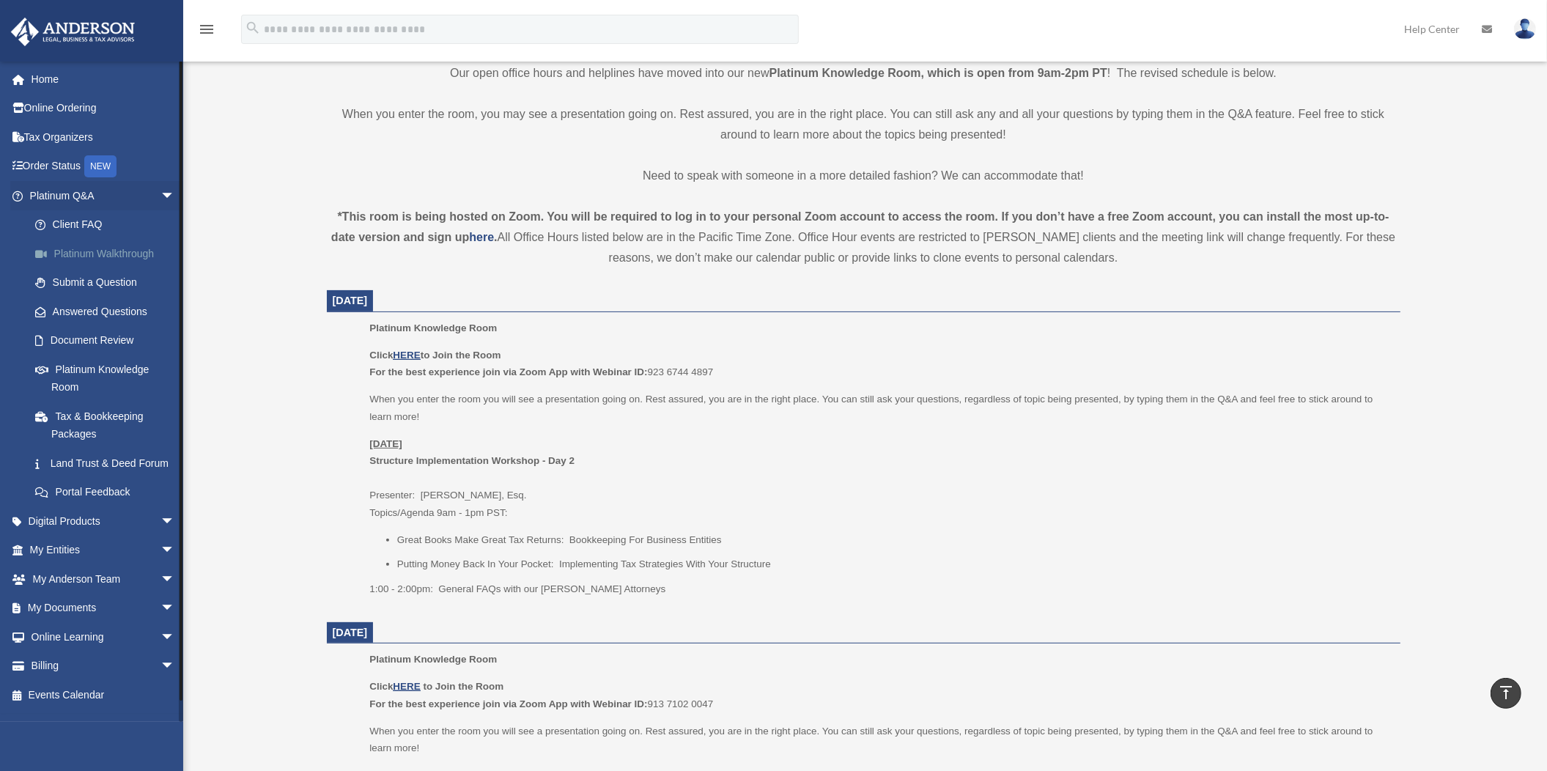
drag, startPoint x: 479, startPoint y: 473, endPoint x: 81, endPoint y: 250, distance: 455.4
click at [81, 250] on link "Platinum Walkthrough" at bounding box center [109, 253] width 177 height 29
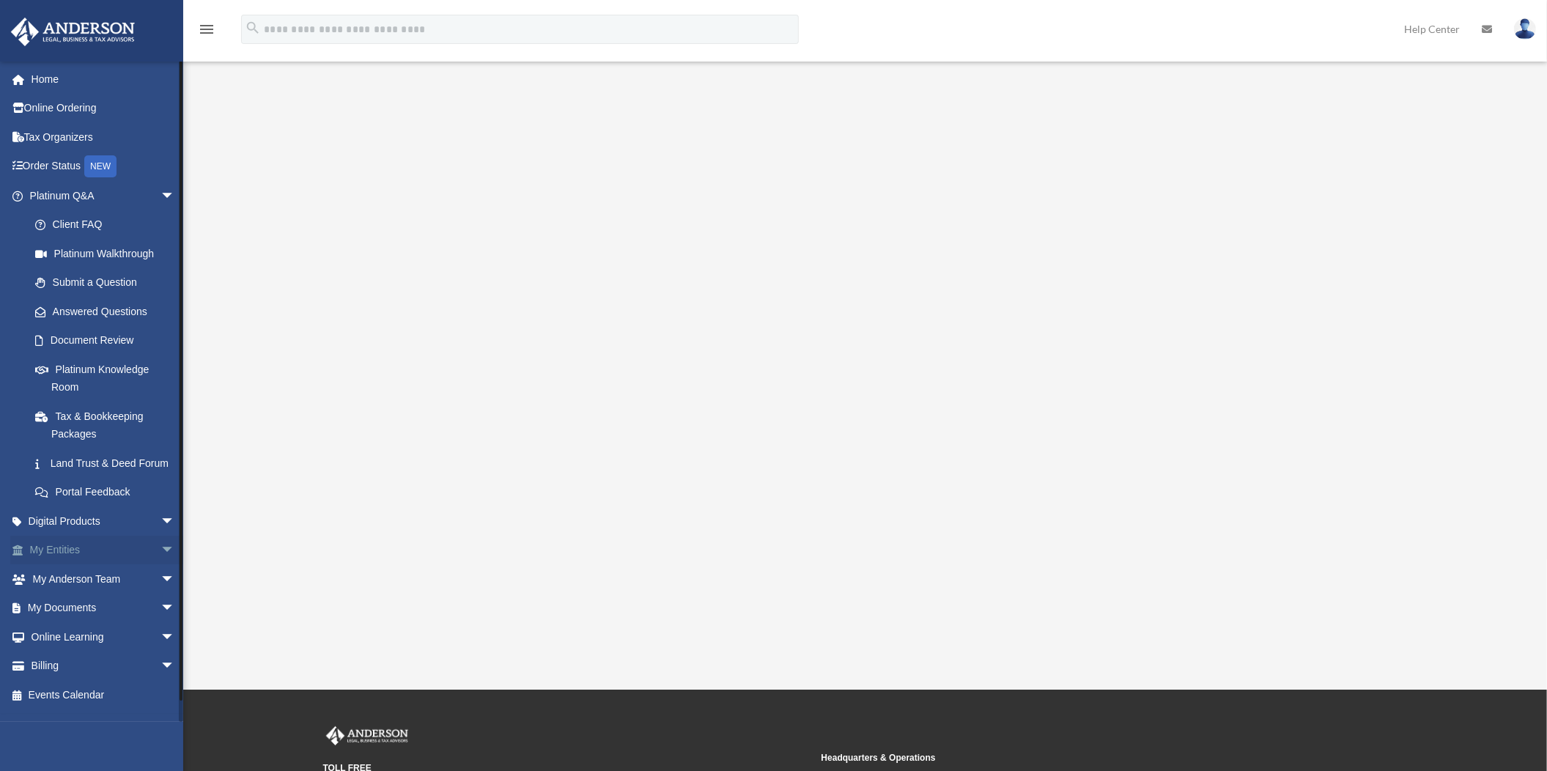
click at [161, 566] on span "arrow_drop_down" at bounding box center [175, 551] width 29 height 30
click at [111, 681] on link "Binder Walkthrough" at bounding box center [109, 666] width 177 height 29
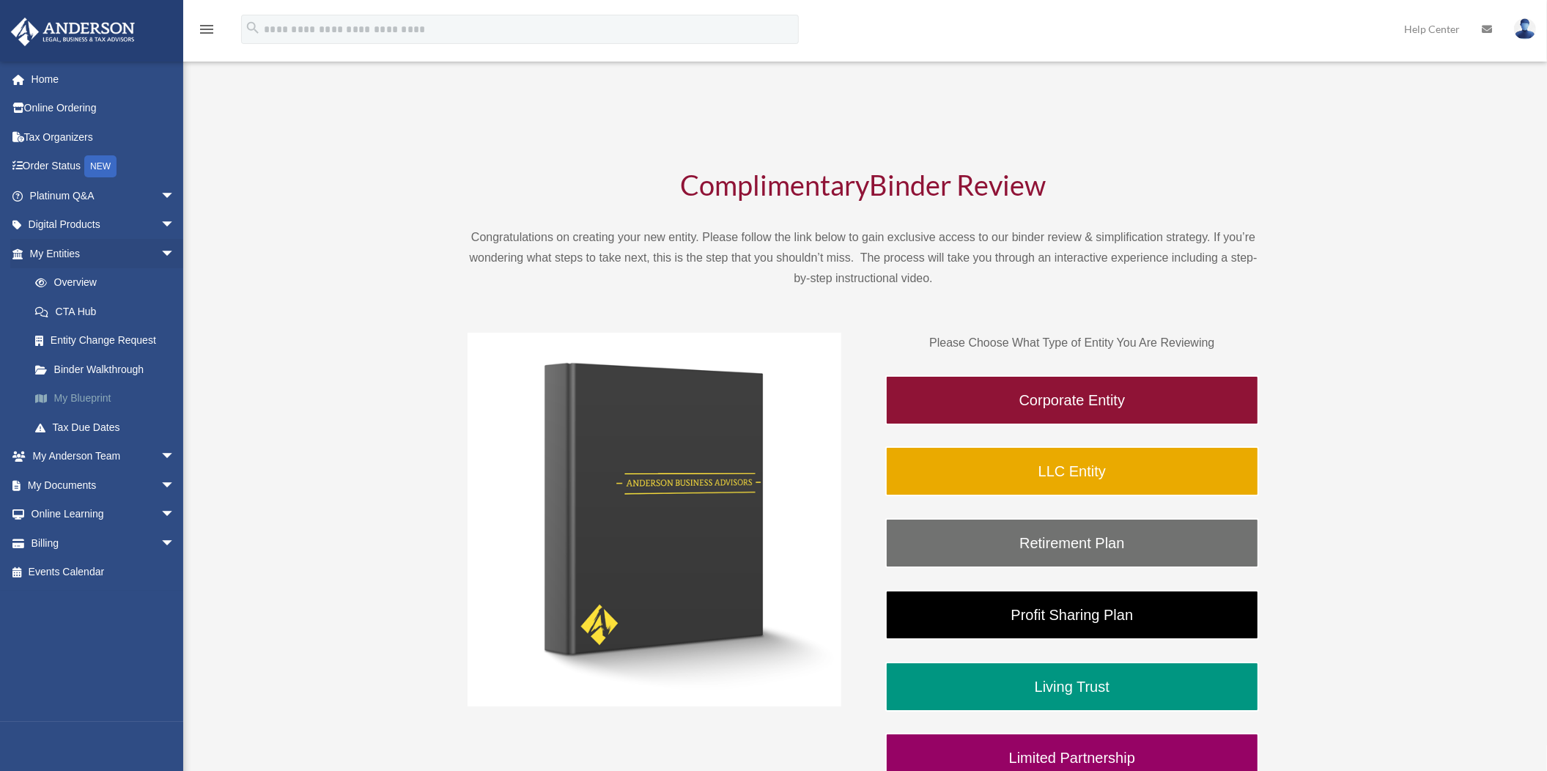
click at [106, 388] on link "My Blueprint" at bounding box center [109, 398] width 177 height 29
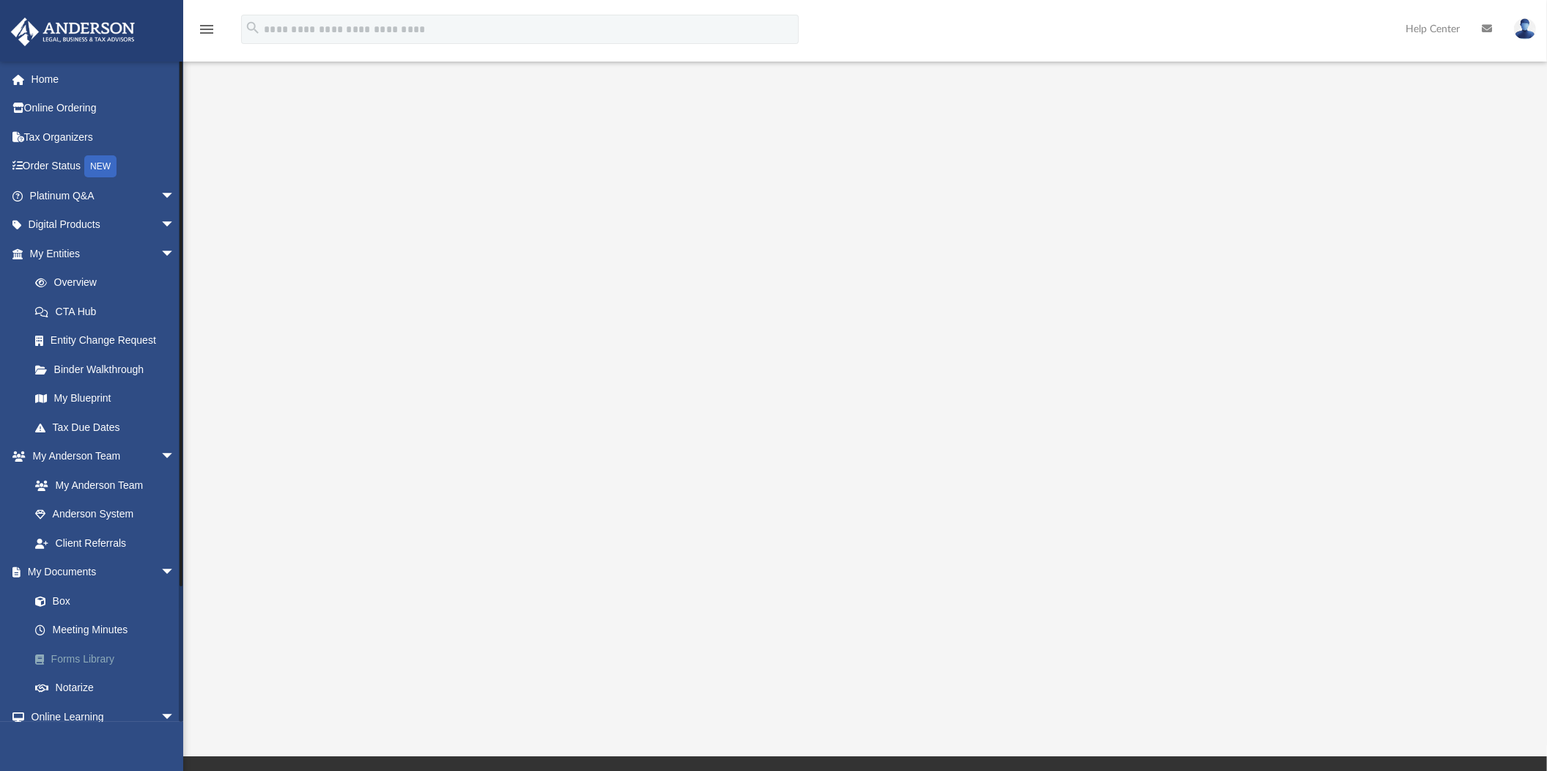
click at [100, 651] on link "Forms Library" at bounding box center [109, 658] width 177 height 29
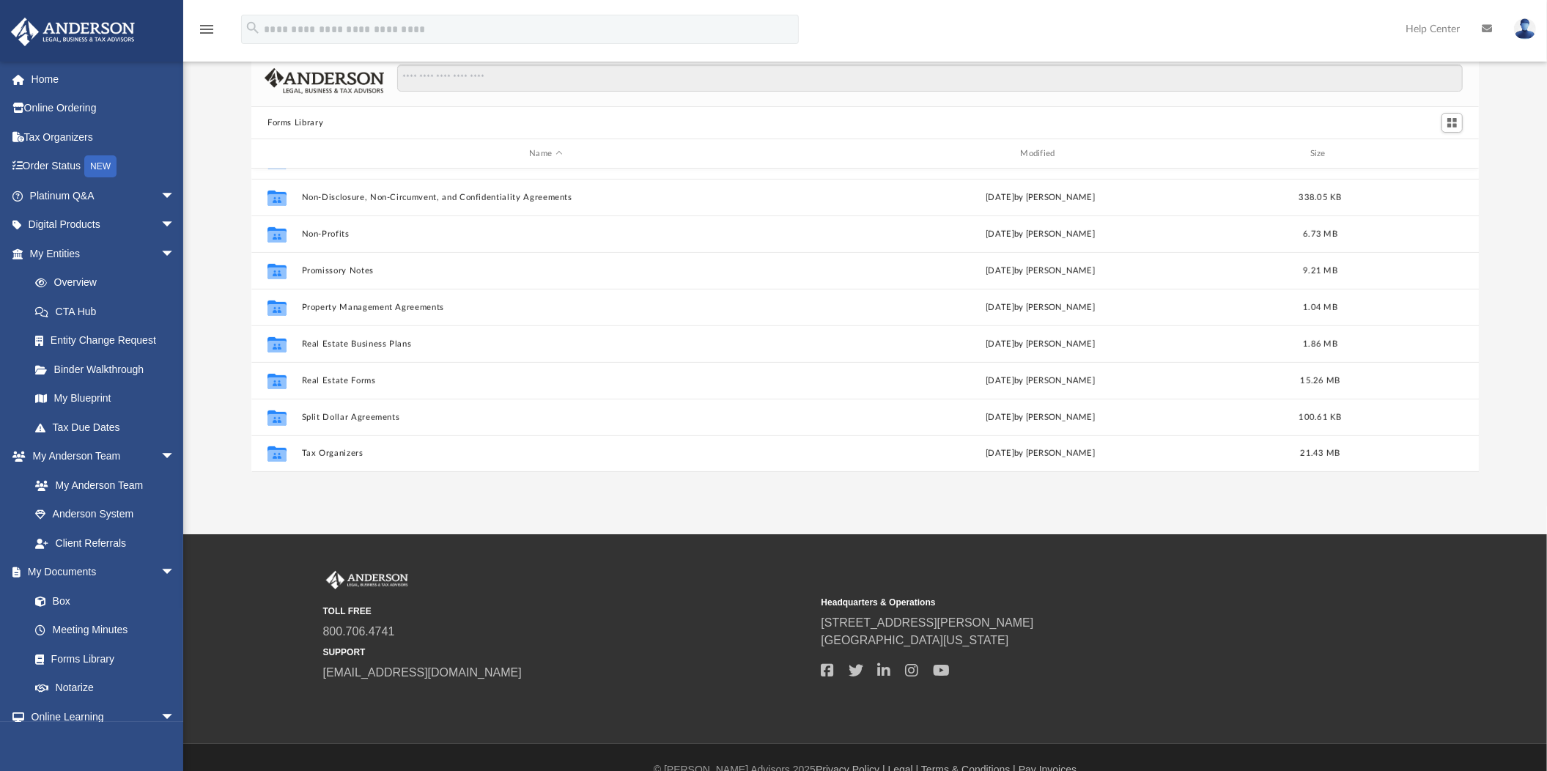
scroll to position [77, 0]
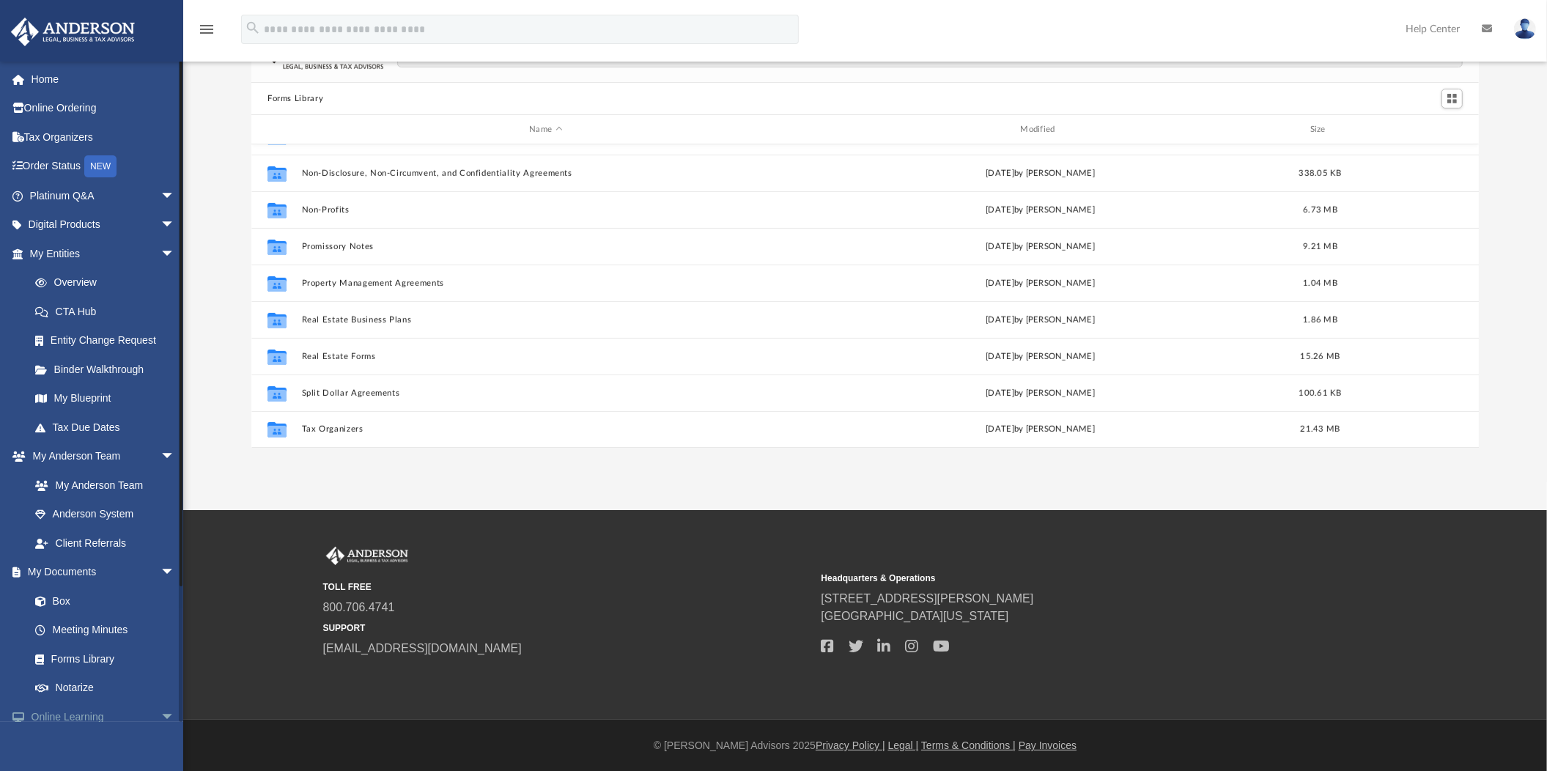
click at [161, 711] on span "arrow_drop_down" at bounding box center [175, 717] width 29 height 30
click at [71, 711] on link "Online Learning arrow_drop_up" at bounding box center [103, 716] width 187 height 29
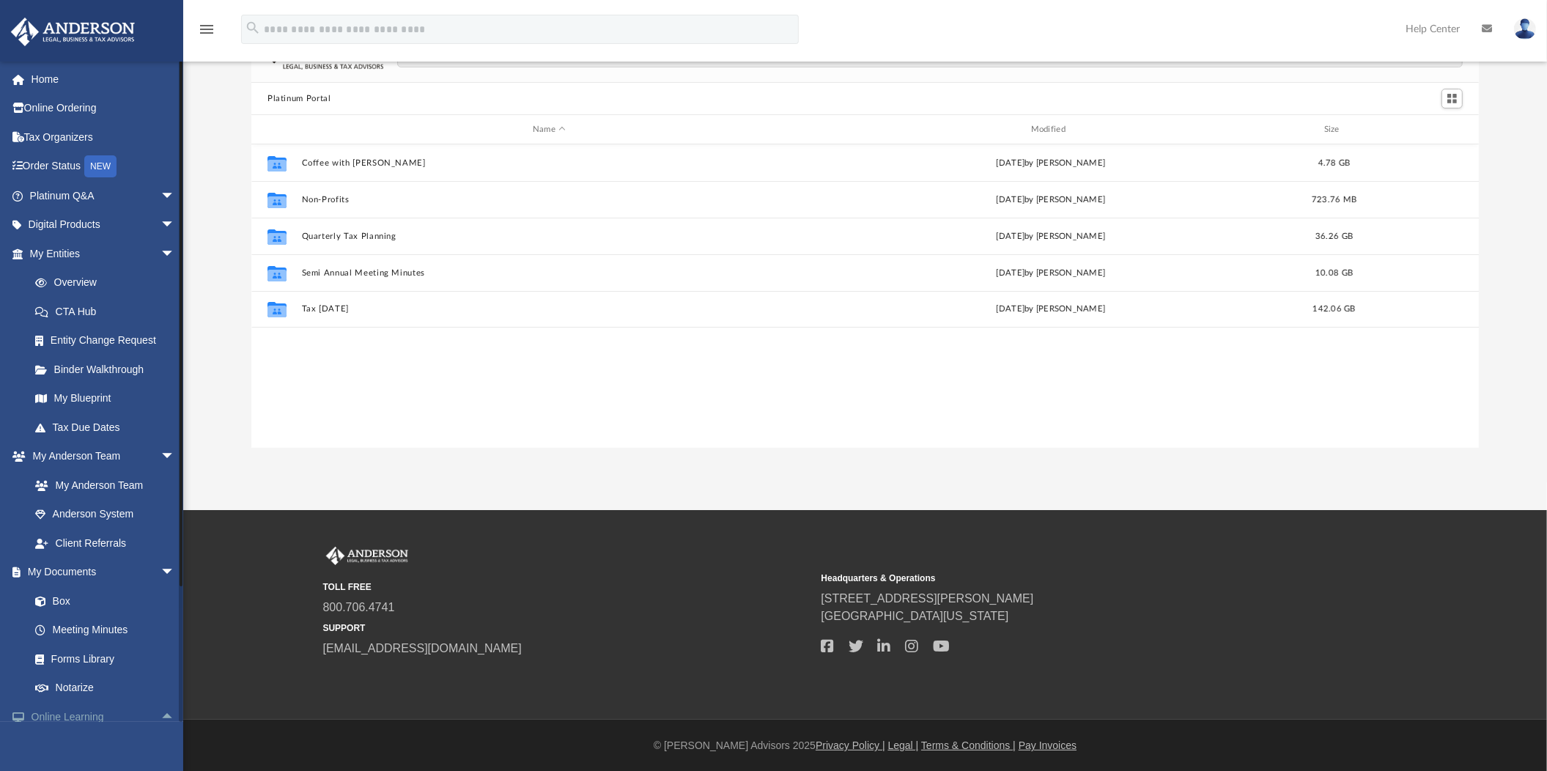
scroll to position [319, 1214]
click at [67, 100] on link "Online Ordering" at bounding box center [103, 108] width 187 height 29
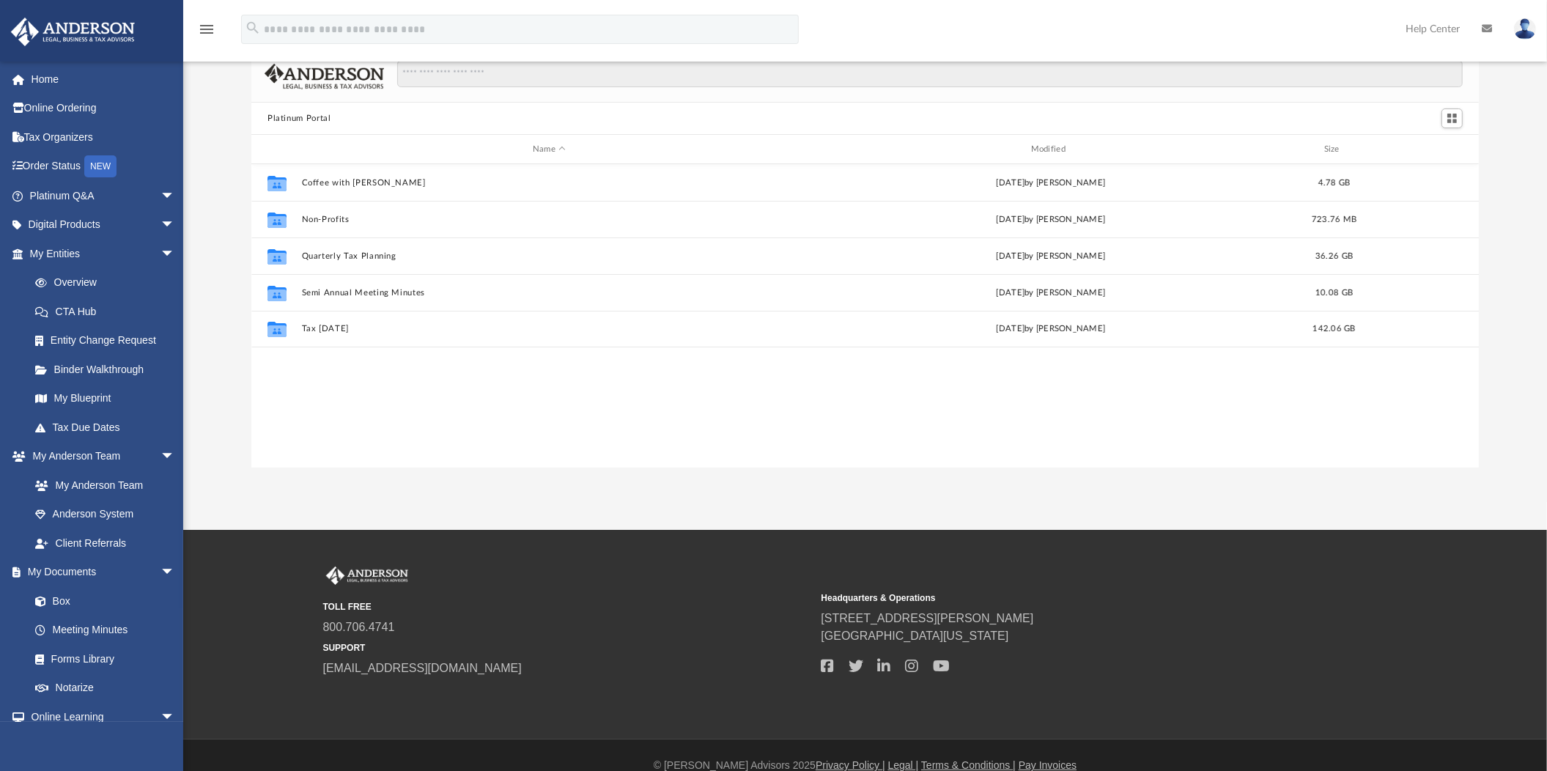
scroll to position [319, 1214]
click at [96, 481] on link "My Anderson Team" at bounding box center [109, 485] width 177 height 29
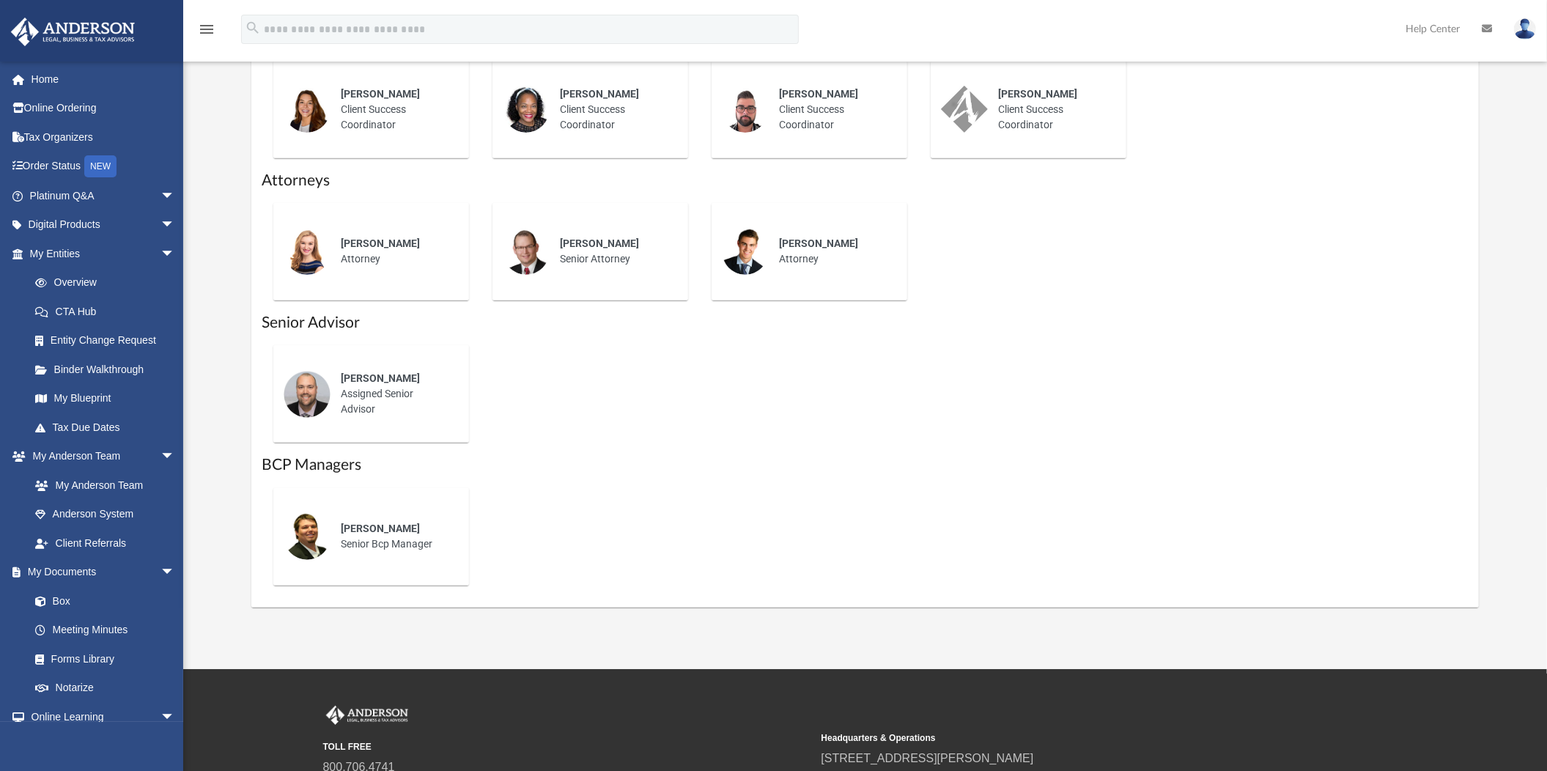
scroll to position [698, 0]
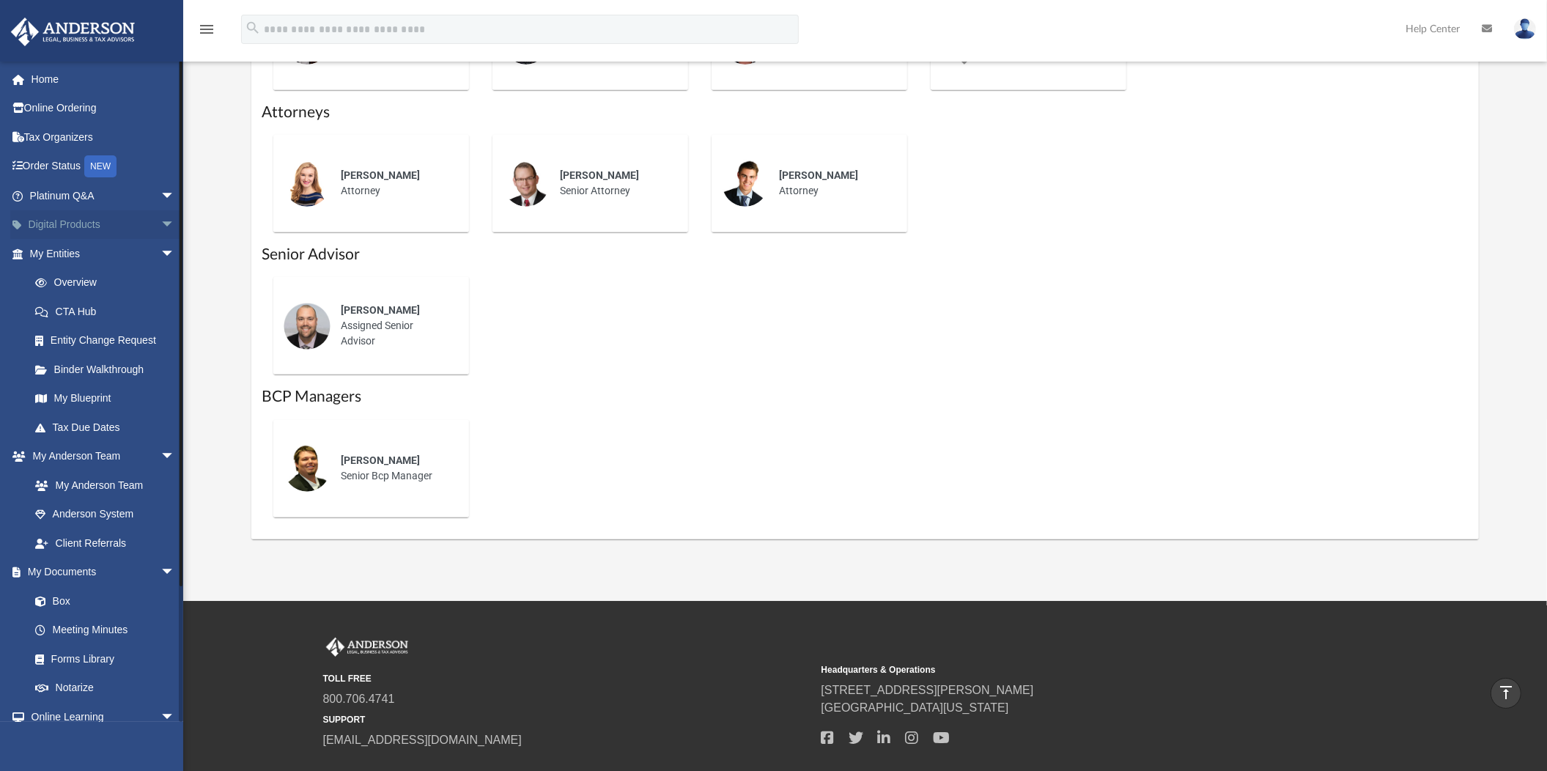
click at [73, 218] on link "Digital Products arrow_drop_down" at bounding box center [103, 224] width 187 height 29
click at [161, 220] on span "arrow_drop_down" at bounding box center [175, 225] width 29 height 30
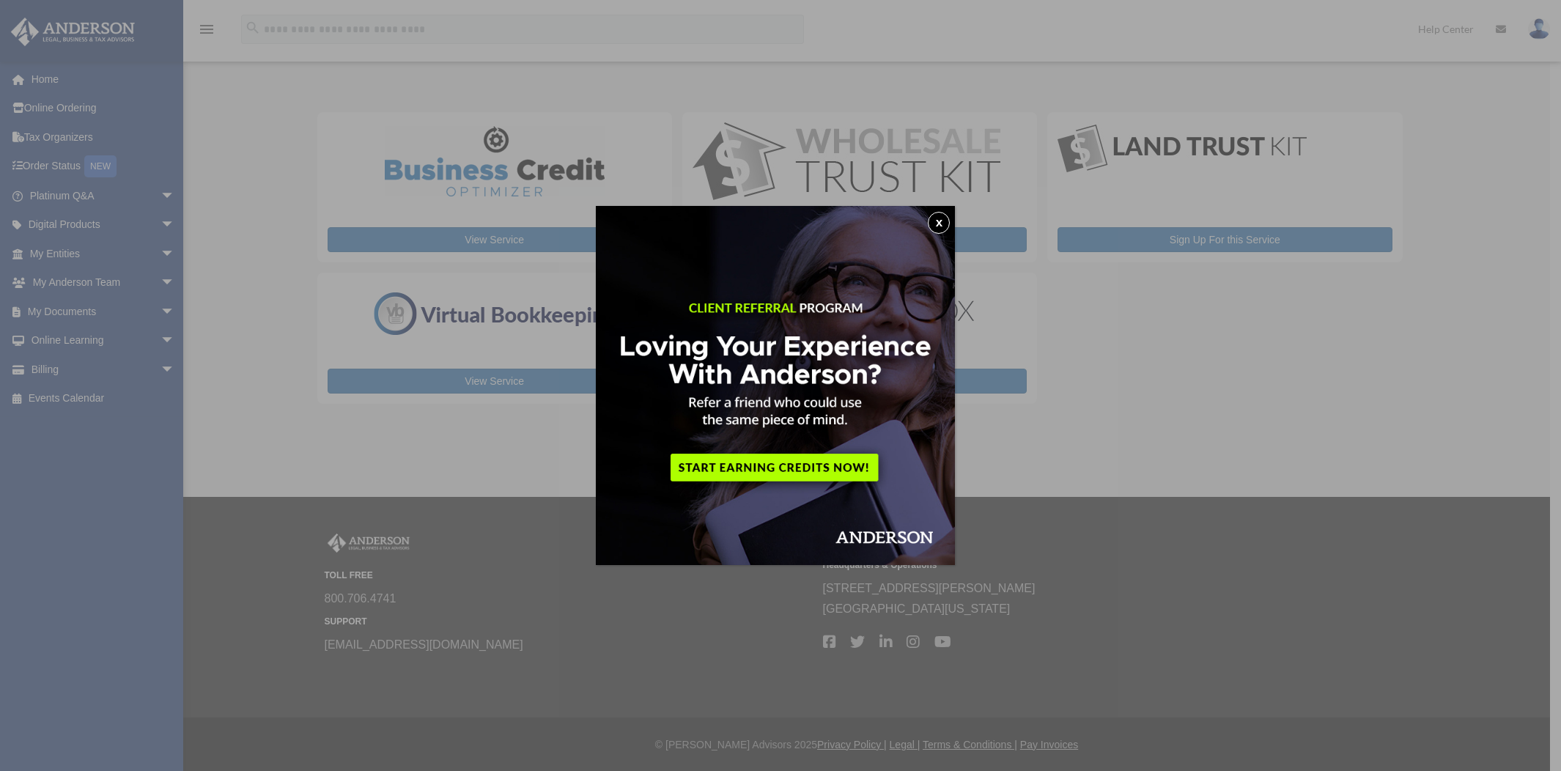
click at [943, 221] on button "x" at bounding box center [939, 223] width 22 height 22
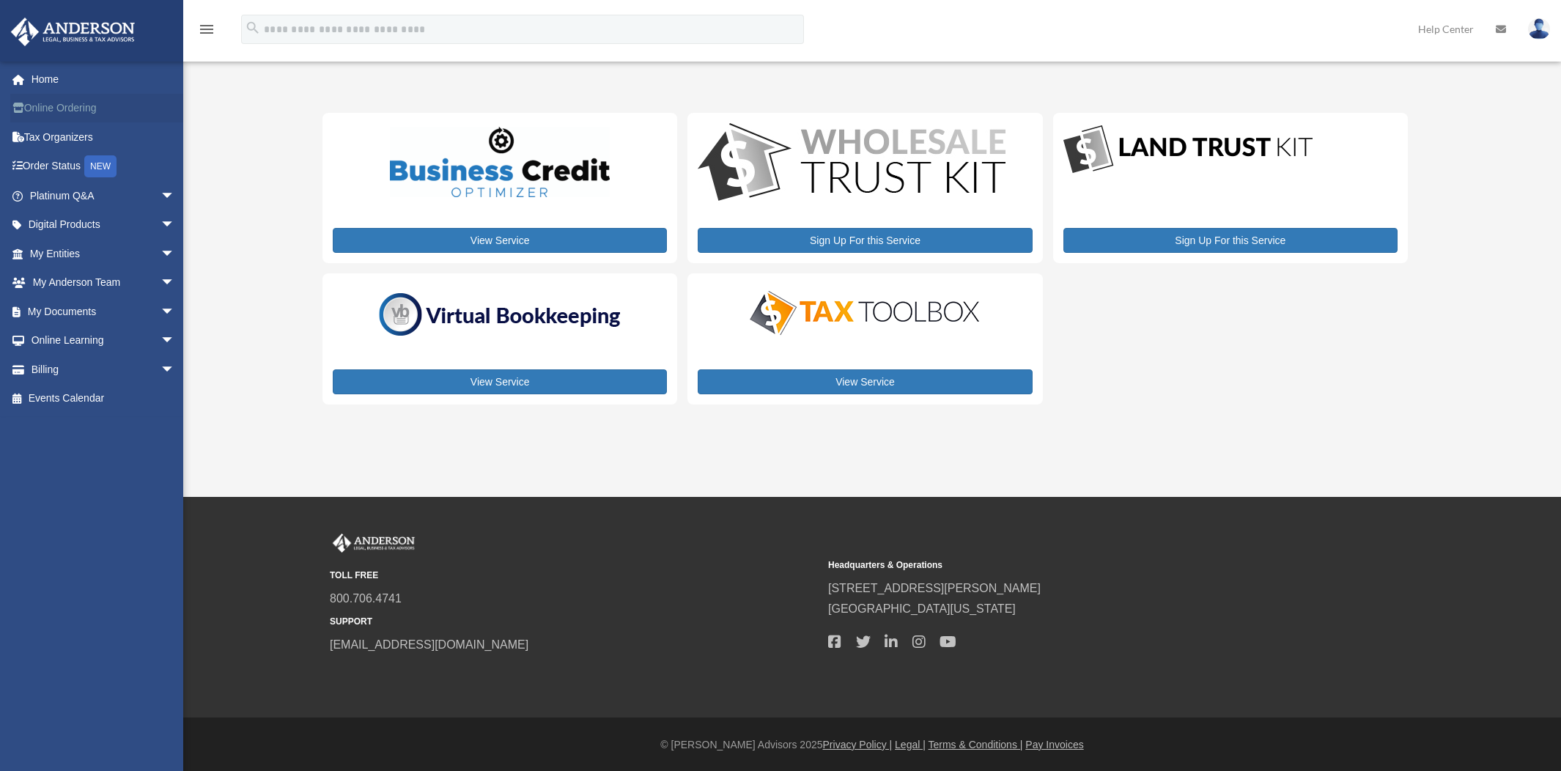
click at [45, 108] on link "Online Ordering" at bounding box center [103, 108] width 187 height 29
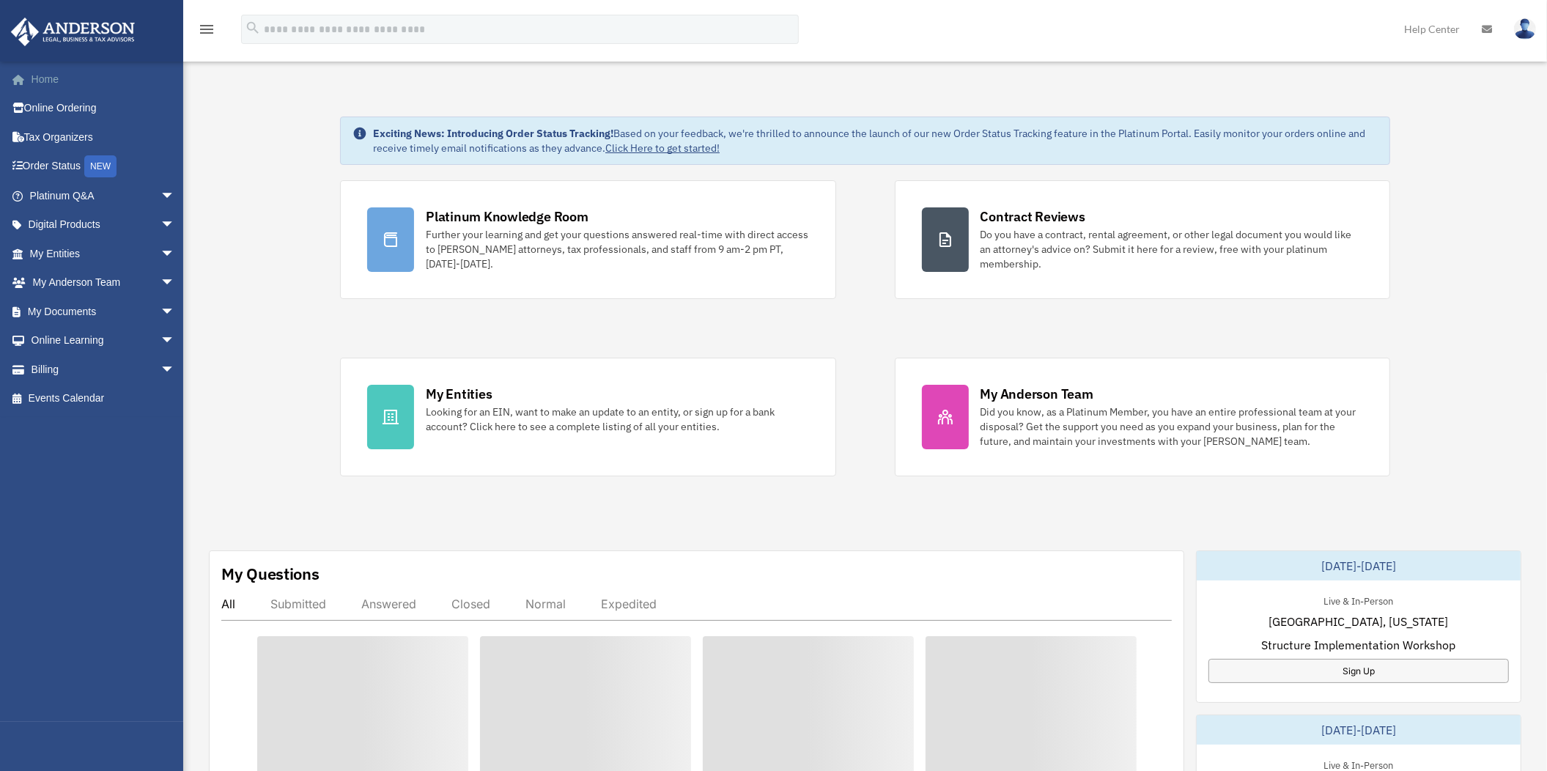
click at [43, 74] on link "Home" at bounding box center [103, 78] width 187 height 29
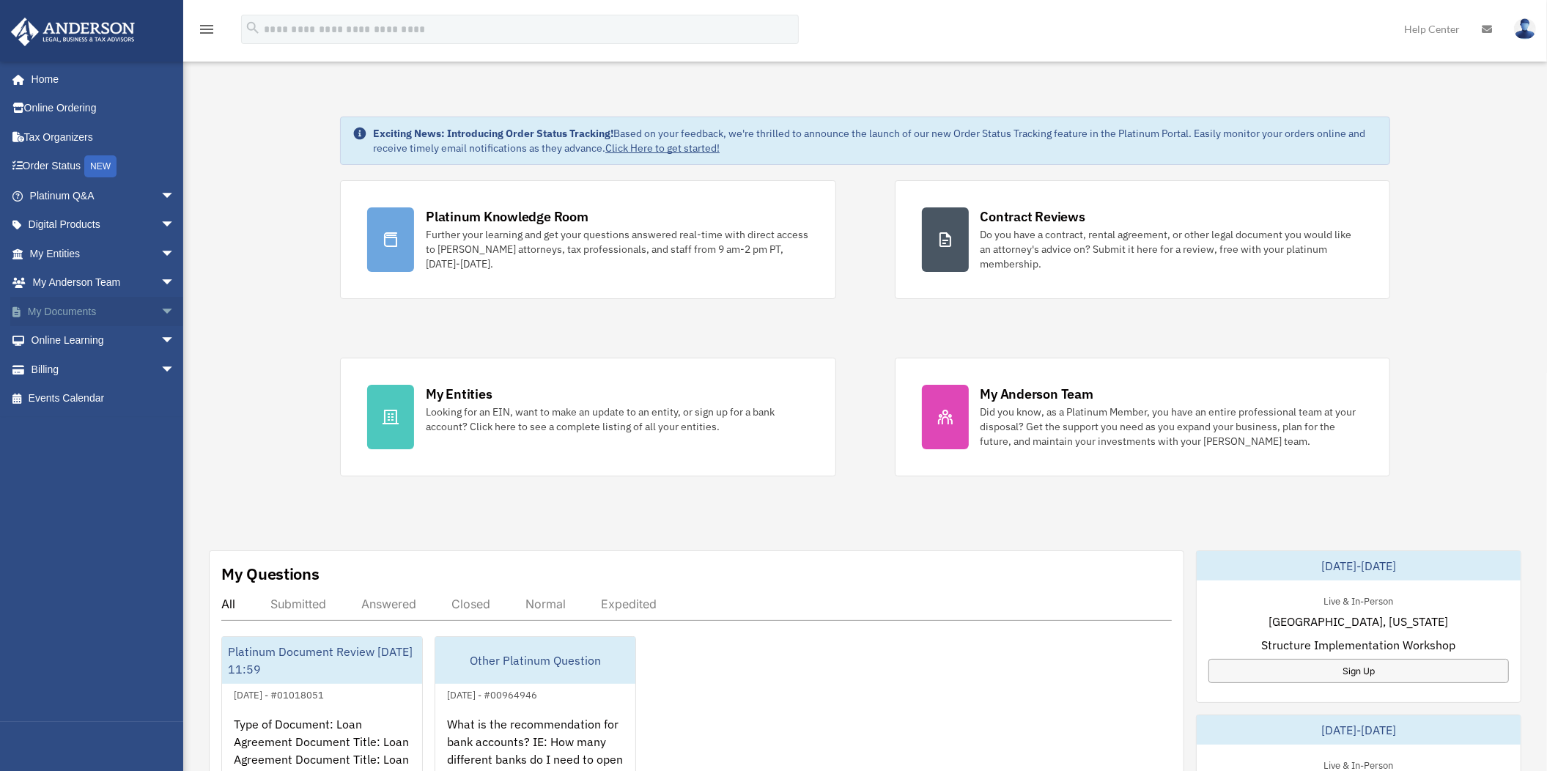
click at [161, 309] on span "arrow_drop_down" at bounding box center [175, 312] width 29 height 30
click at [63, 336] on link "Box" at bounding box center [109, 340] width 177 height 29
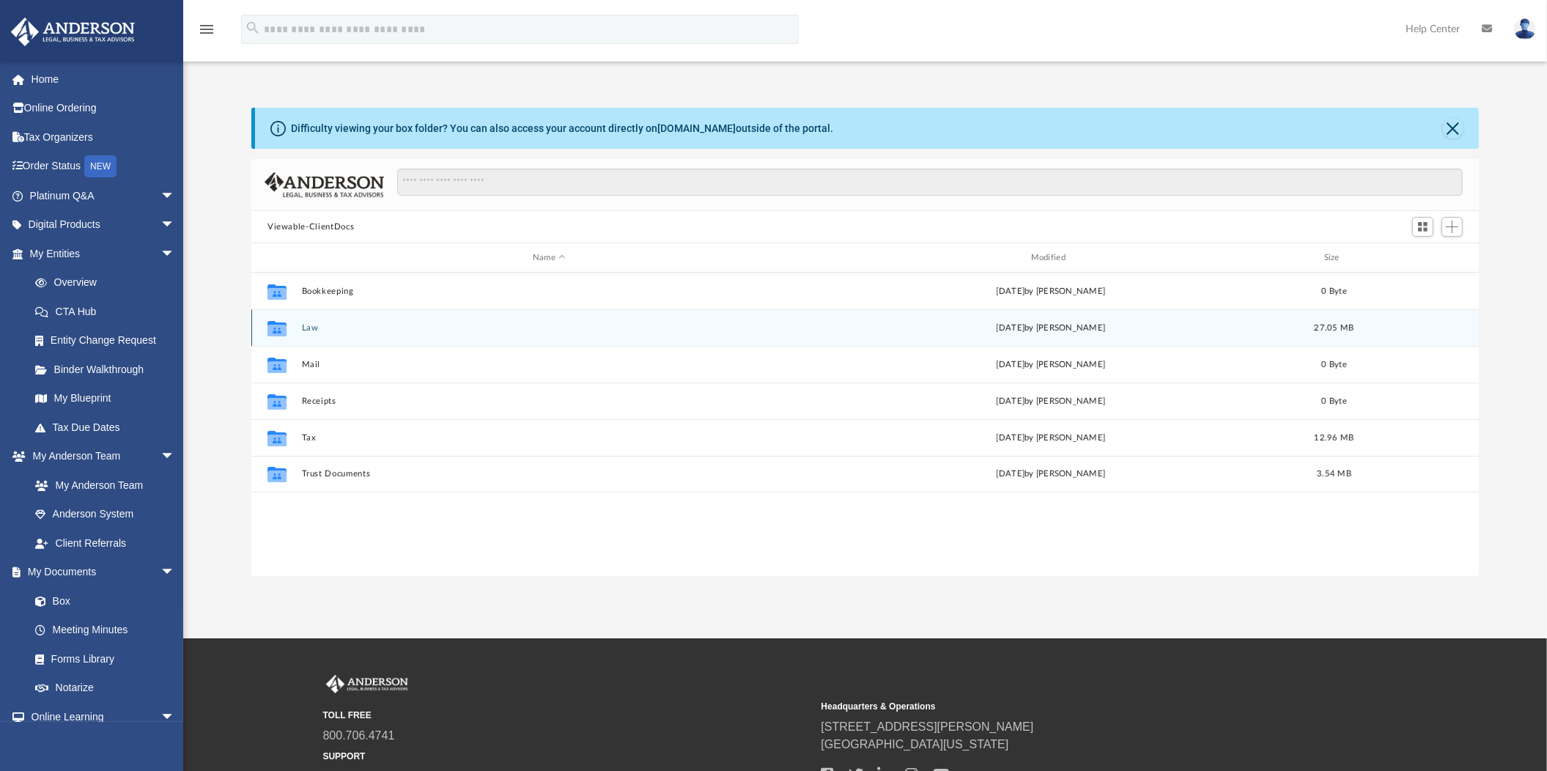
scroll to position [319, 1214]
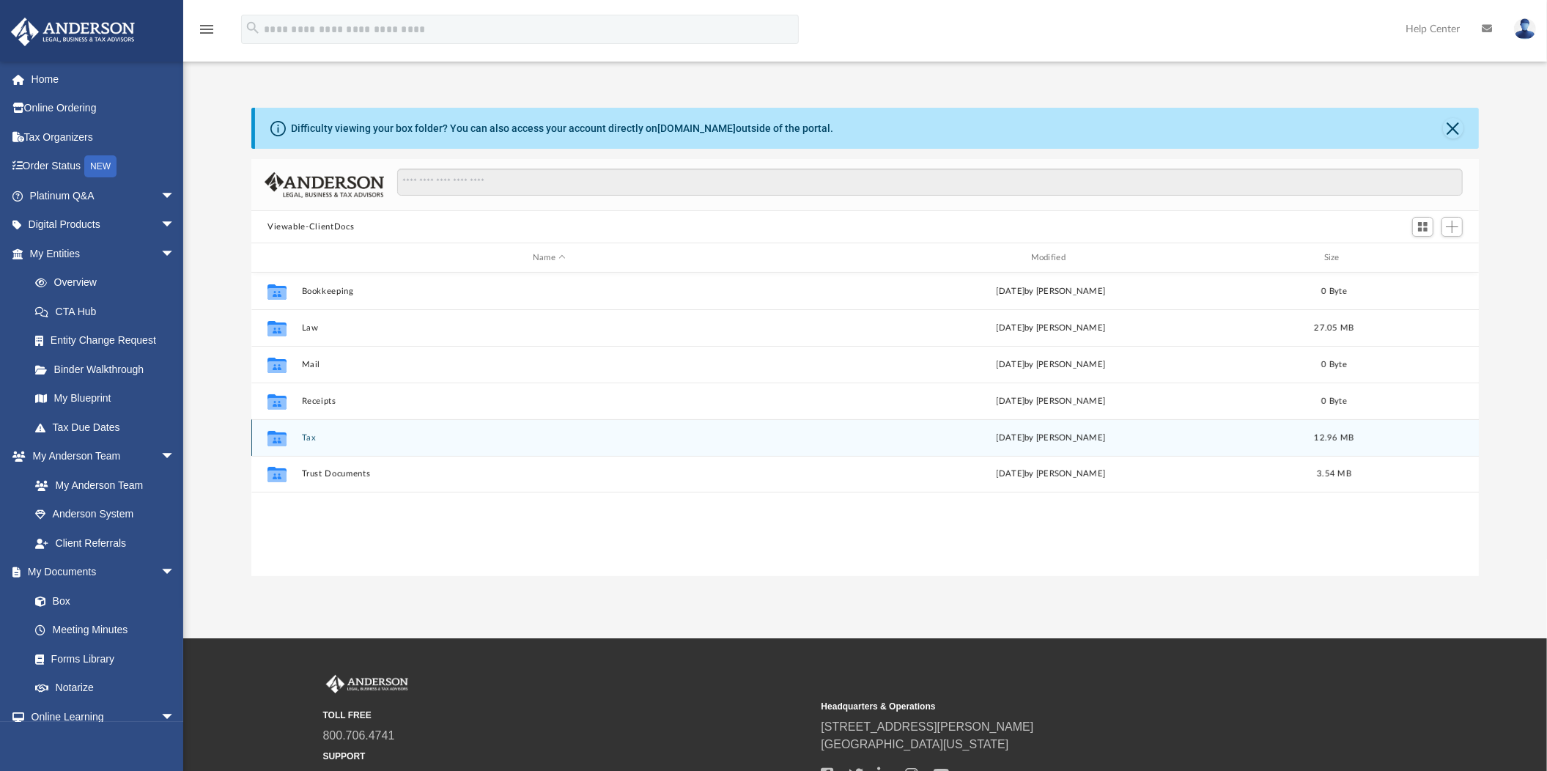
click at [306, 434] on button "Tax" at bounding box center [549, 438] width 495 height 10
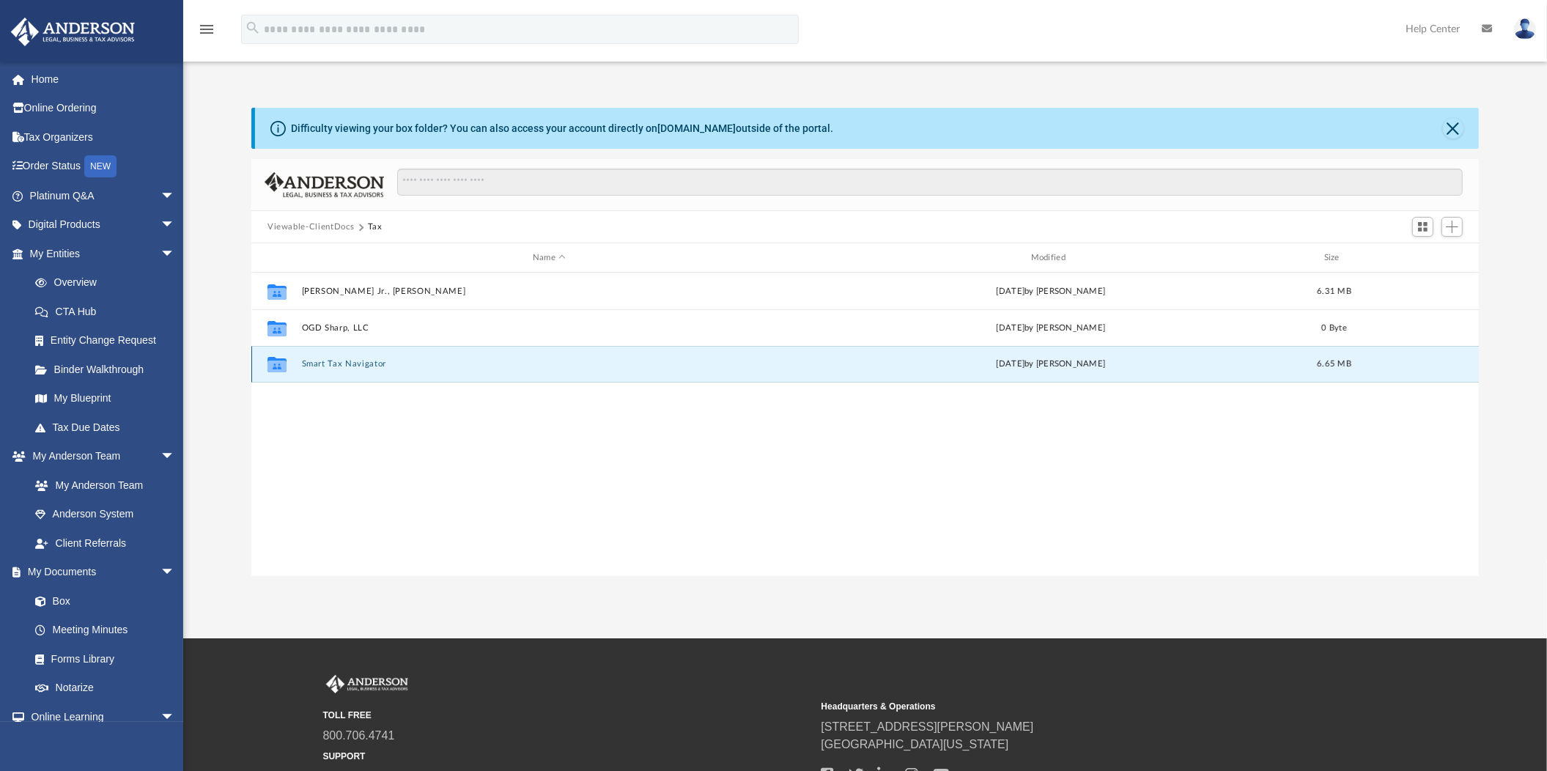
click at [322, 363] on button "Smart Tax Navigator" at bounding box center [549, 364] width 495 height 10
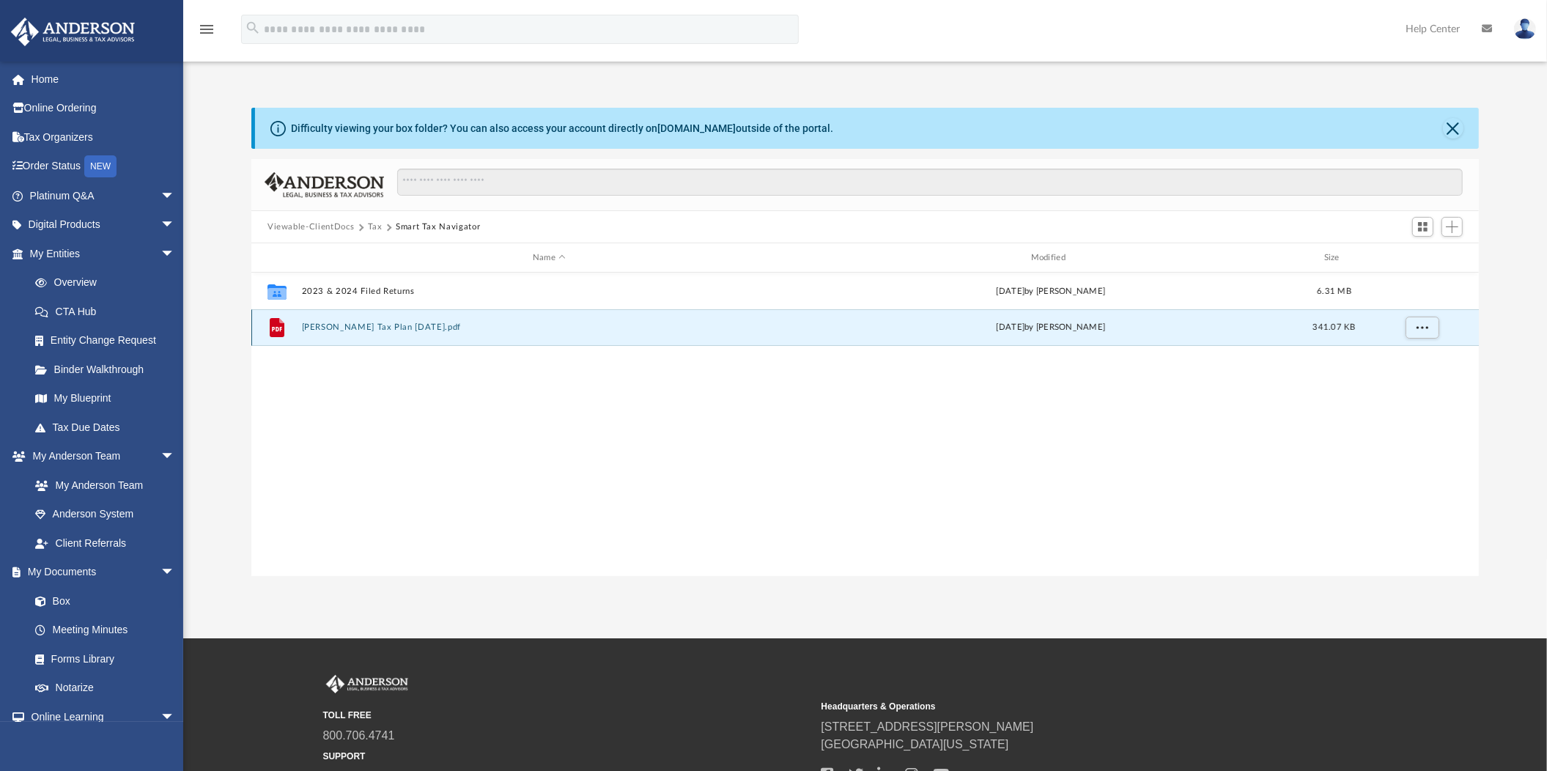
click at [343, 322] on button "[PERSON_NAME] Tax Plan [DATE].pdf" at bounding box center [549, 327] width 495 height 10
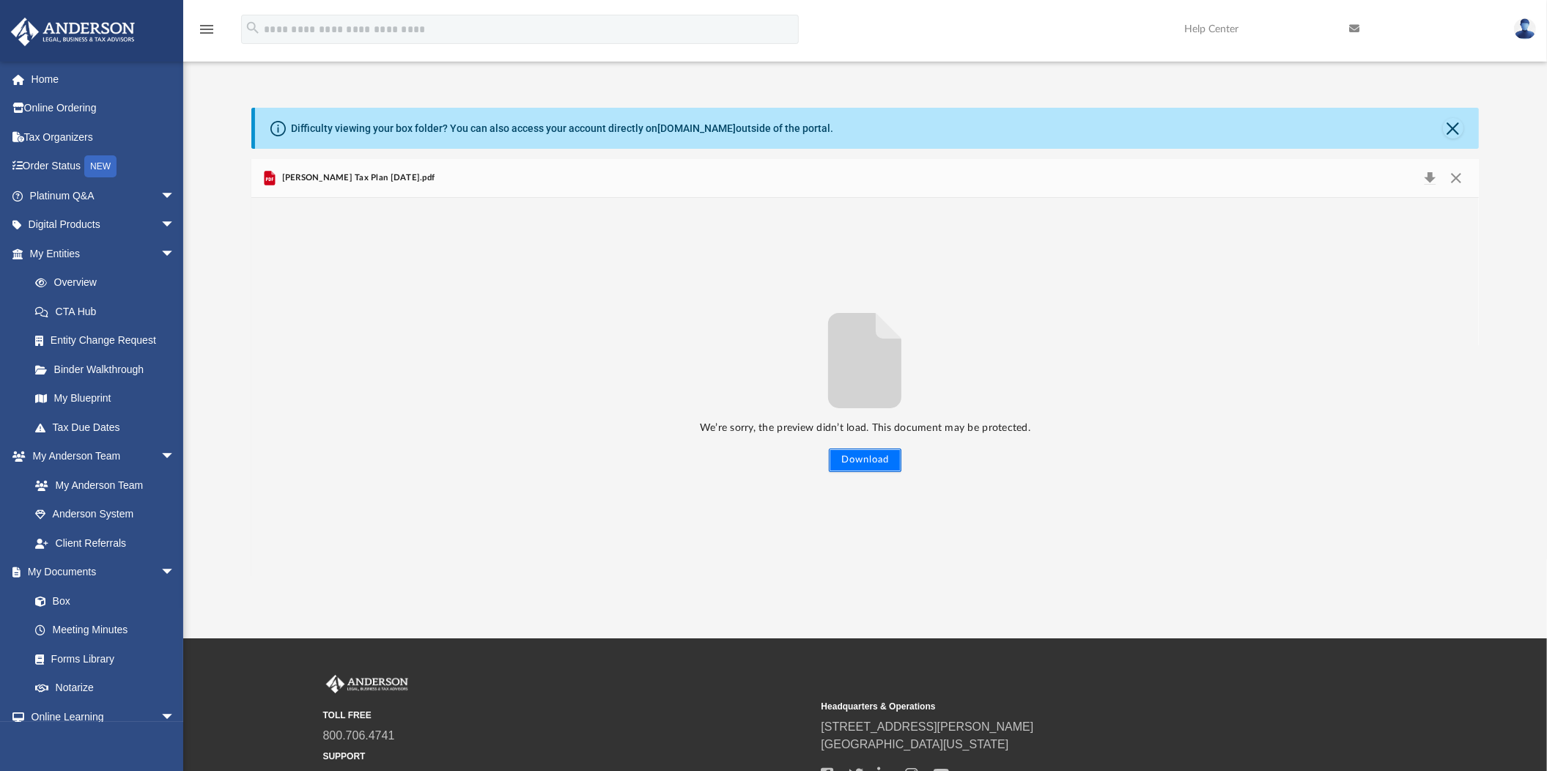
click at [863, 458] on button "Download" at bounding box center [865, 460] width 73 height 23
click at [1456, 177] on button "Close" at bounding box center [1456, 178] width 26 height 21
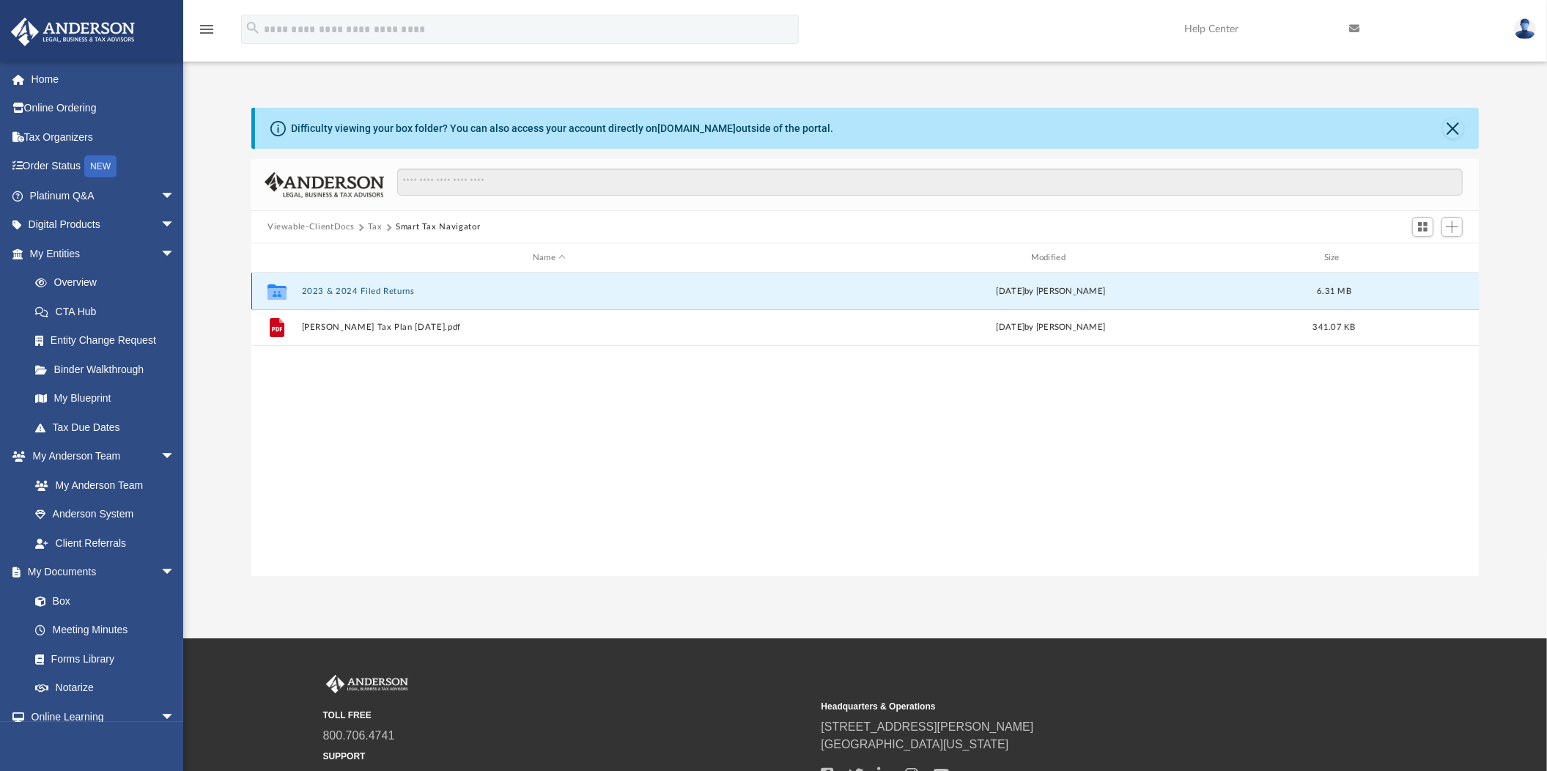
click at [315, 290] on button "2023 & 2024 Filed Returns" at bounding box center [549, 292] width 495 height 10
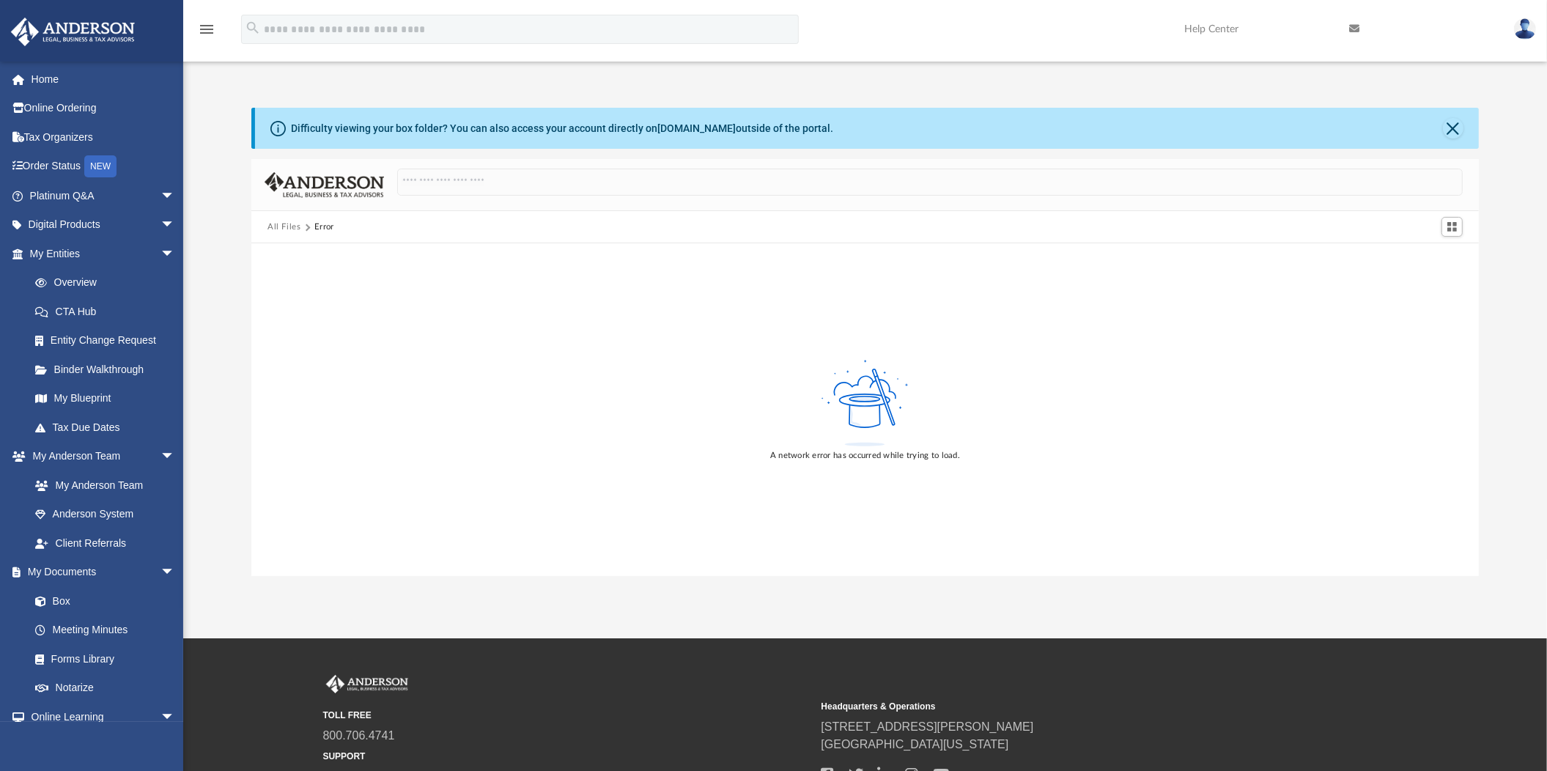
click at [283, 222] on button "All Files" at bounding box center [285, 227] width 34 height 13
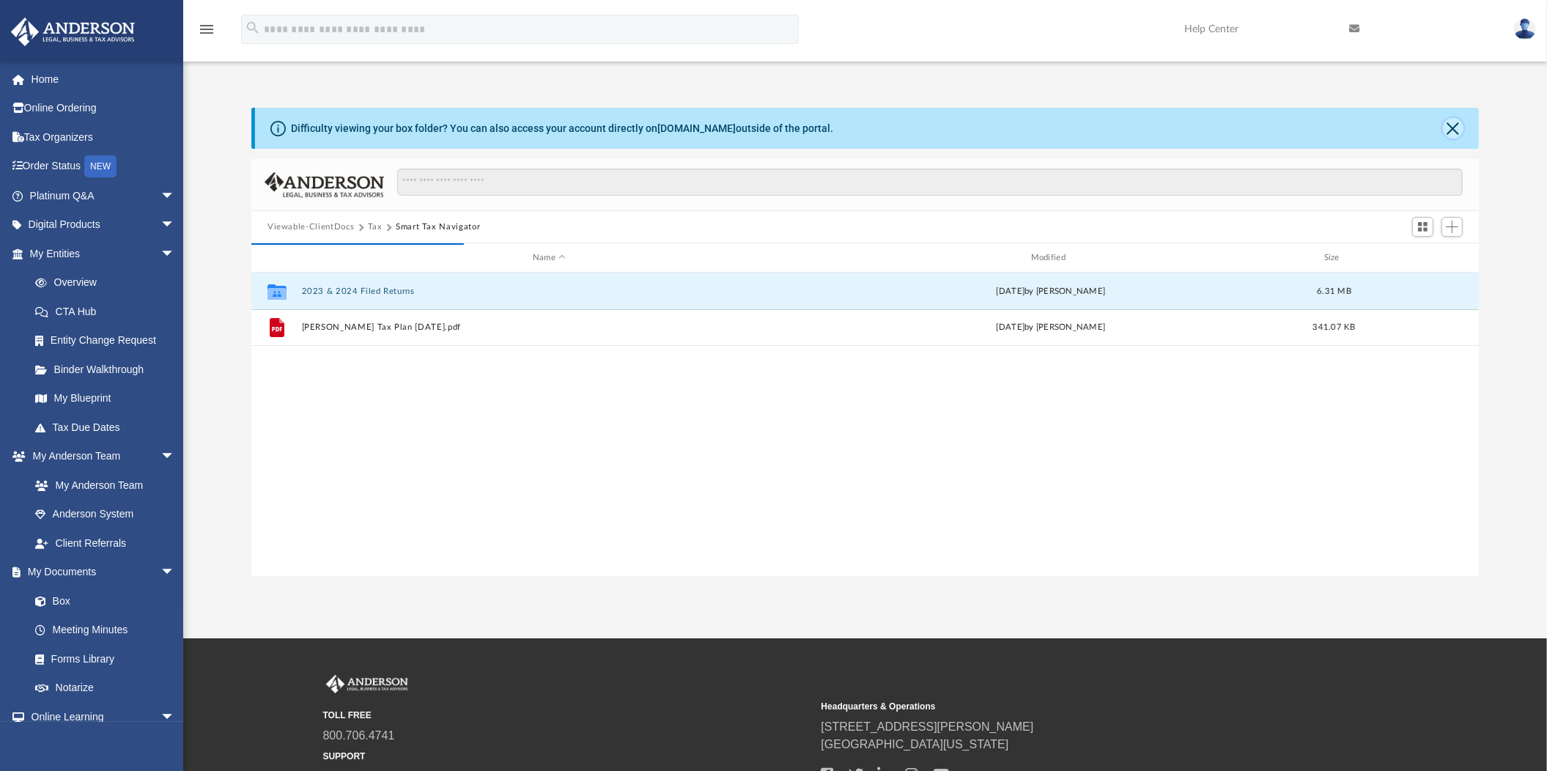
click at [1459, 125] on button "Close" at bounding box center [1453, 128] width 21 height 21
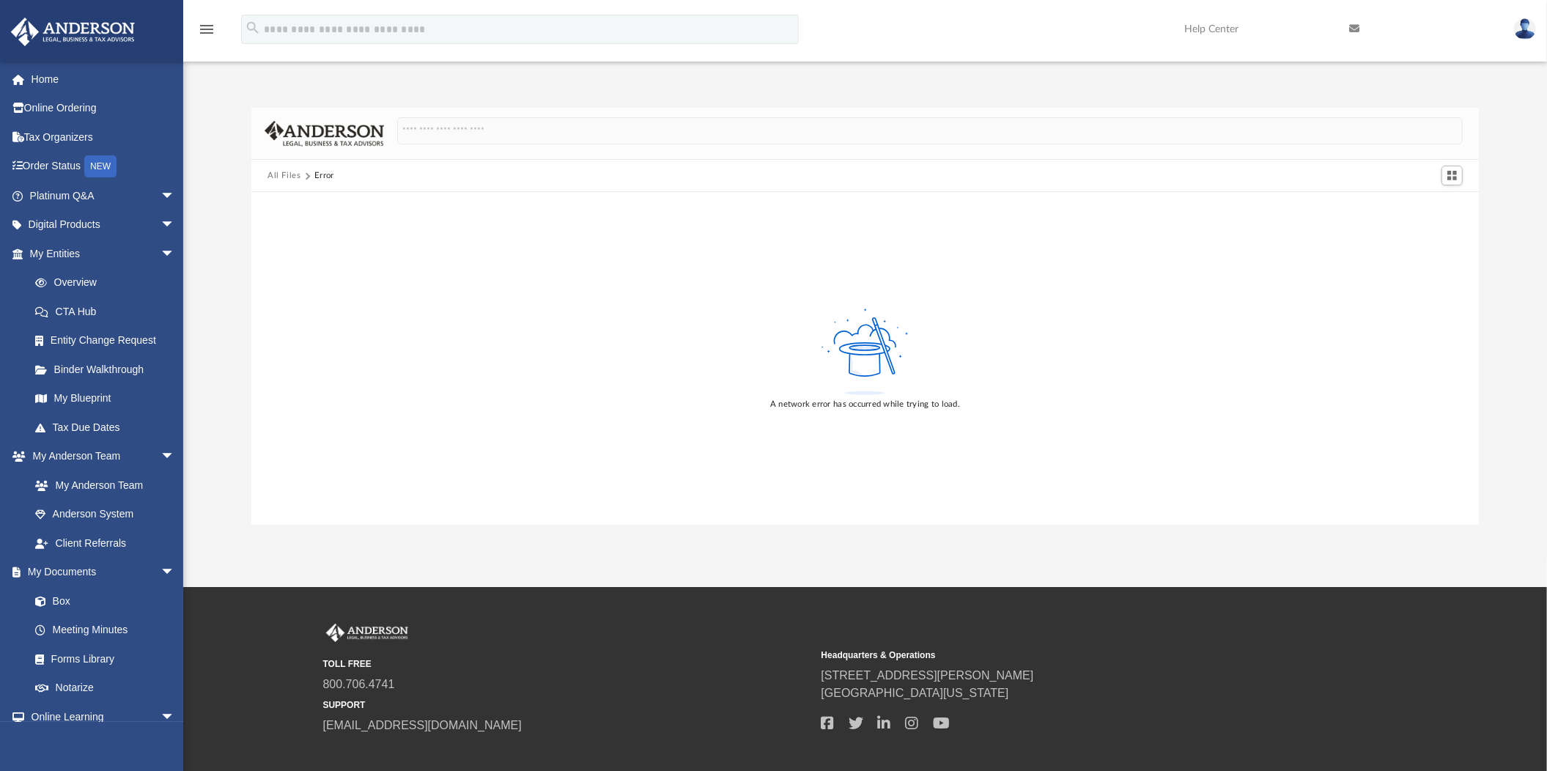
click at [280, 173] on button "All Files" at bounding box center [285, 175] width 34 height 13
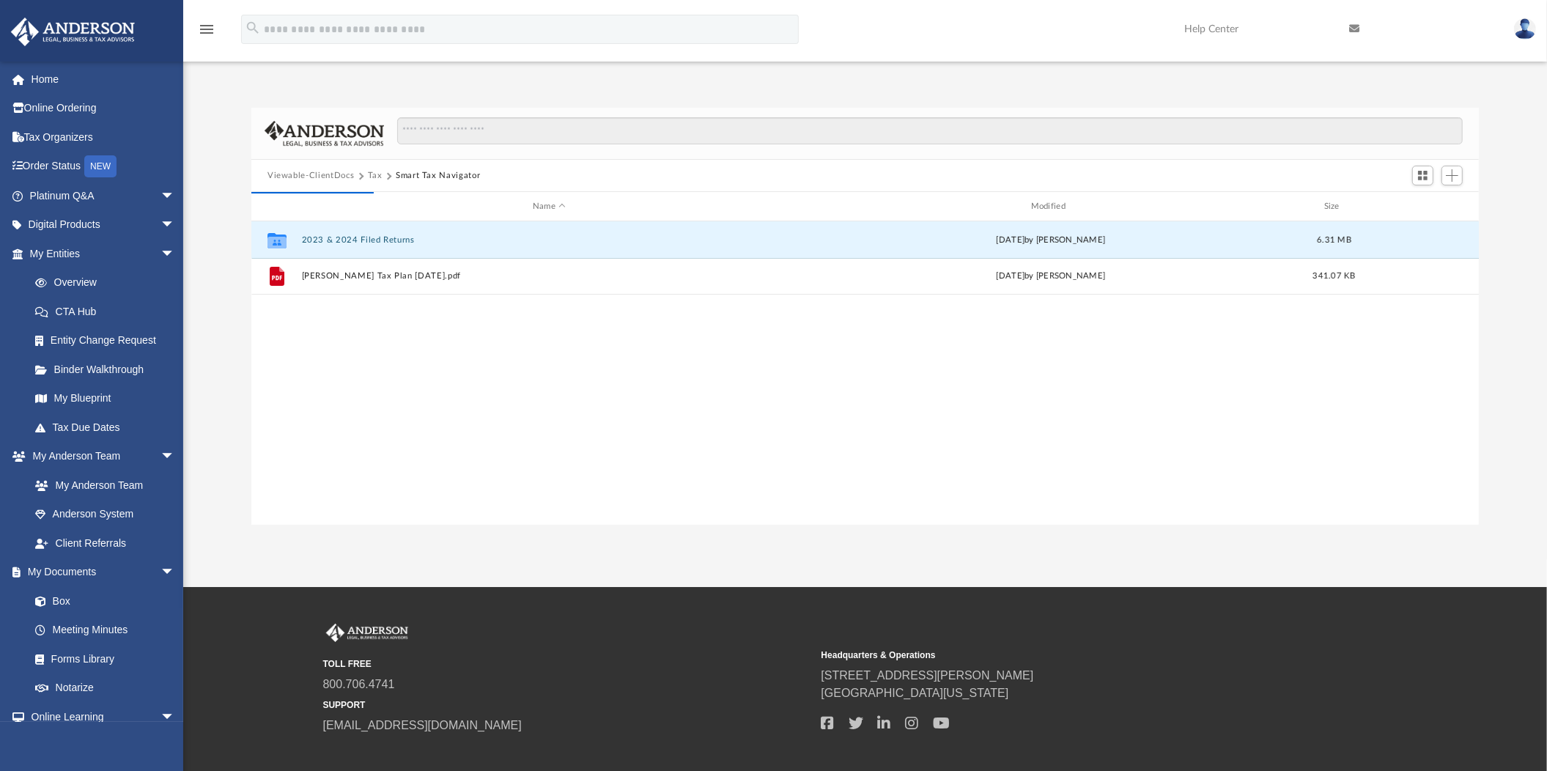
click at [294, 174] on button "Viewable-ClientDocs" at bounding box center [311, 175] width 86 height 13
click at [375, 173] on button "Tax" at bounding box center [375, 175] width 15 height 13
drag, startPoint x: 376, startPoint y: 174, endPoint x: 981, endPoint y: 368, distance: 634.8
click at [981, 368] on div "Collaborated Folder 2023 & 2024 Filed Returns [DATE] by [PERSON_NAME] 6.31 MB F…" at bounding box center [865, 372] width 1228 height 303
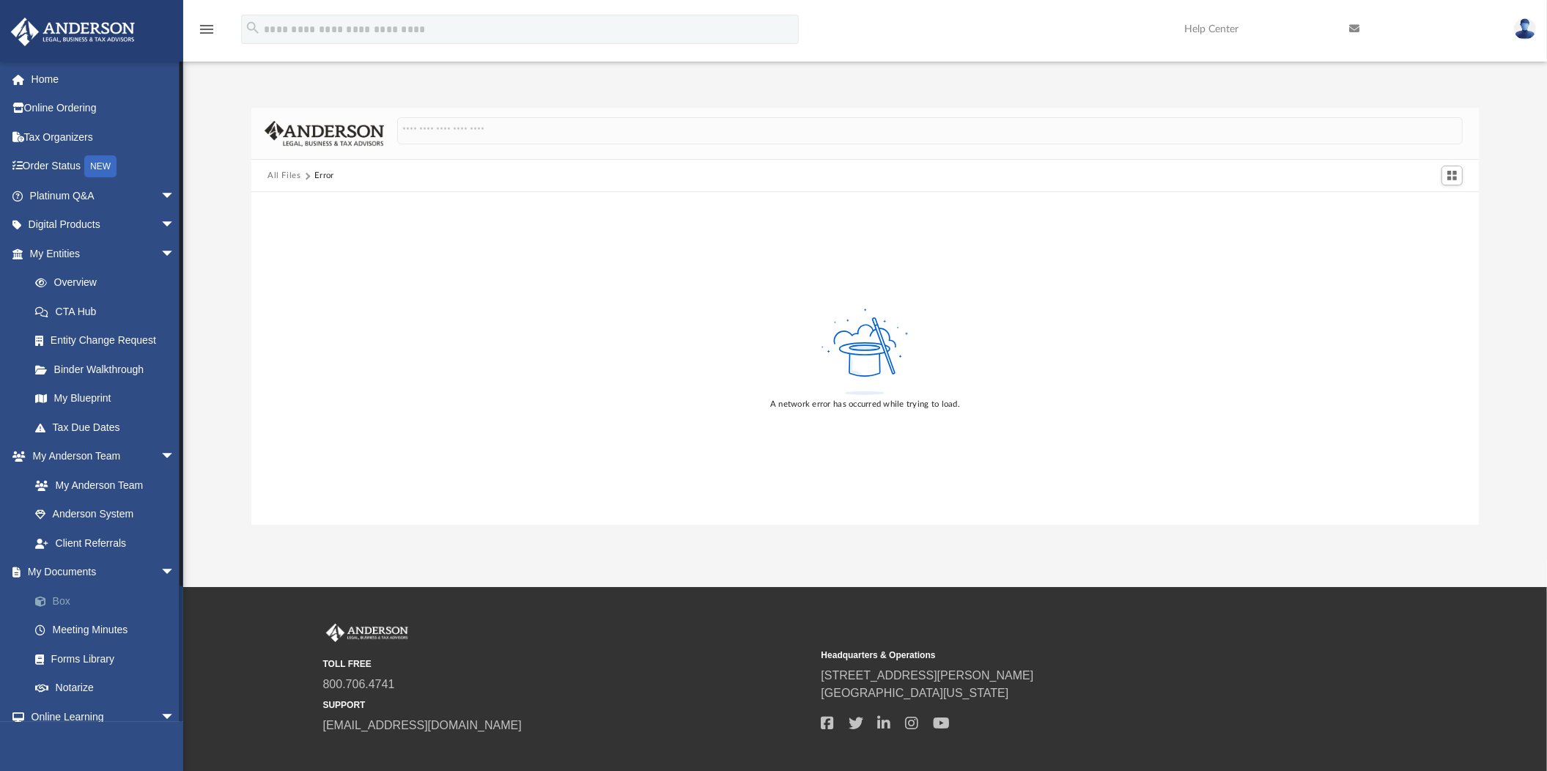
click at [64, 594] on link "Box" at bounding box center [109, 600] width 177 height 29
click at [61, 601] on link "Box" at bounding box center [109, 600] width 177 height 29
click at [282, 177] on button "All Files" at bounding box center [285, 175] width 34 height 13
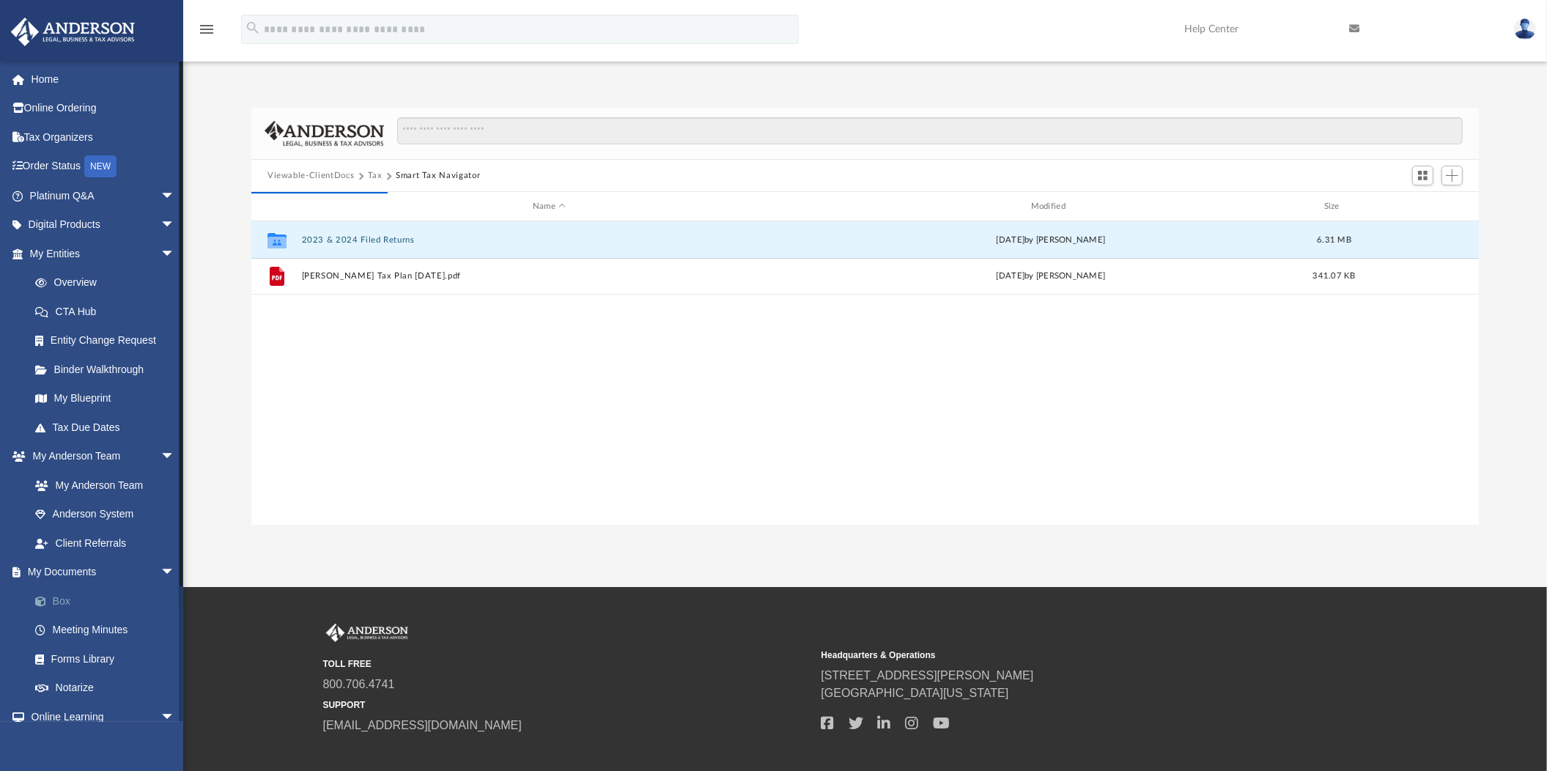
click at [74, 595] on link "Box" at bounding box center [109, 600] width 177 height 29
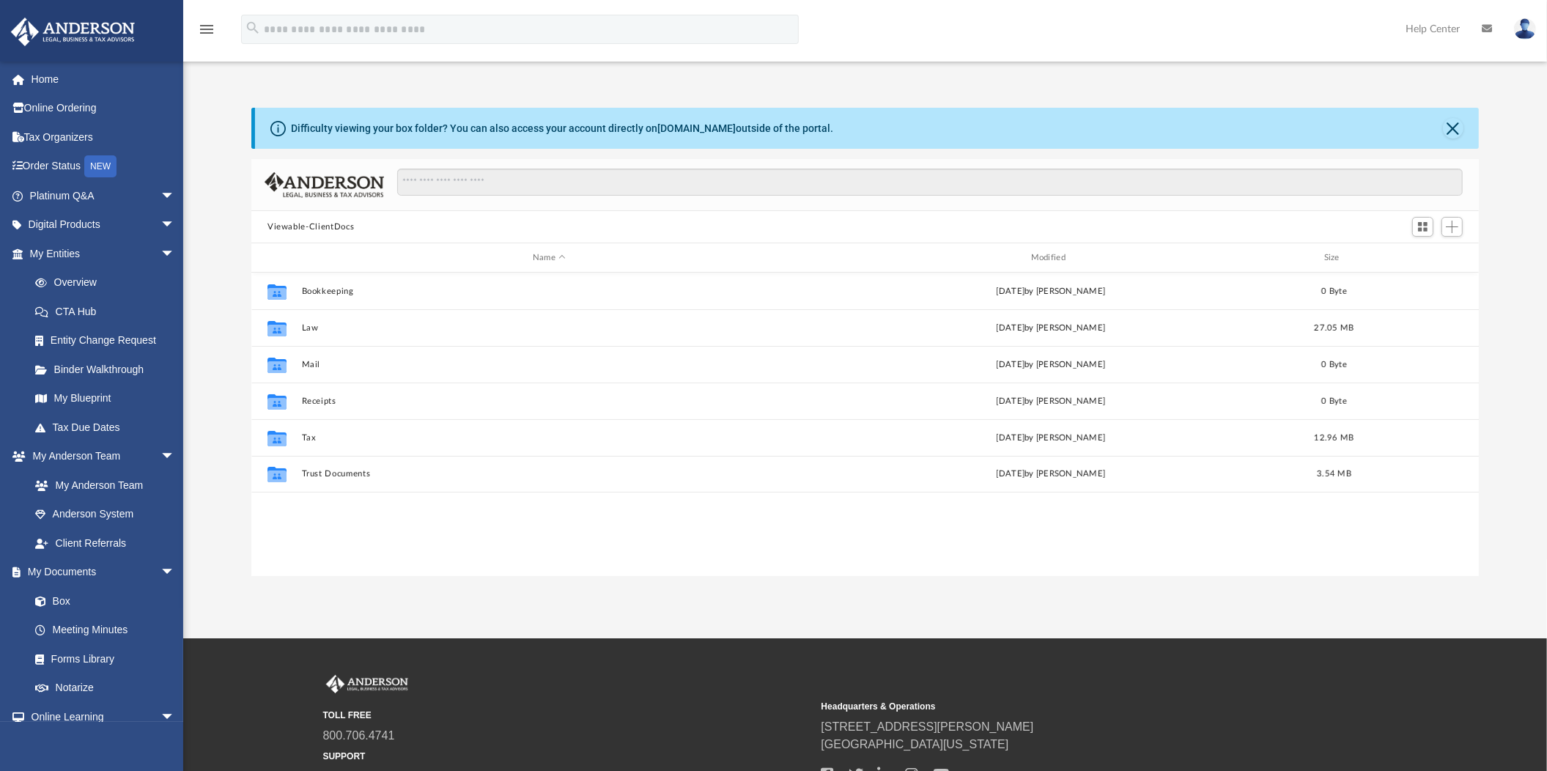
scroll to position [319, 1214]
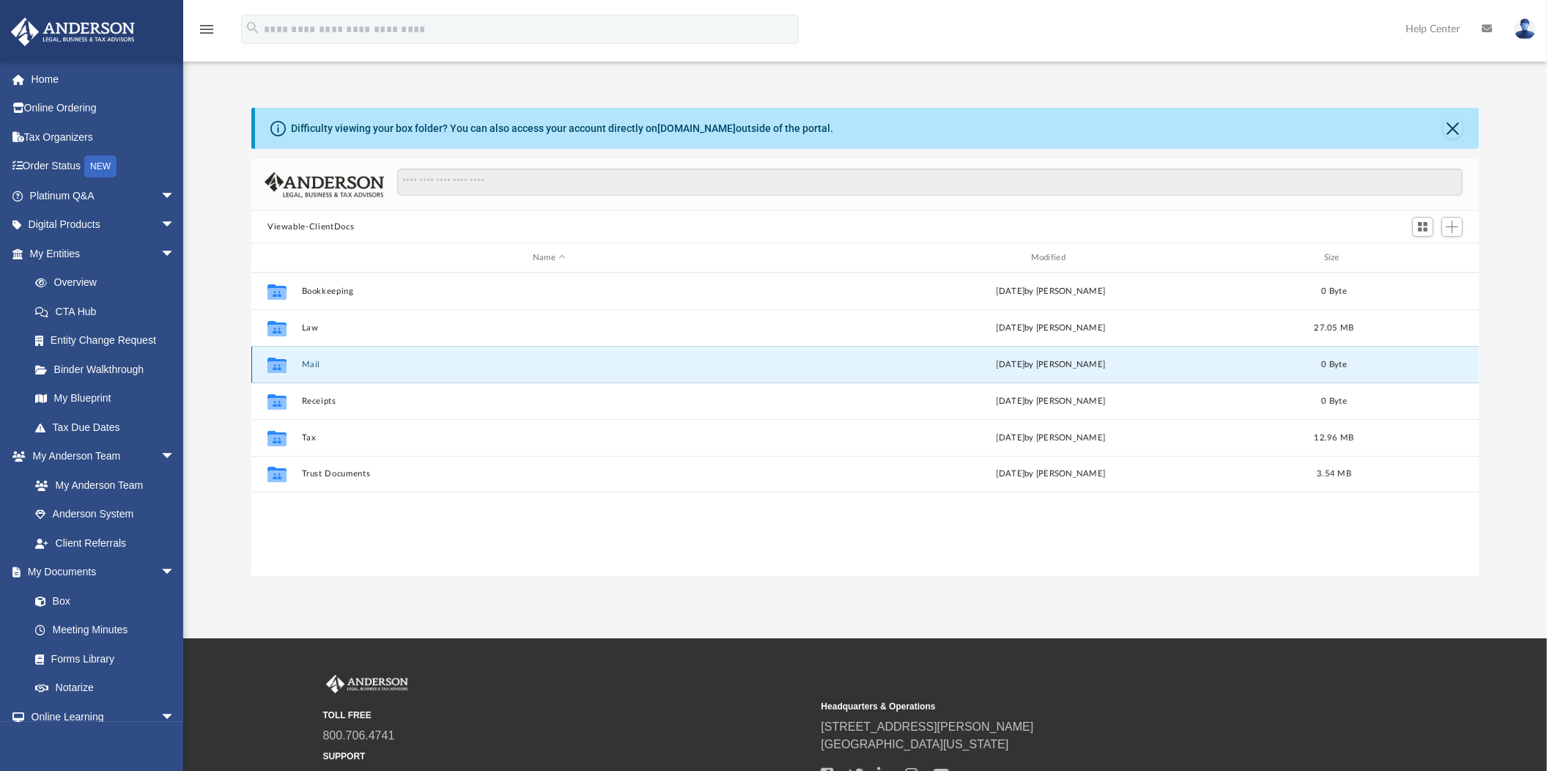
click at [316, 361] on button "Mail" at bounding box center [549, 365] width 495 height 10
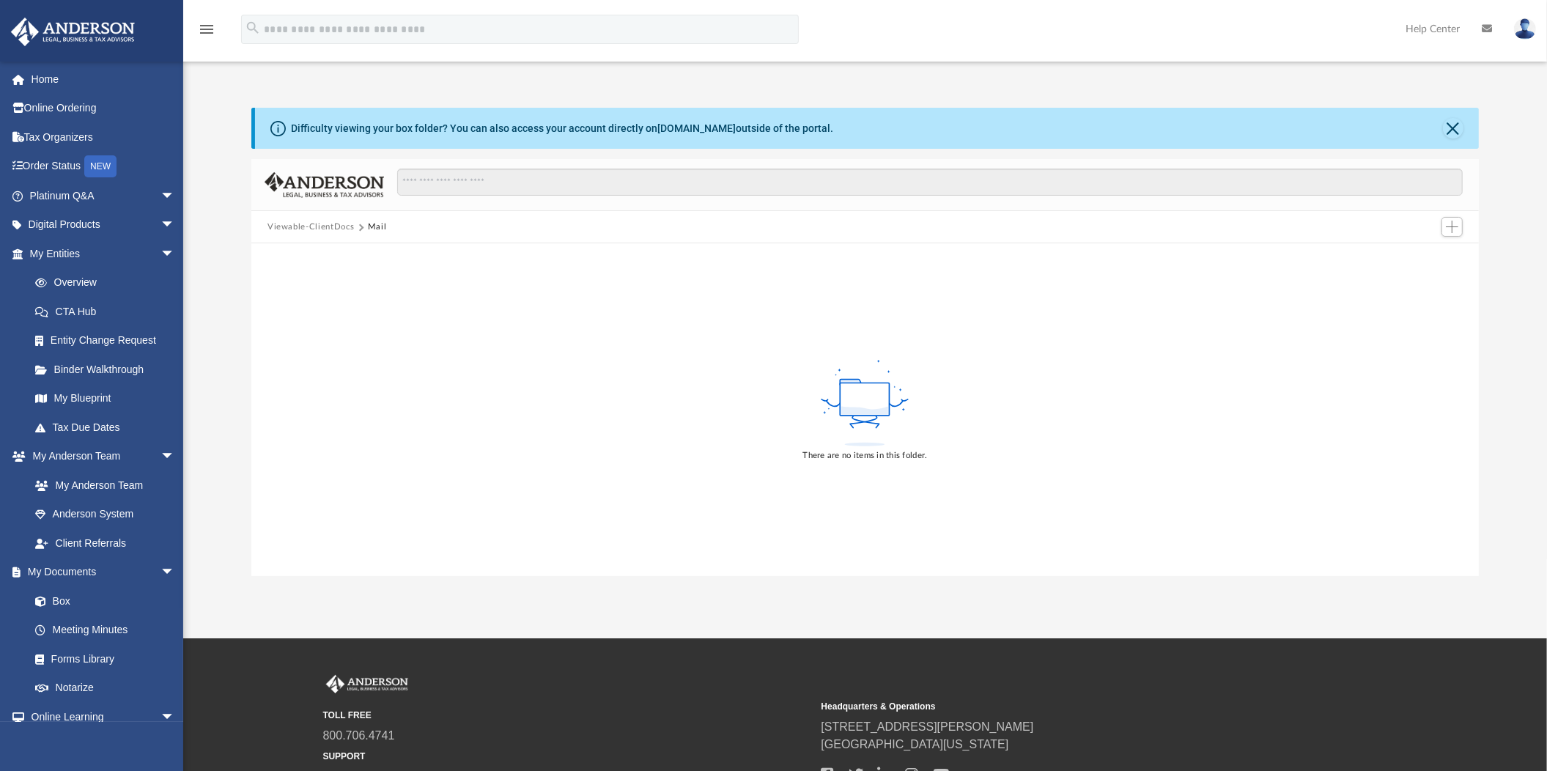
click at [319, 227] on button "Viewable-ClientDocs" at bounding box center [311, 227] width 86 height 13
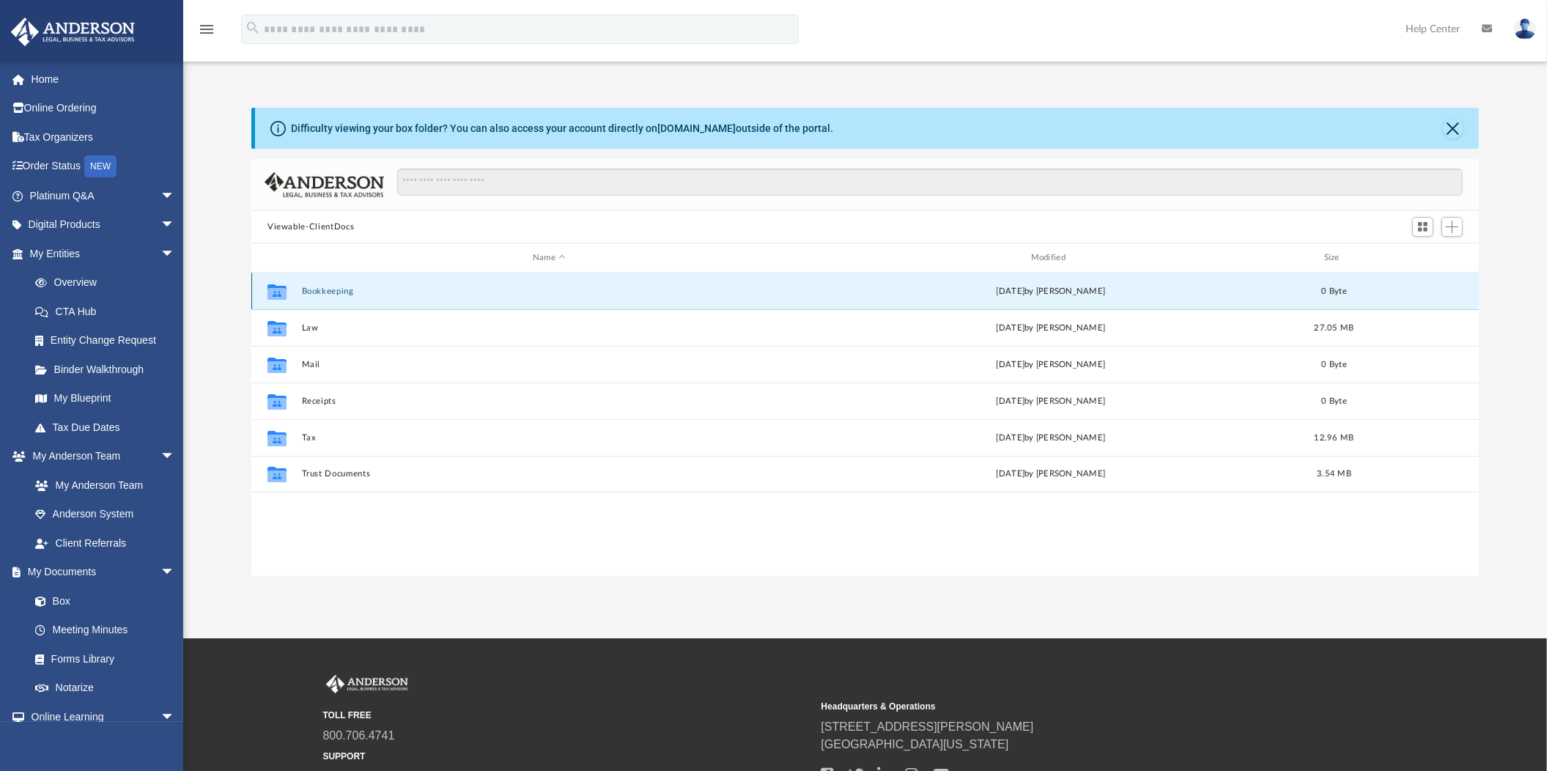
click at [319, 292] on button "Bookkeeping" at bounding box center [549, 292] width 495 height 10
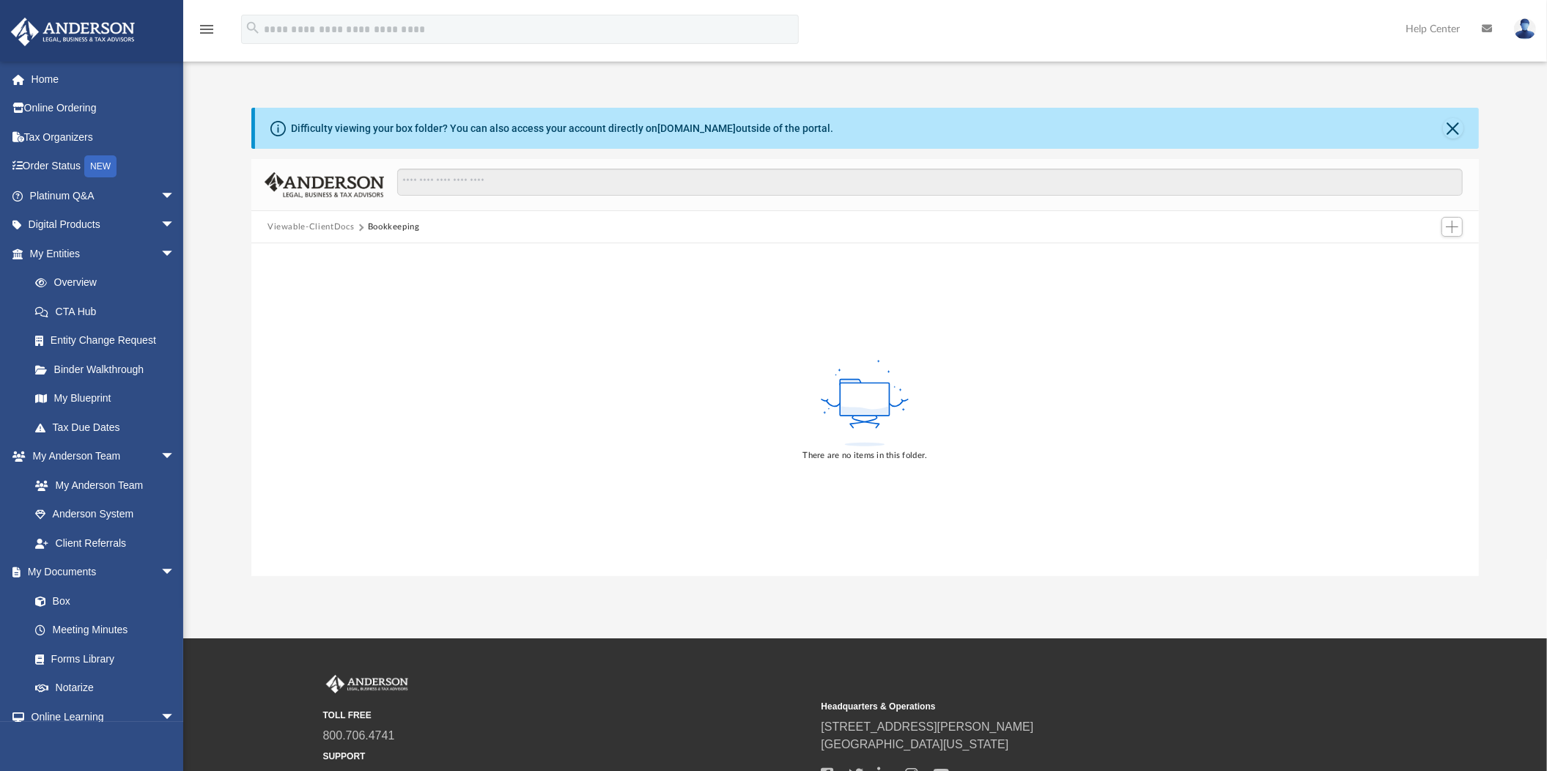
click at [311, 221] on button "Viewable-ClientDocs" at bounding box center [311, 227] width 86 height 13
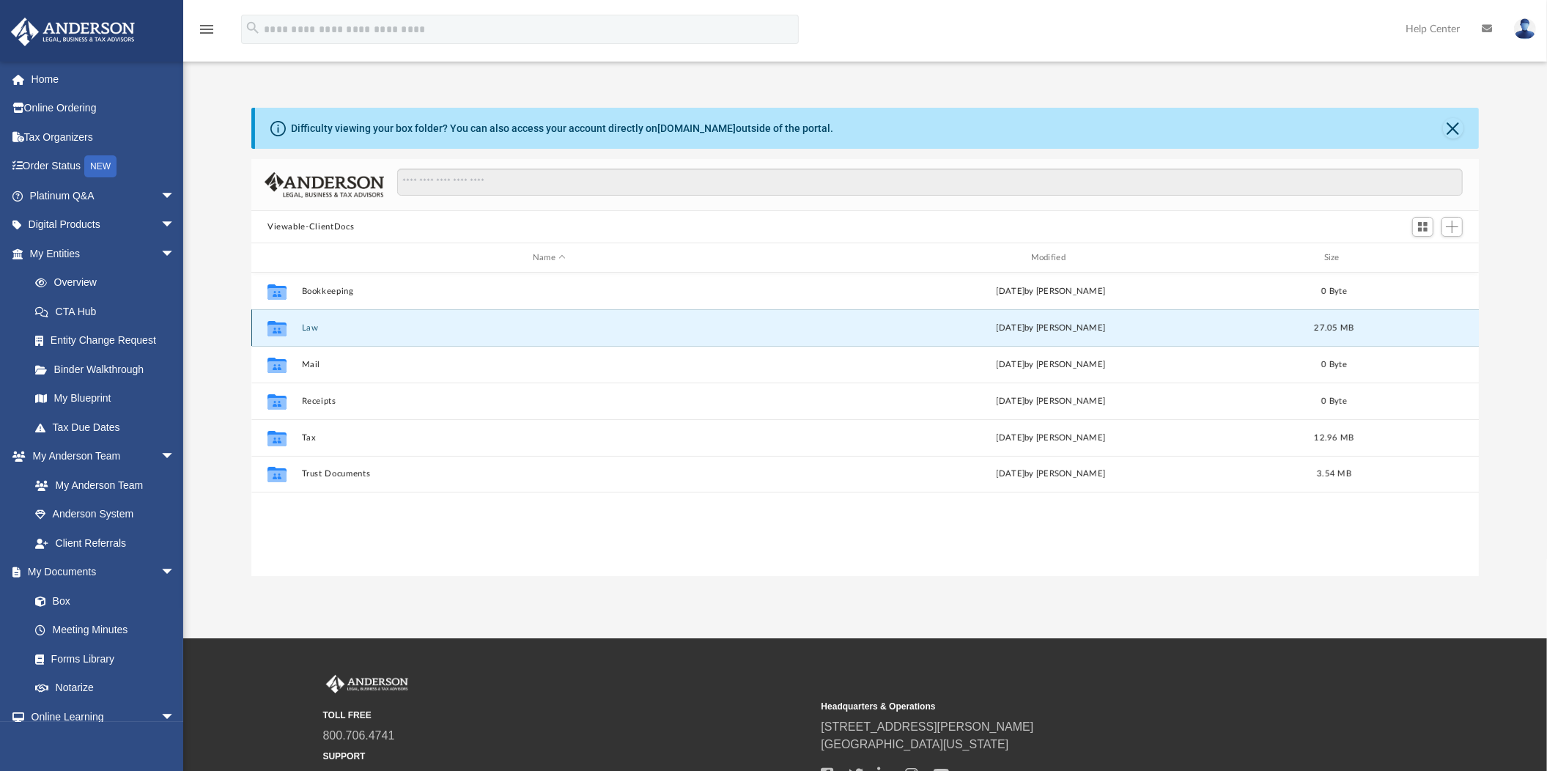
click button "Law"
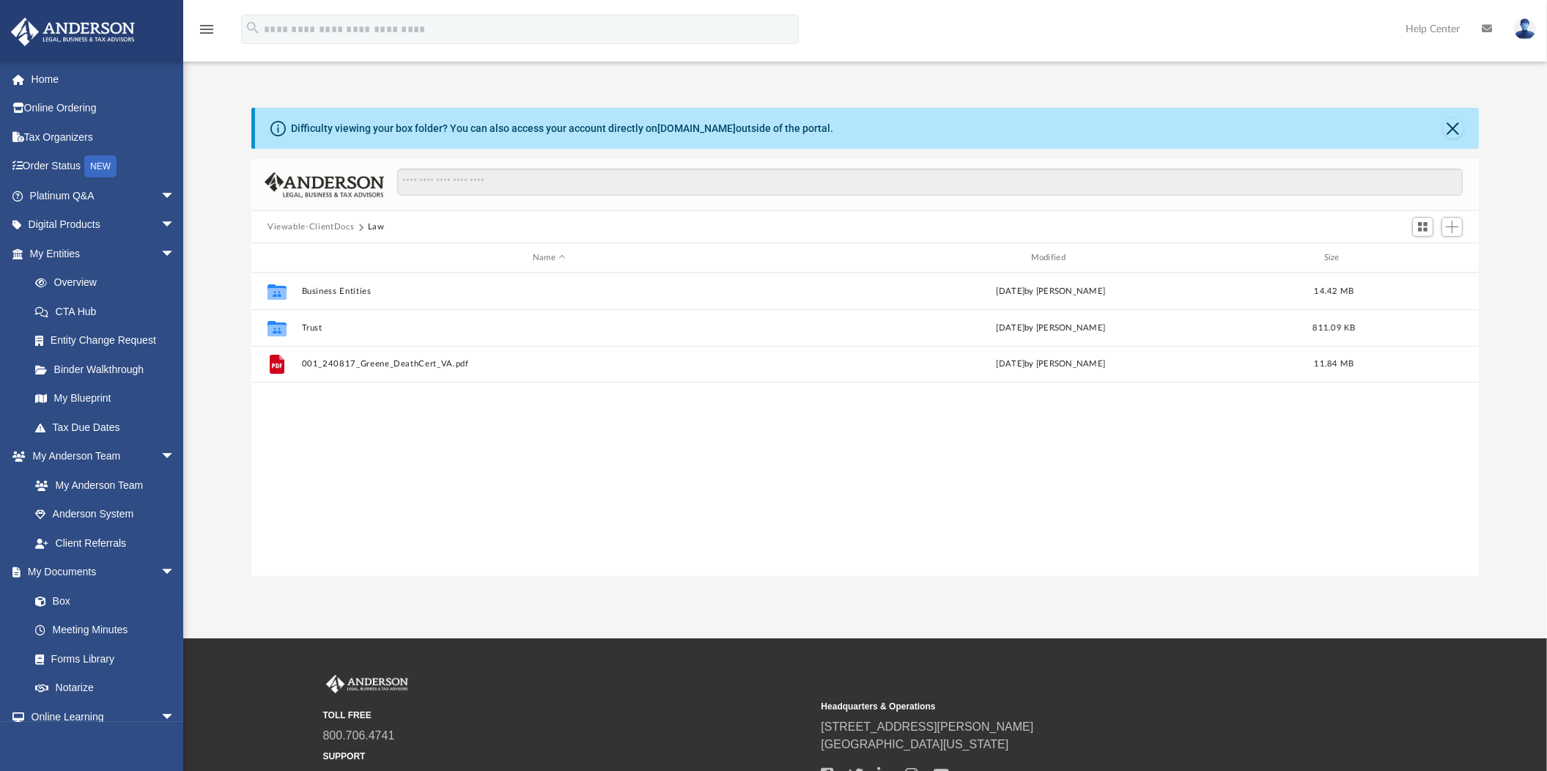
click button "Viewable-ClientDocs"
